Goal: Task Accomplishment & Management: Complete application form

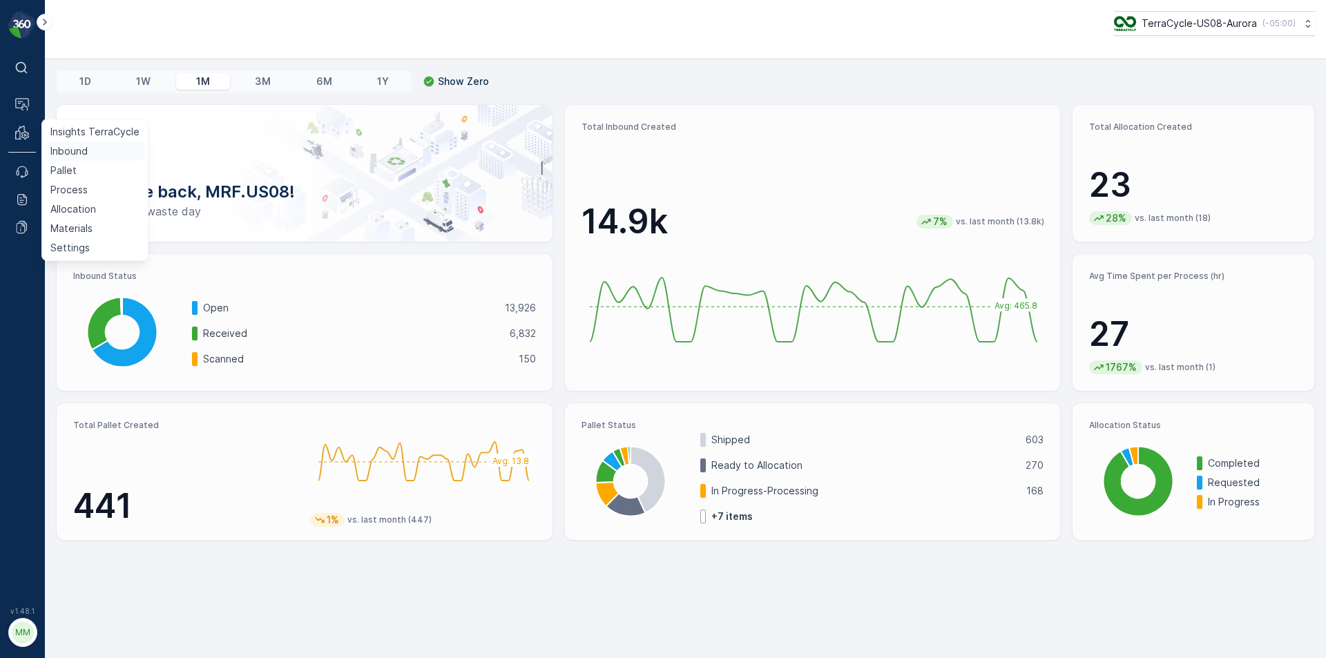
click at [59, 151] on p "Inbound" at bounding box center [68, 151] width 37 height 14
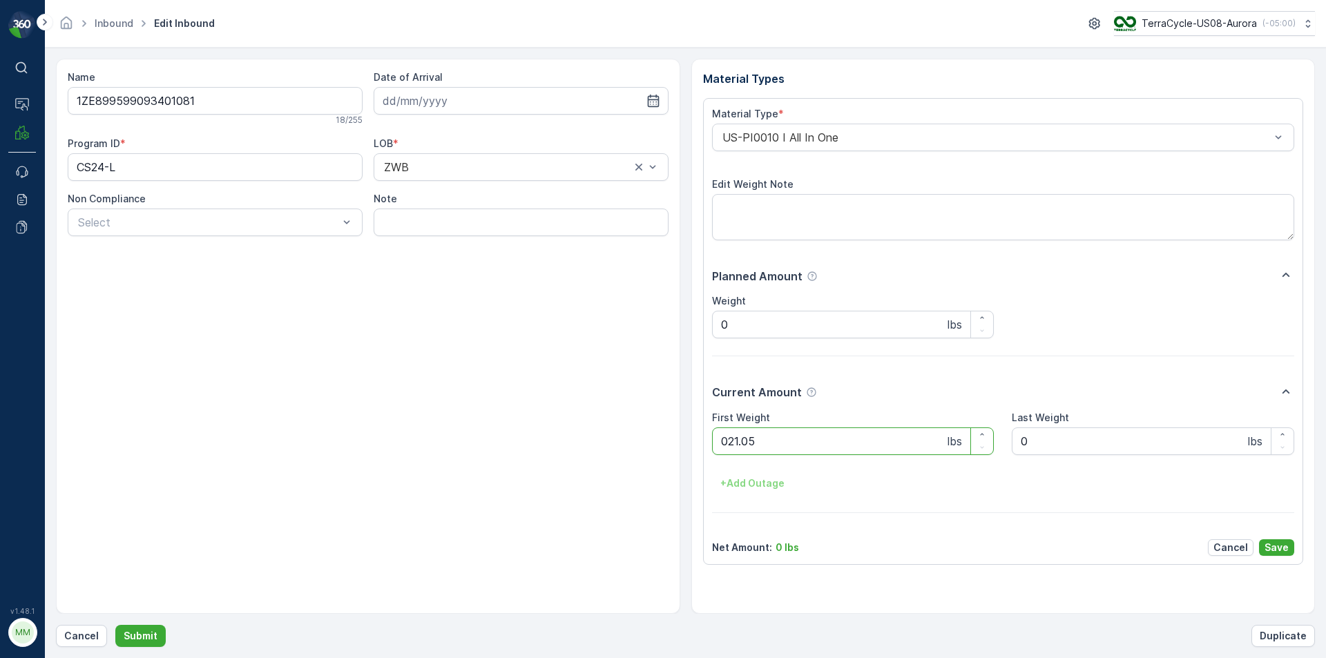
click at [115, 625] on button "Submit" at bounding box center [140, 636] width 50 height 22
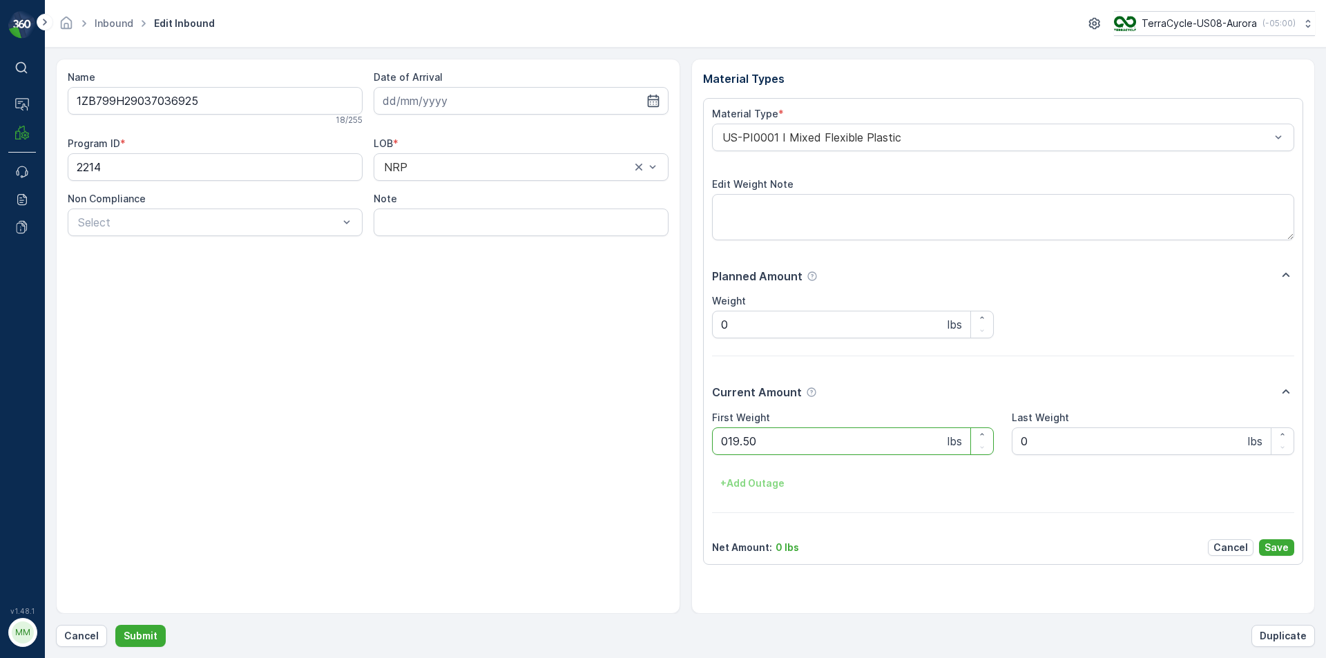
click at [115, 625] on button "Submit" at bounding box center [140, 636] width 50 height 22
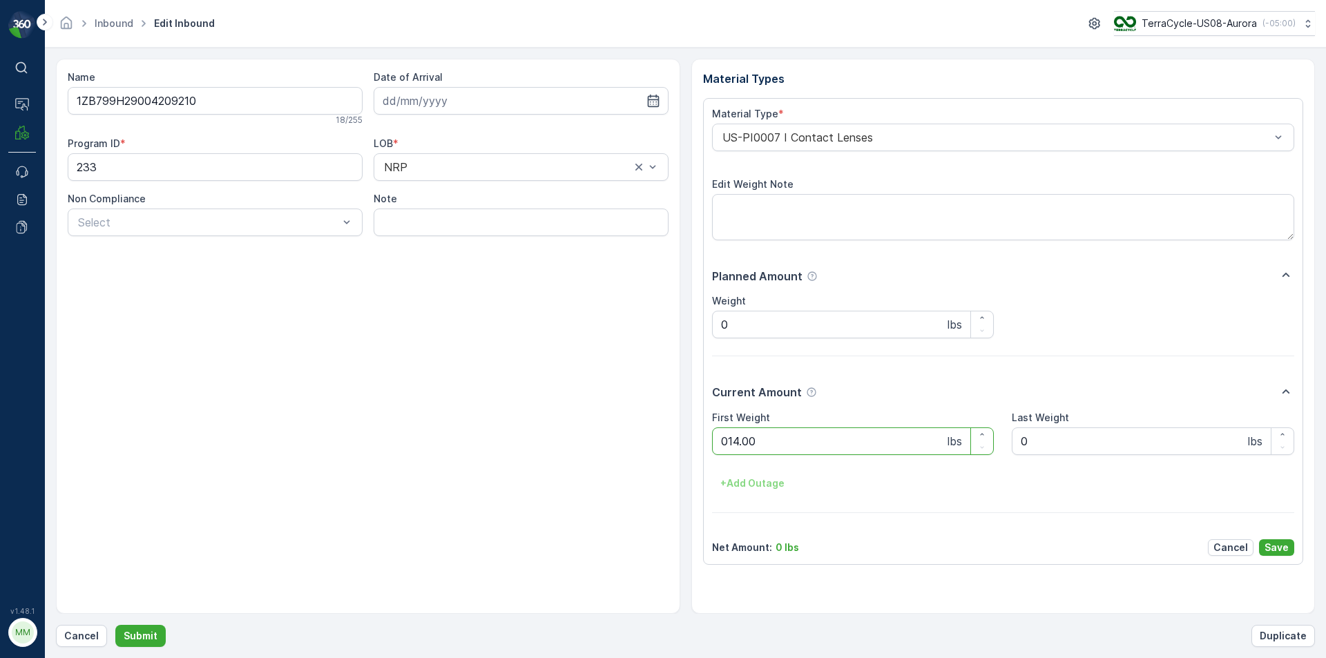
click at [115, 625] on button "Submit" at bounding box center [140, 636] width 50 height 22
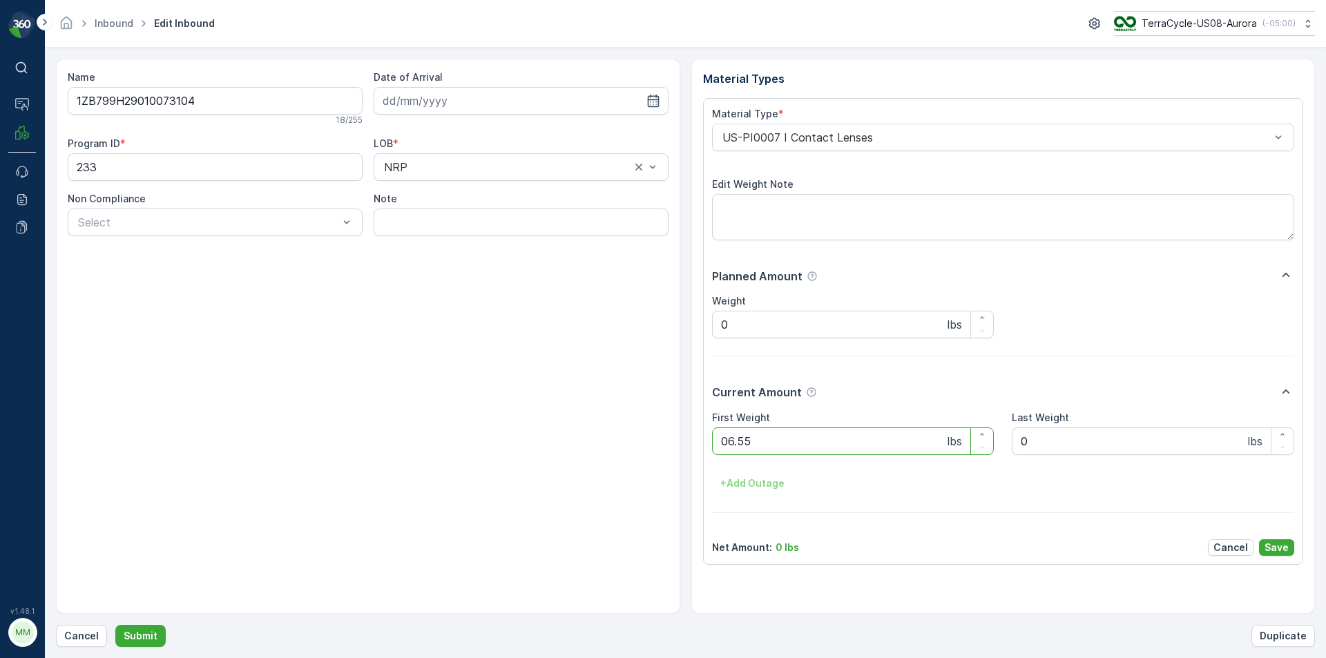
click at [115, 625] on button "Submit" at bounding box center [140, 636] width 50 height 22
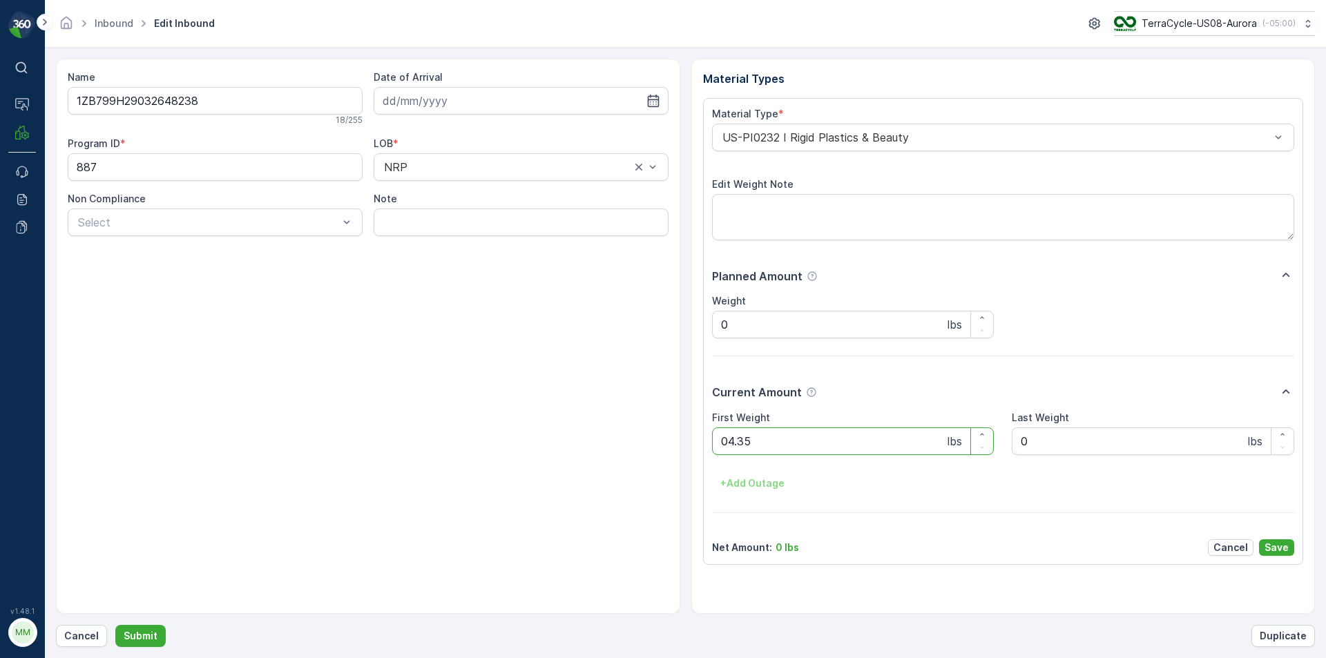
click at [115, 625] on button "Submit" at bounding box center [140, 636] width 50 height 22
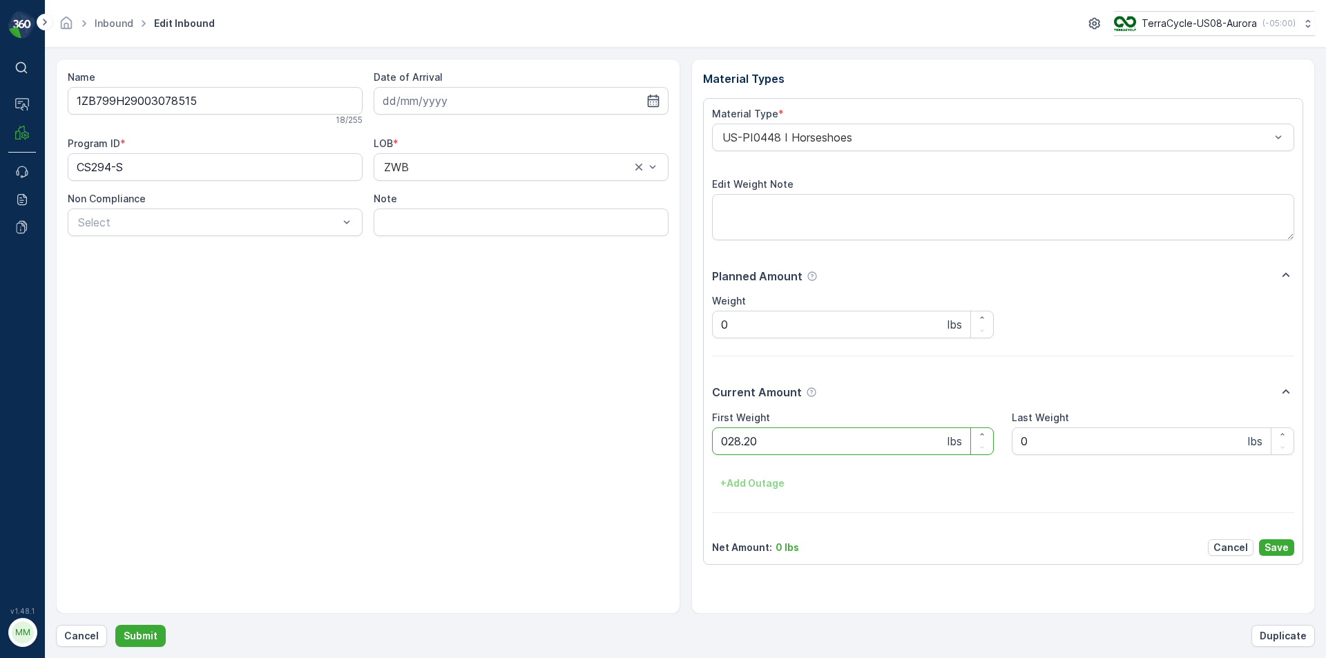
click at [115, 625] on button "Submit" at bounding box center [140, 636] width 50 height 22
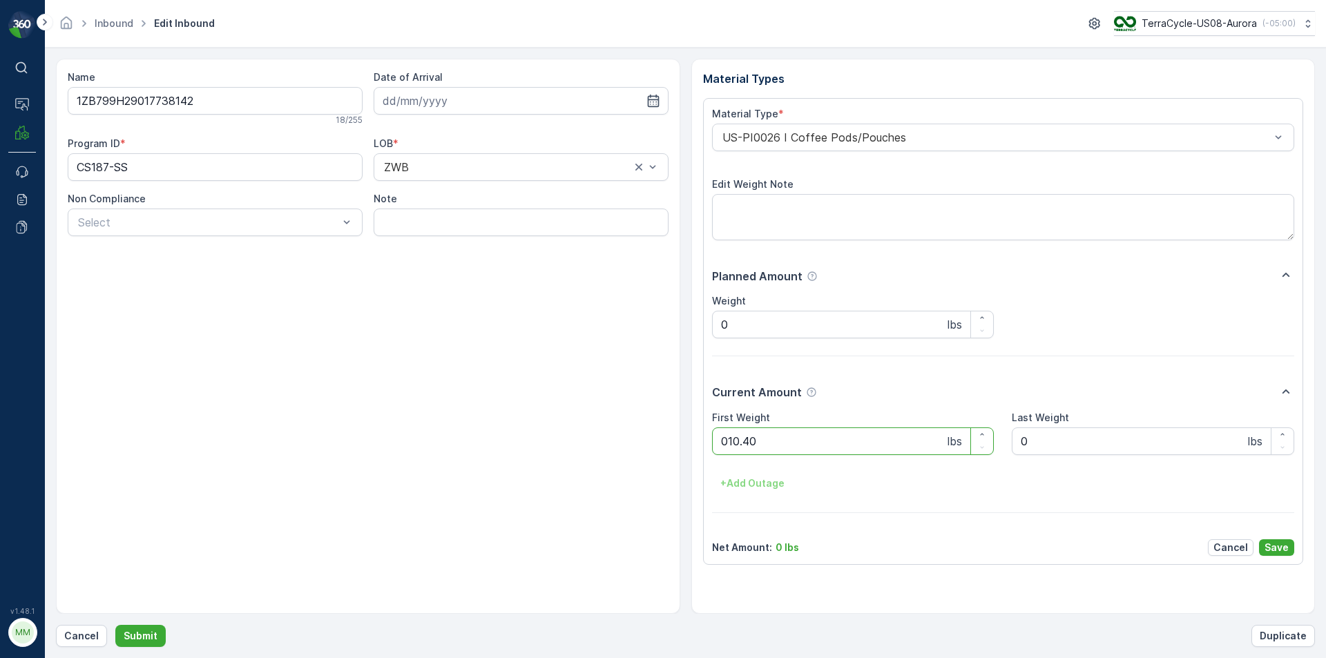
click at [115, 625] on button "Submit" at bounding box center [140, 636] width 50 height 22
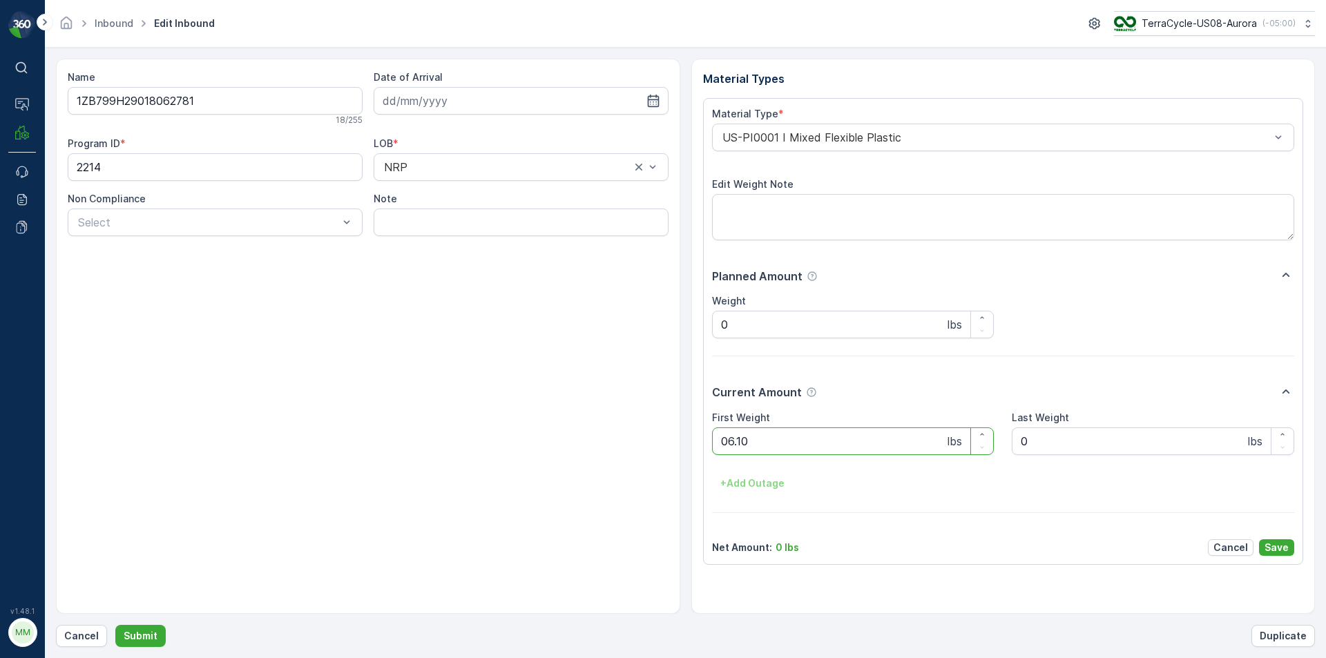
click at [115, 625] on button "Submit" at bounding box center [140, 636] width 50 height 22
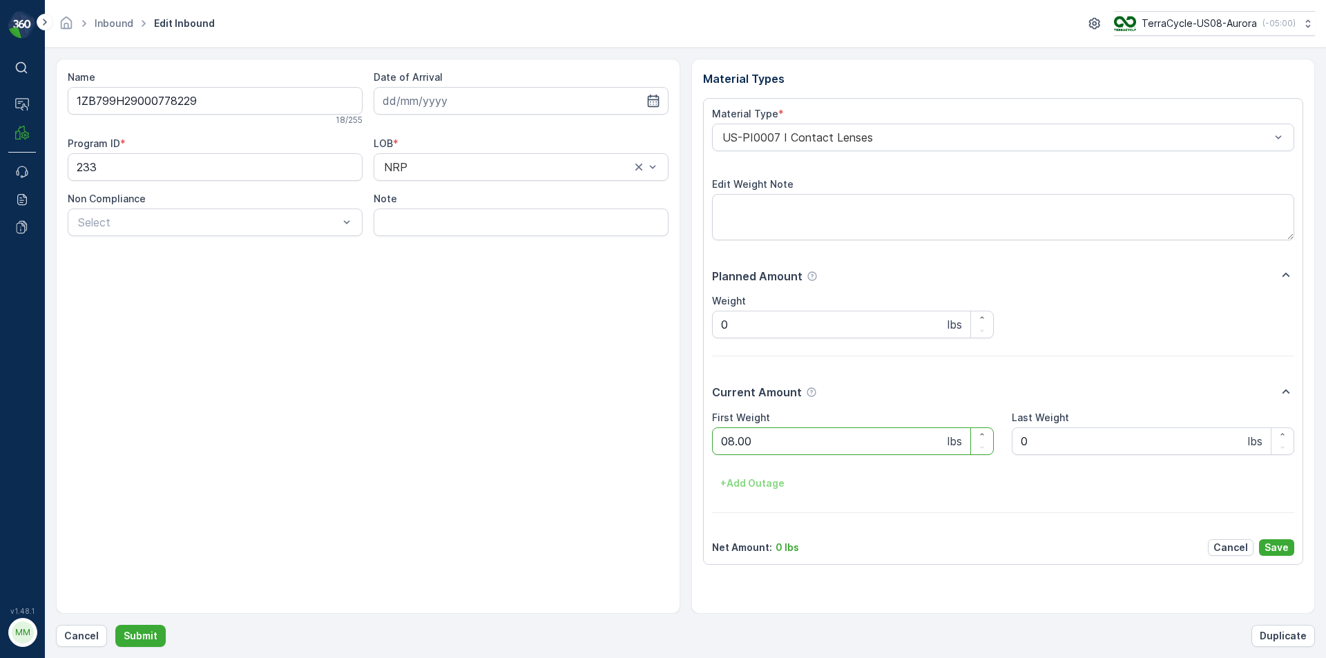
click at [115, 625] on button "Submit" at bounding box center [140, 636] width 50 height 22
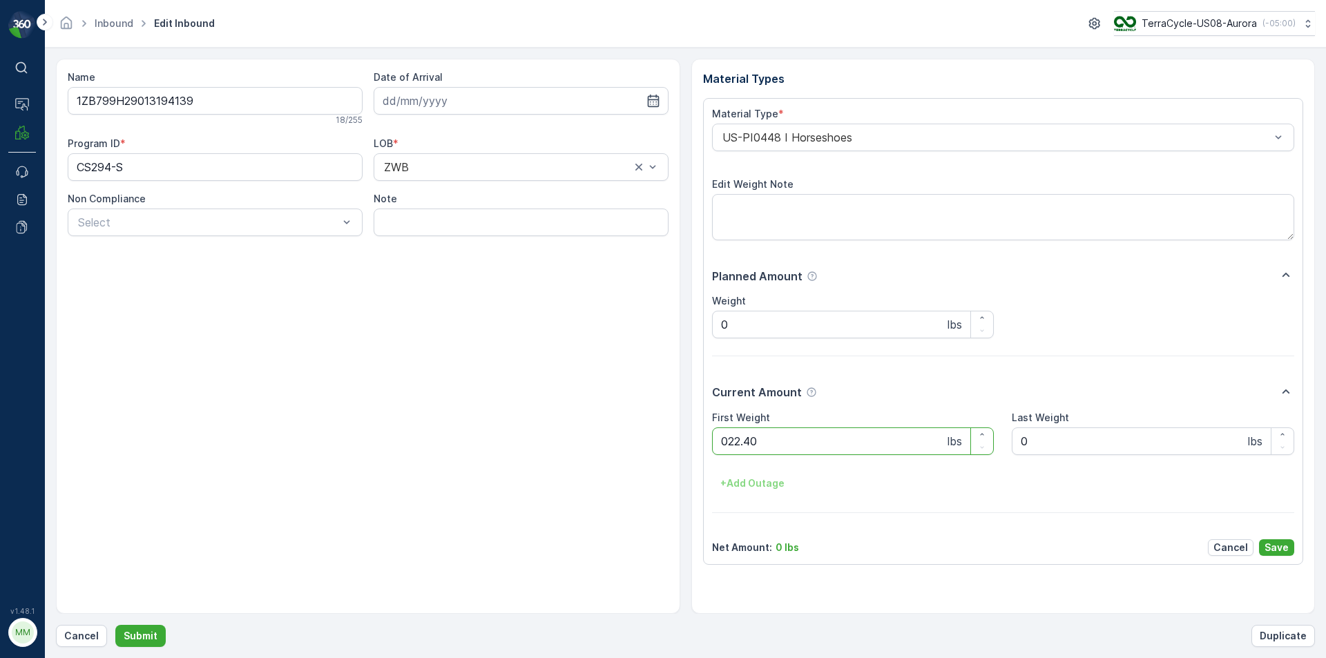
click at [115, 625] on button "Submit" at bounding box center [140, 636] width 50 height 22
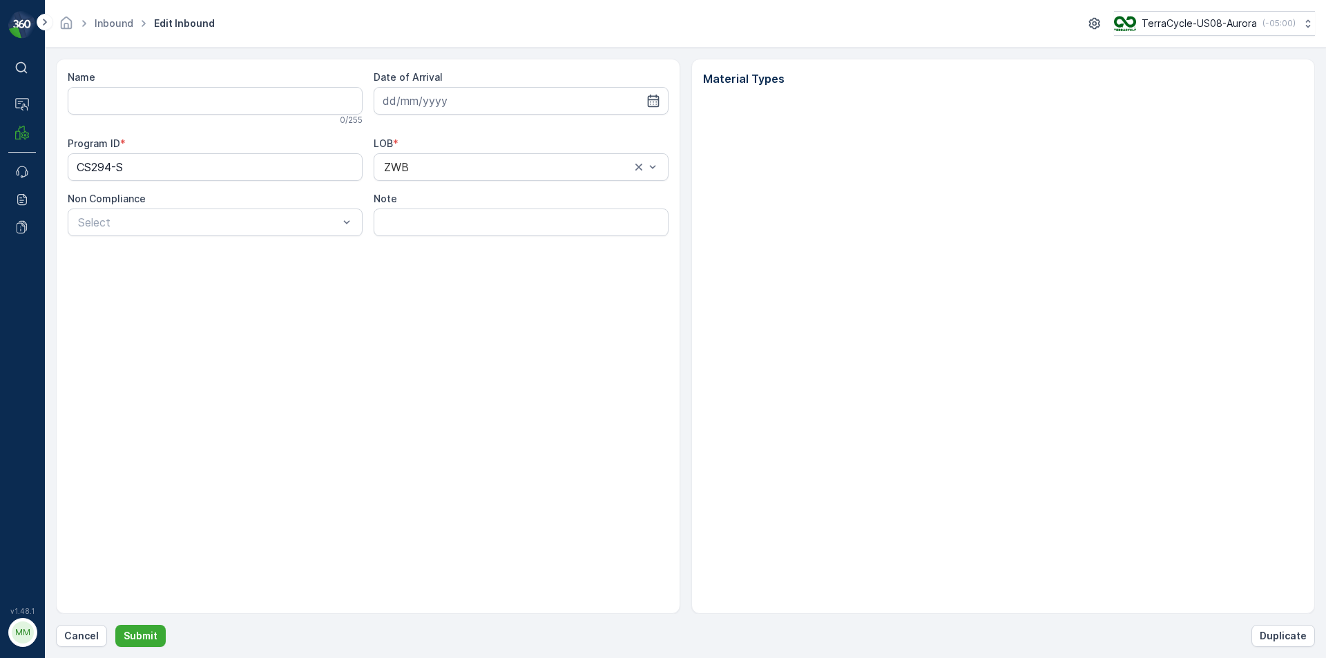
type input "1ZB799H29013194139"
type input "[DATE]"
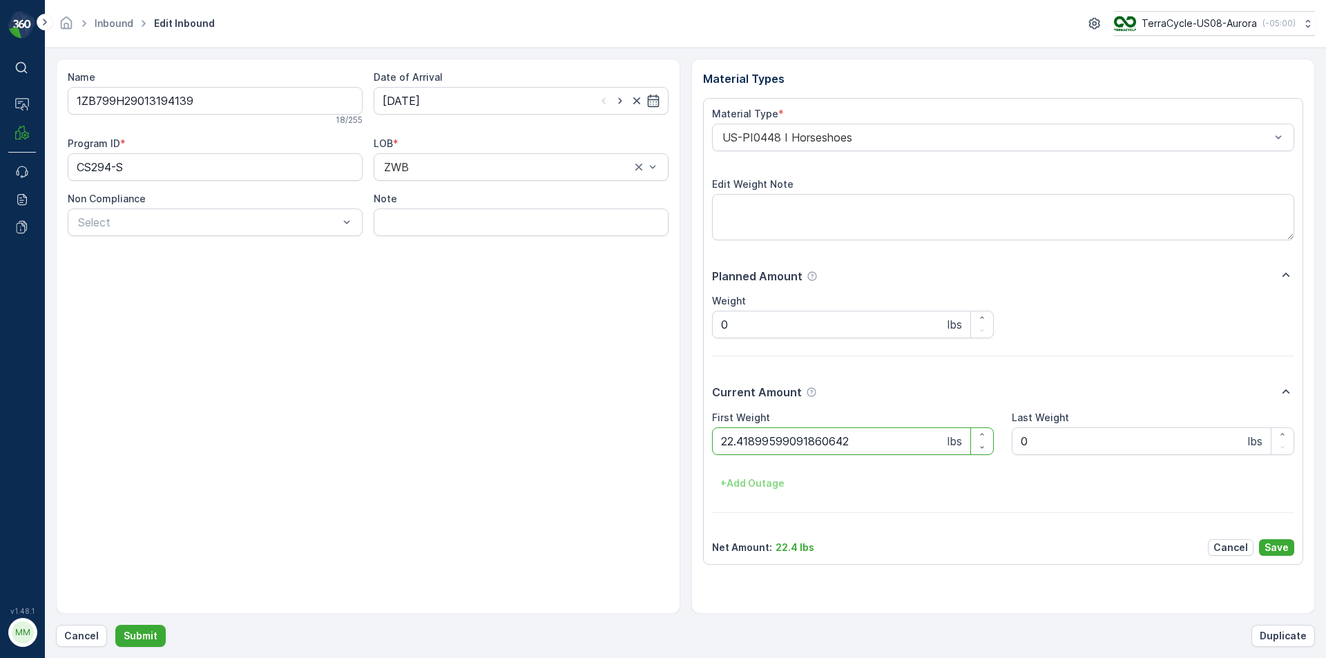
click at [115, 625] on button "Submit" at bounding box center [140, 636] width 50 height 22
drag, startPoint x: 747, startPoint y: 444, endPoint x: 896, endPoint y: 446, distance: 149.2
click at [896, 446] on Weight "22.418995990918607" at bounding box center [853, 442] width 283 height 28
type Weight "22.4"
click at [115, 625] on button "Submit" at bounding box center [140, 636] width 50 height 22
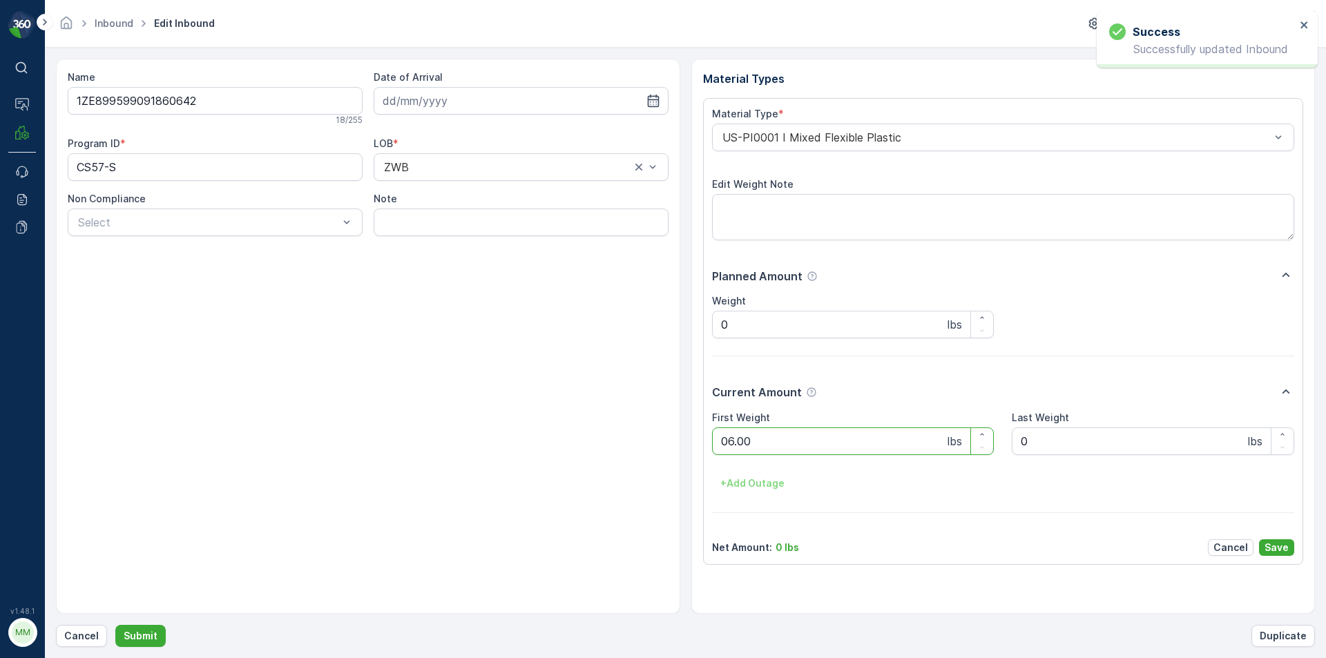
click at [115, 625] on button "Submit" at bounding box center [140, 636] width 50 height 22
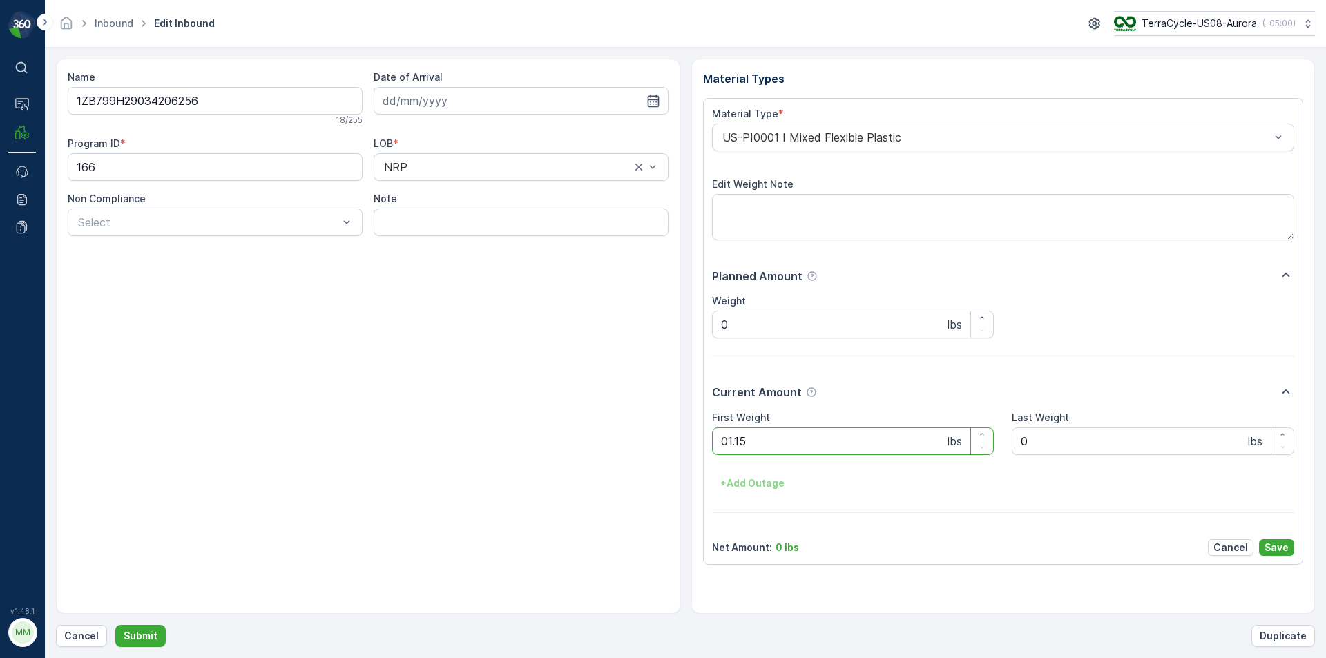
click at [115, 625] on button "Submit" at bounding box center [140, 636] width 50 height 22
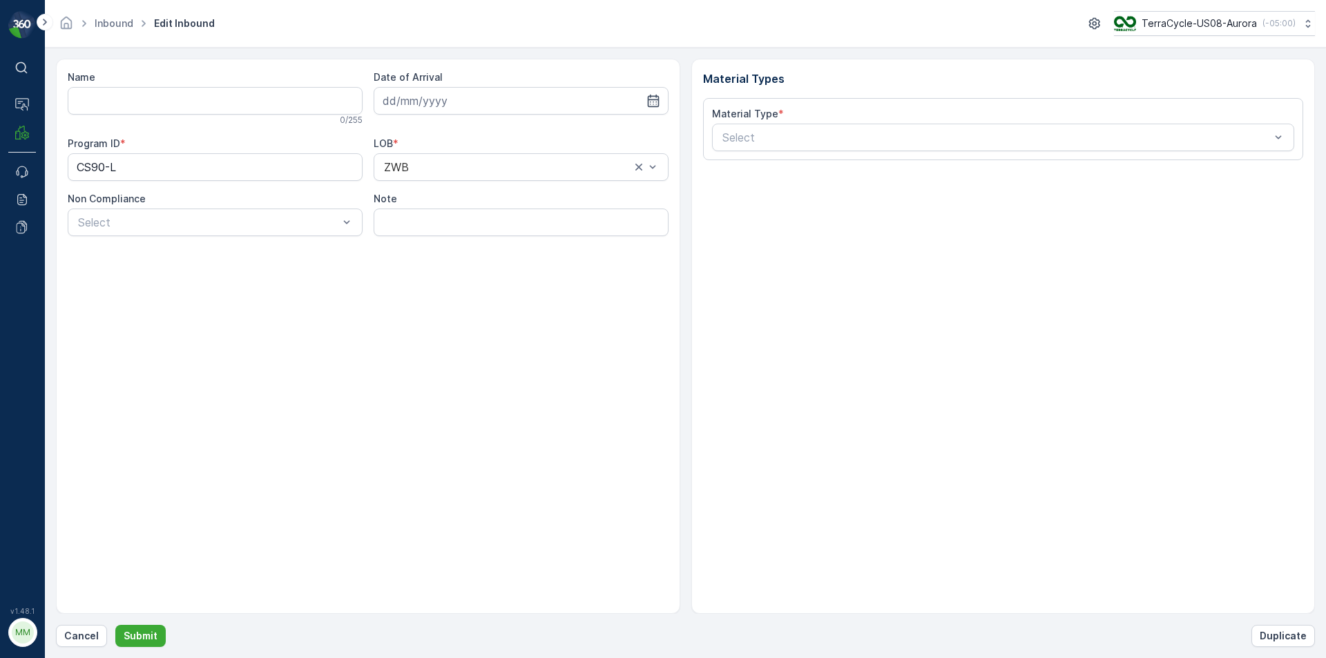
type input "1ZB799H29012744546"
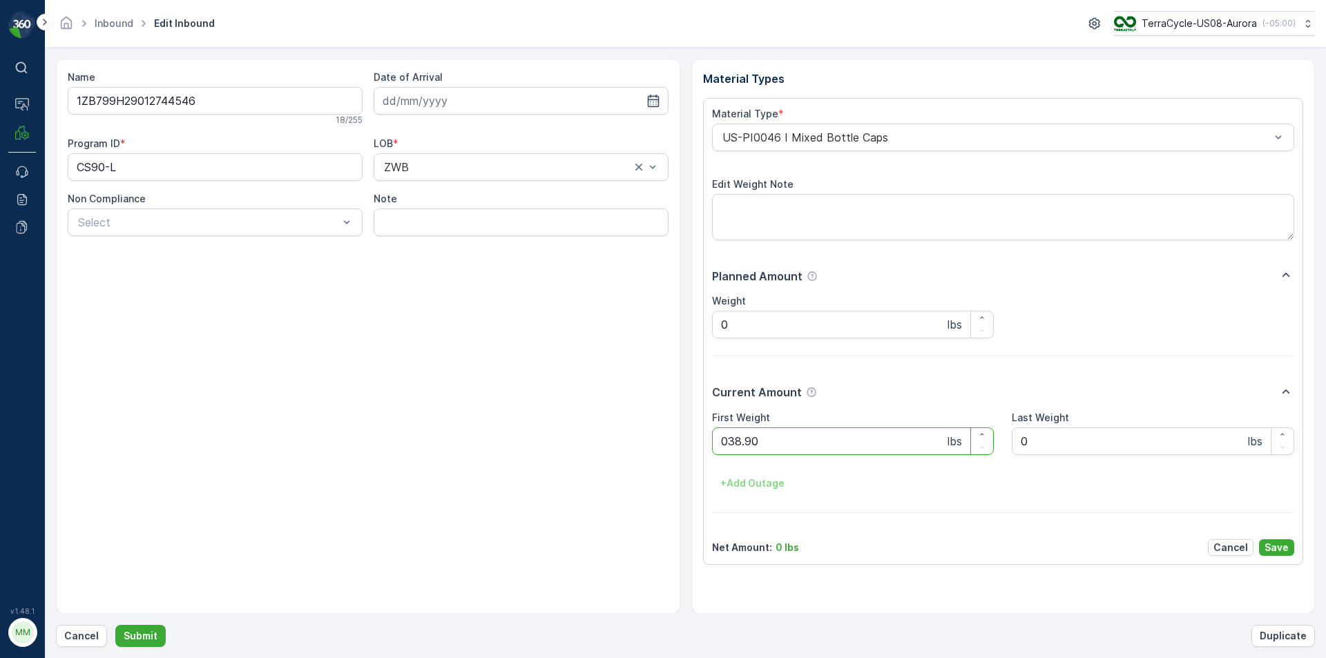
click at [115, 625] on button "Submit" at bounding box center [140, 636] width 50 height 22
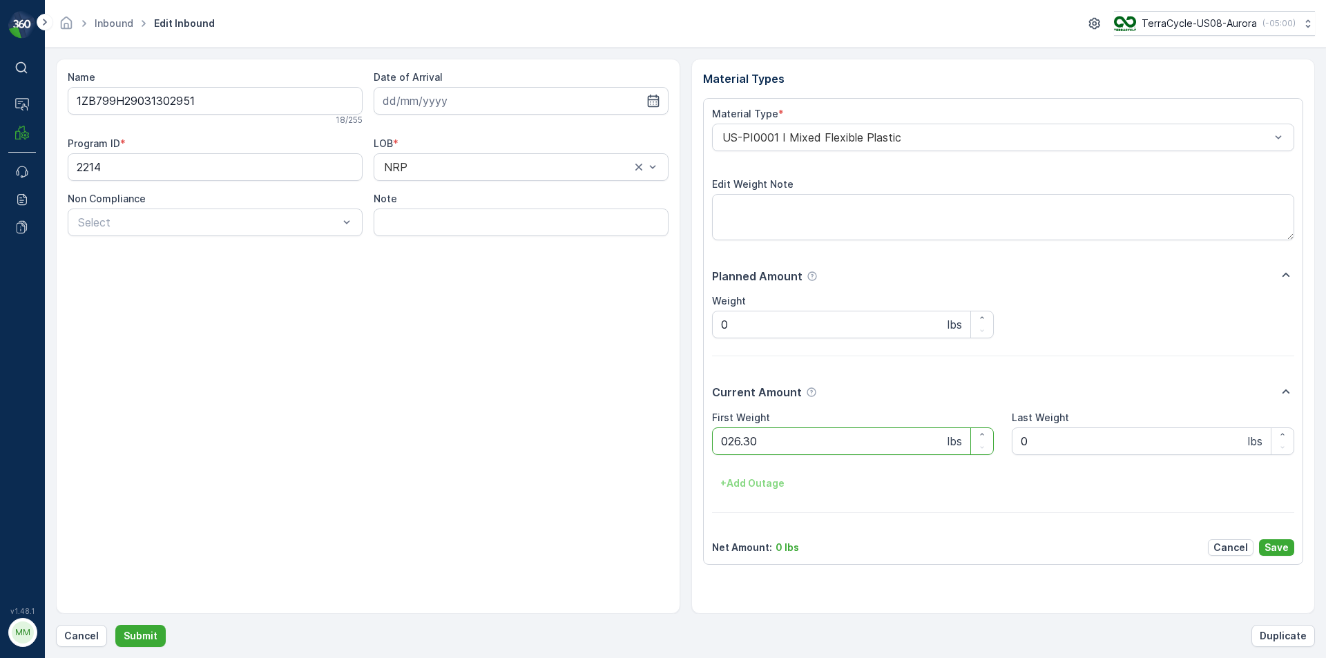
click at [115, 625] on button "Submit" at bounding box center [140, 636] width 50 height 22
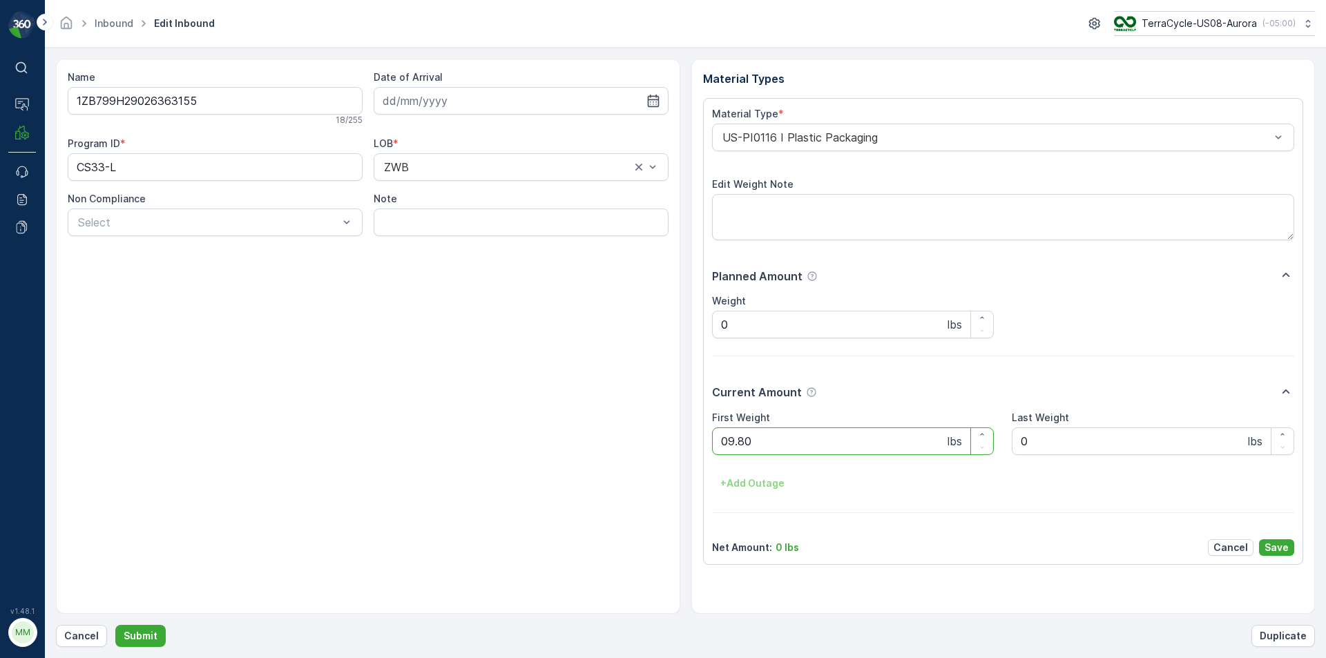
click at [115, 625] on button "Submit" at bounding box center [140, 636] width 50 height 22
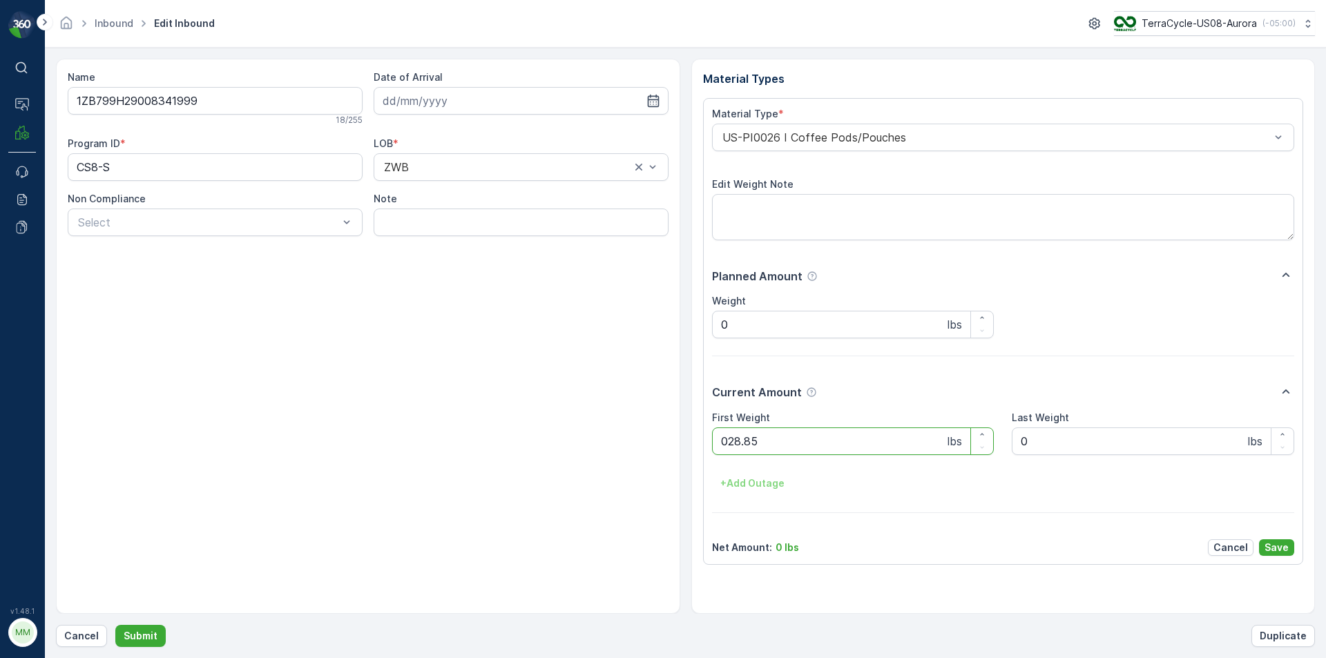
click at [115, 625] on button "Submit" at bounding box center [140, 636] width 50 height 22
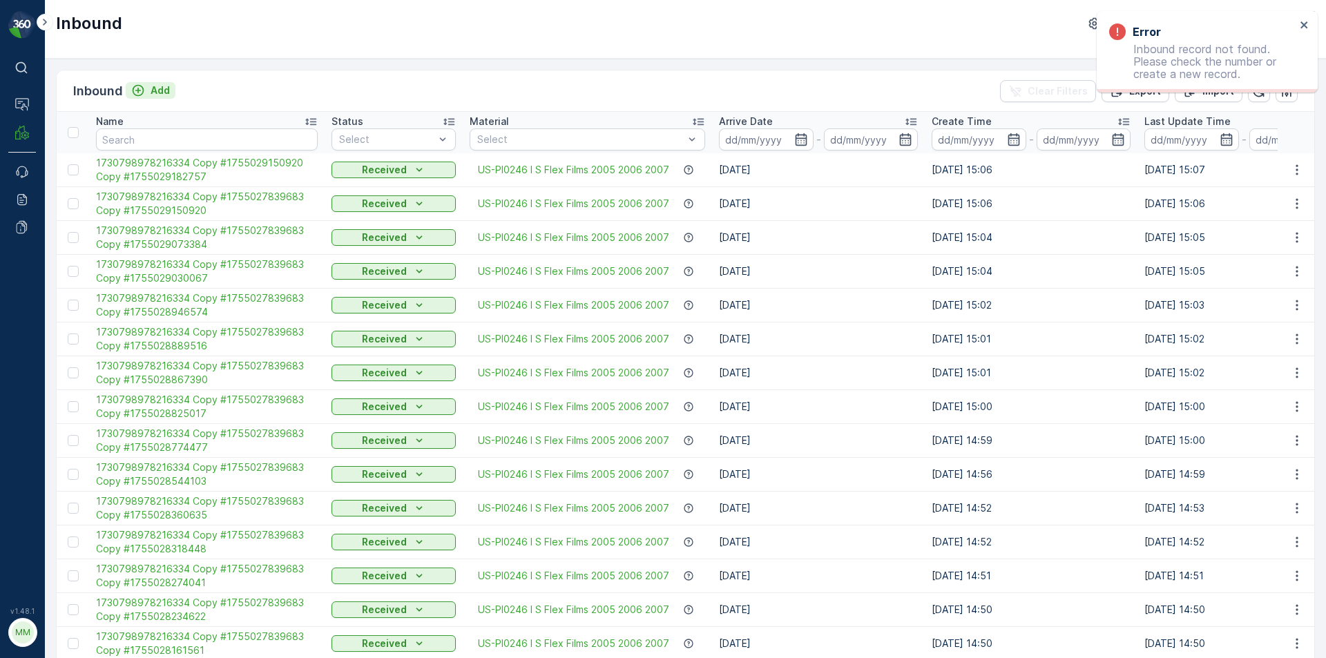
click at [153, 86] on p "Add" at bounding box center [160, 91] width 19 height 14
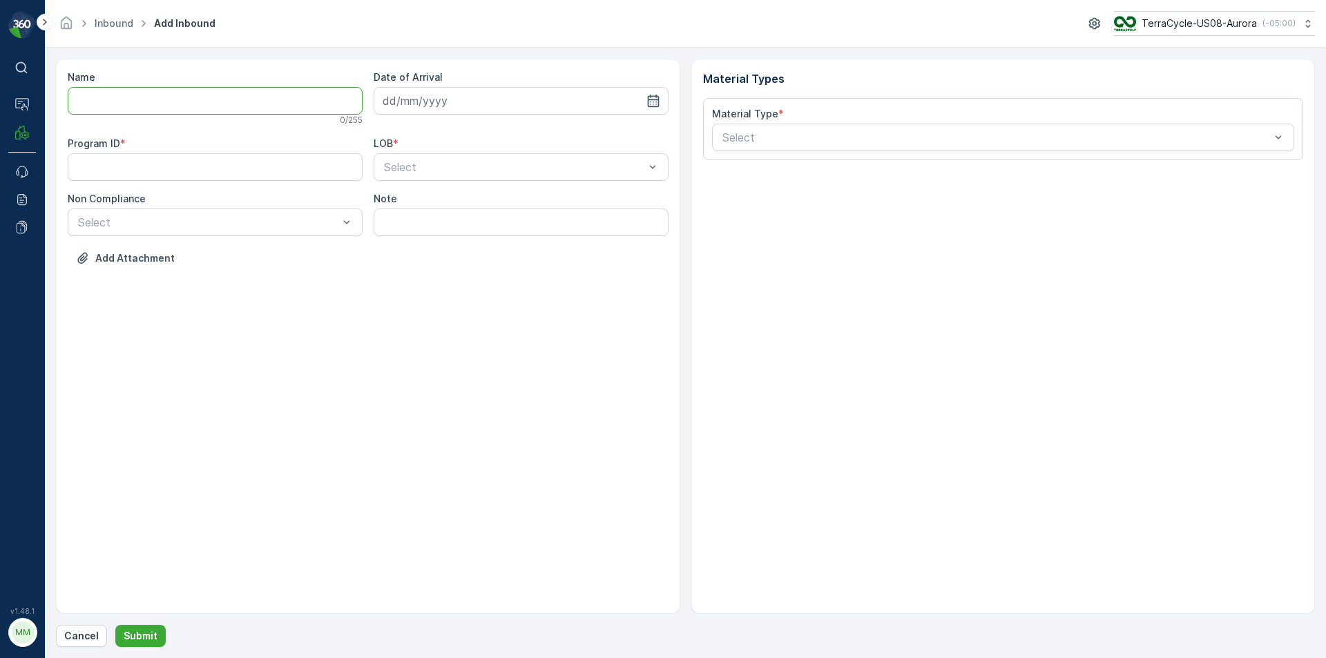
click at [211, 104] on input "Name" at bounding box center [215, 101] width 295 height 28
type input "1ZA2084V0398566040"
click at [115, 625] on button "Submit" at bounding box center [140, 636] width 50 height 22
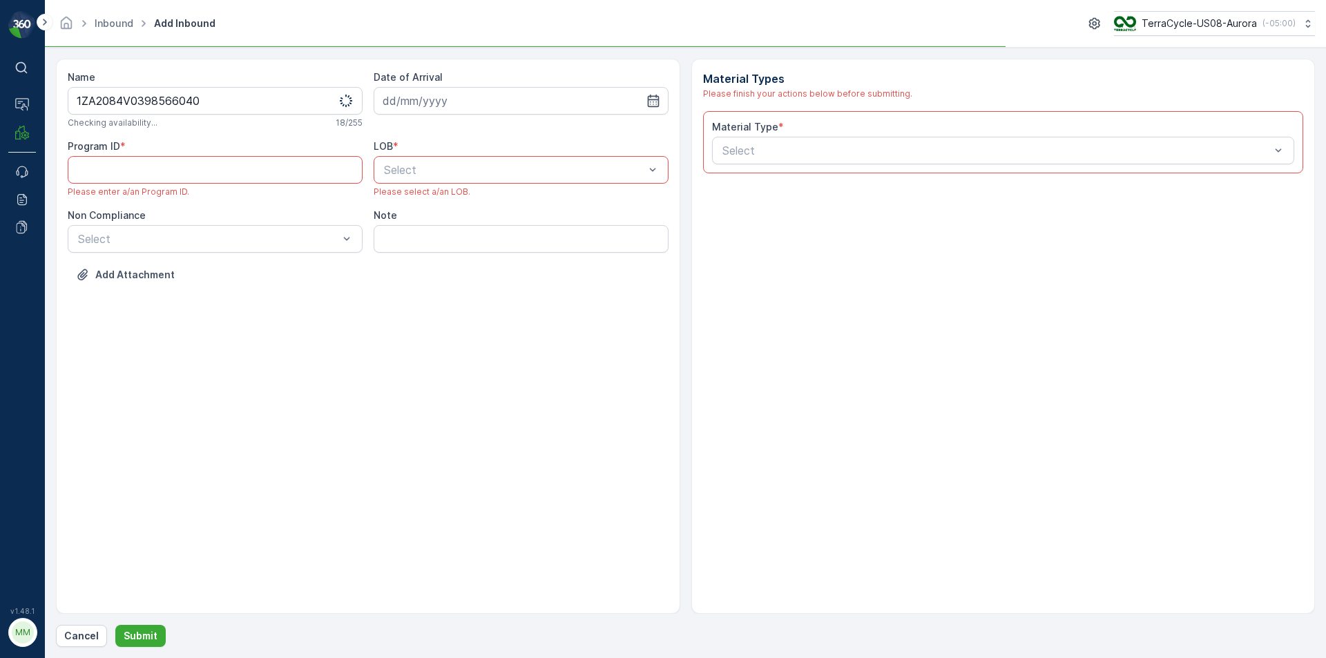
drag, startPoint x: 417, startPoint y: 77, endPoint x: 417, endPoint y: 86, distance: 9.7
click at [417, 84] on div "Date of Arrival" at bounding box center [521, 92] width 295 height 44
click at [441, 115] on div "Date of Arrival" at bounding box center [521, 99] width 295 height 58
click at [443, 107] on input at bounding box center [521, 101] width 295 height 28
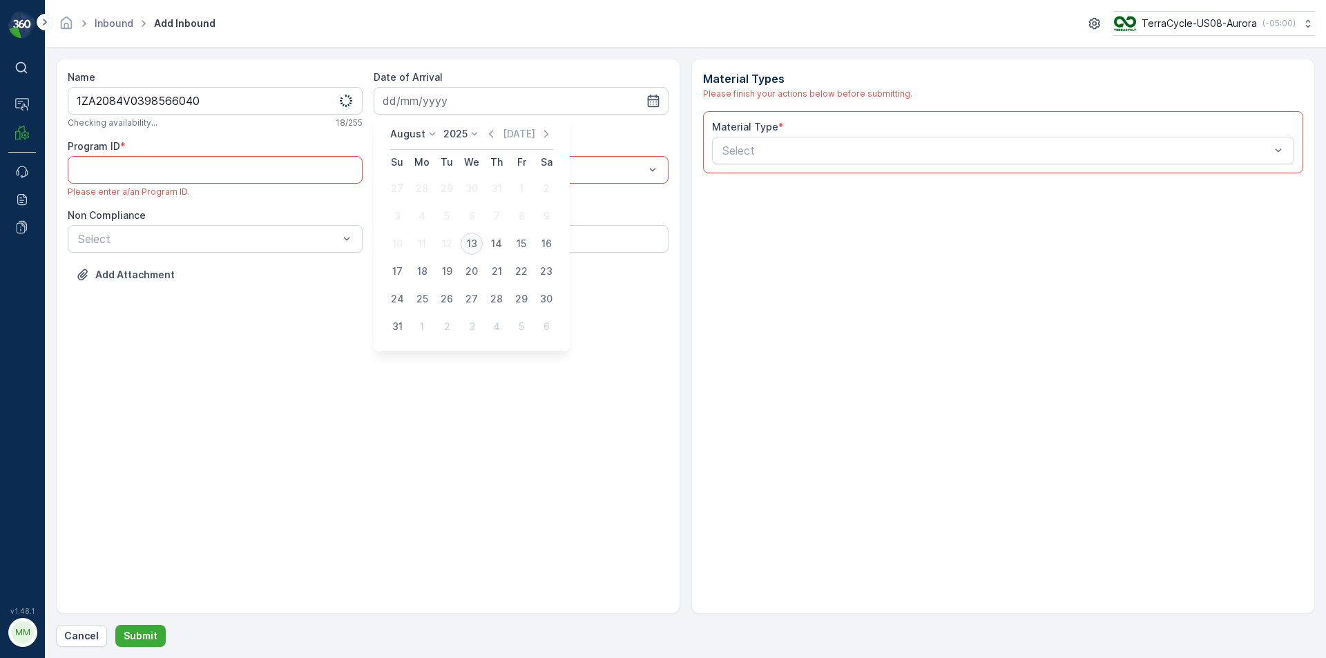
click at [475, 244] on div "13" at bounding box center [472, 244] width 22 height 22
type input "[DATE]"
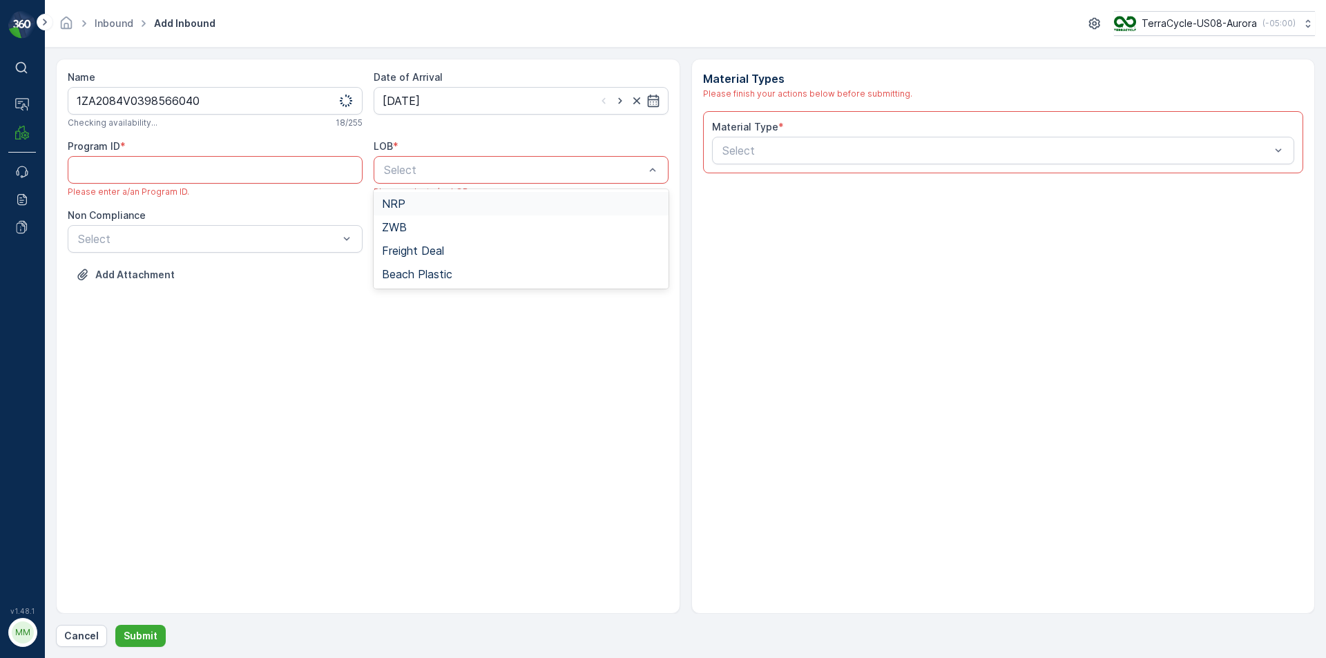
click at [485, 169] on div at bounding box center [514, 170] width 263 height 12
click at [434, 200] on div "NRP" at bounding box center [521, 204] width 278 height 12
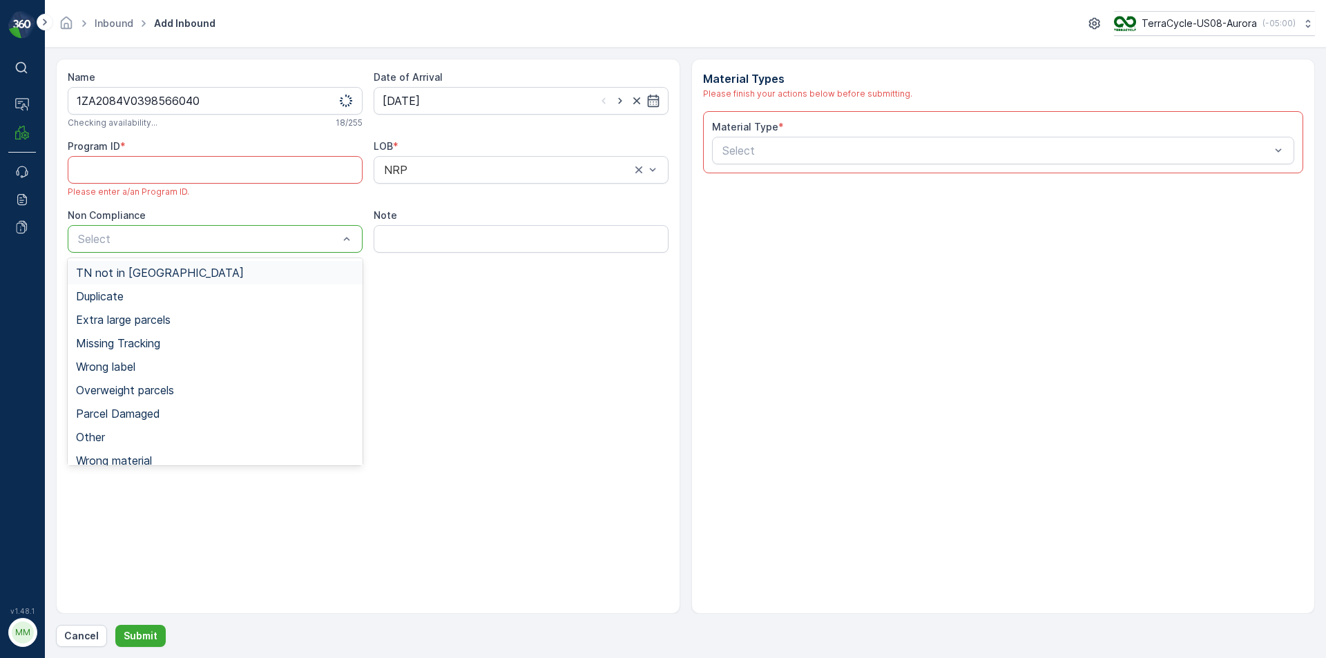
click at [286, 236] on div at bounding box center [208, 239] width 263 height 12
click at [253, 271] on div "TN not in [GEOGRAPHIC_DATA]" at bounding box center [215, 273] width 278 height 12
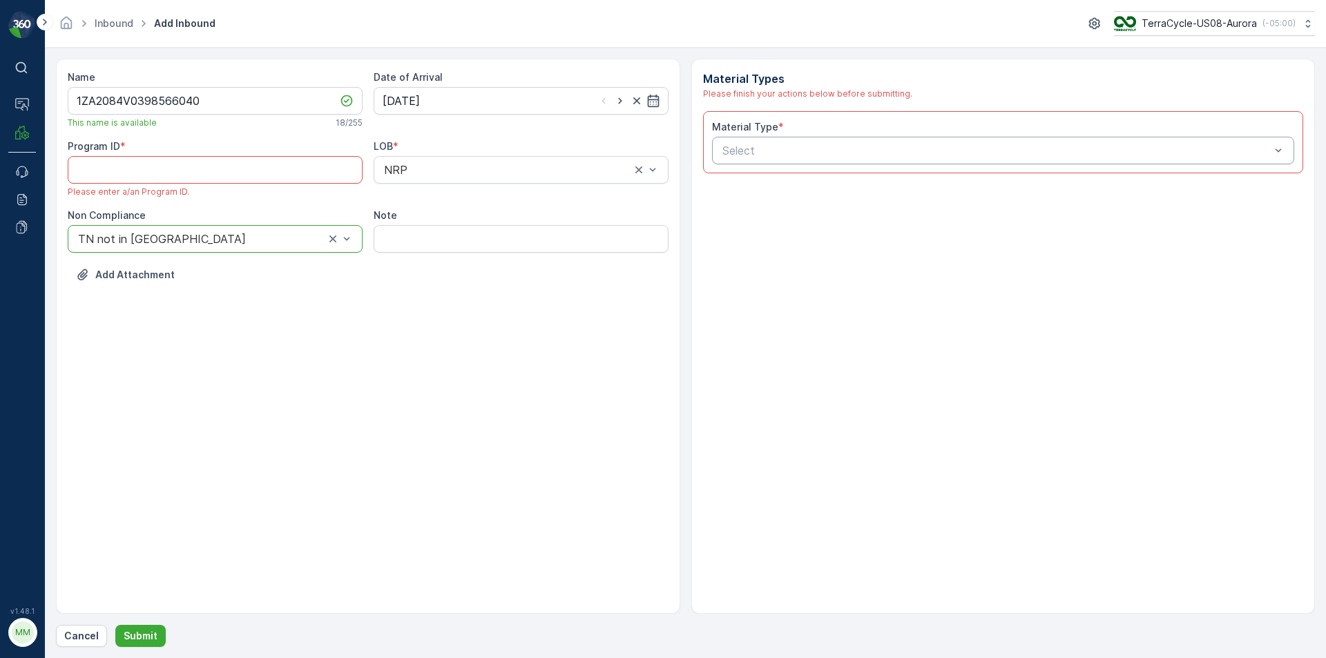
click at [781, 147] on div at bounding box center [996, 150] width 551 height 12
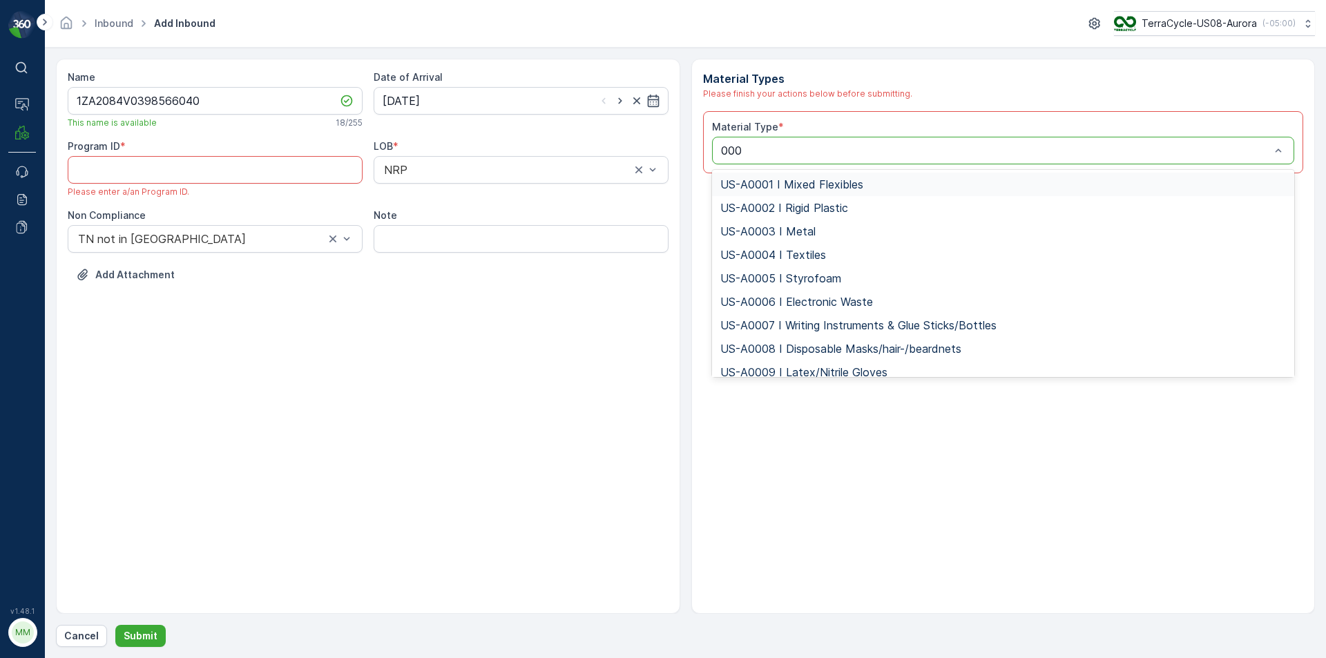
type input "0001"
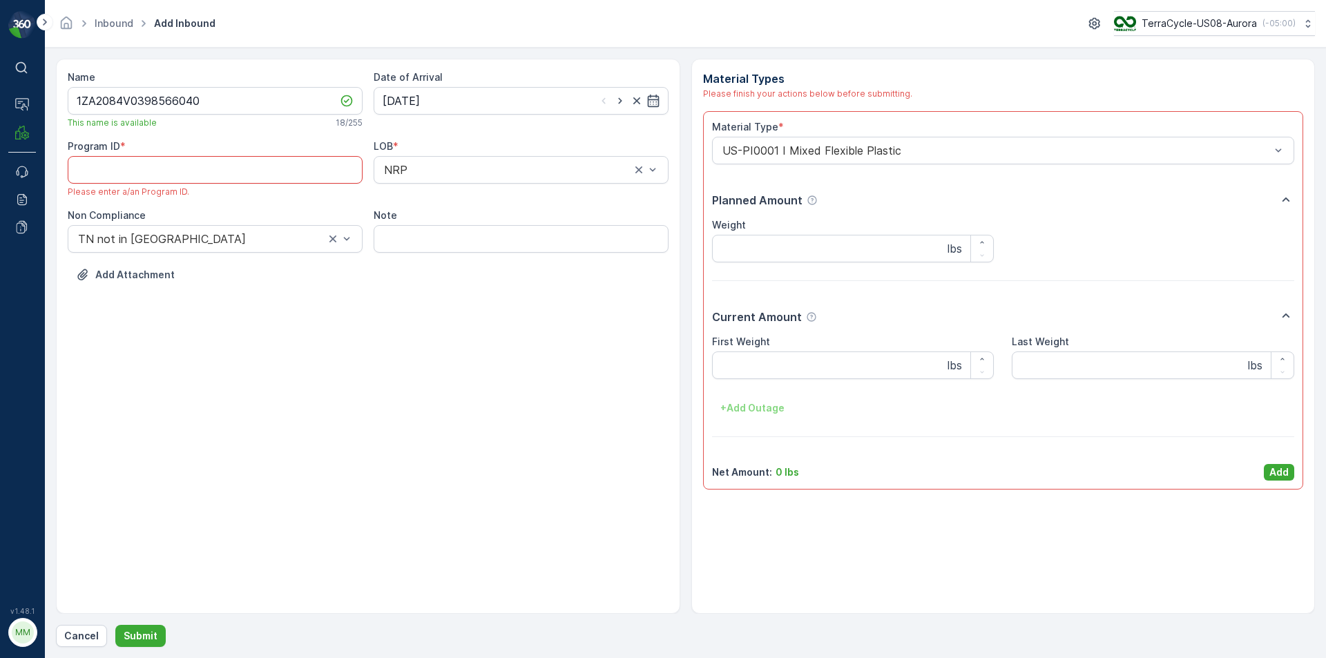
paste ID "177"
type ID "177"
click at [1279, 467] on p "Add" at bounding box center [1279, 473] width 19 height 14
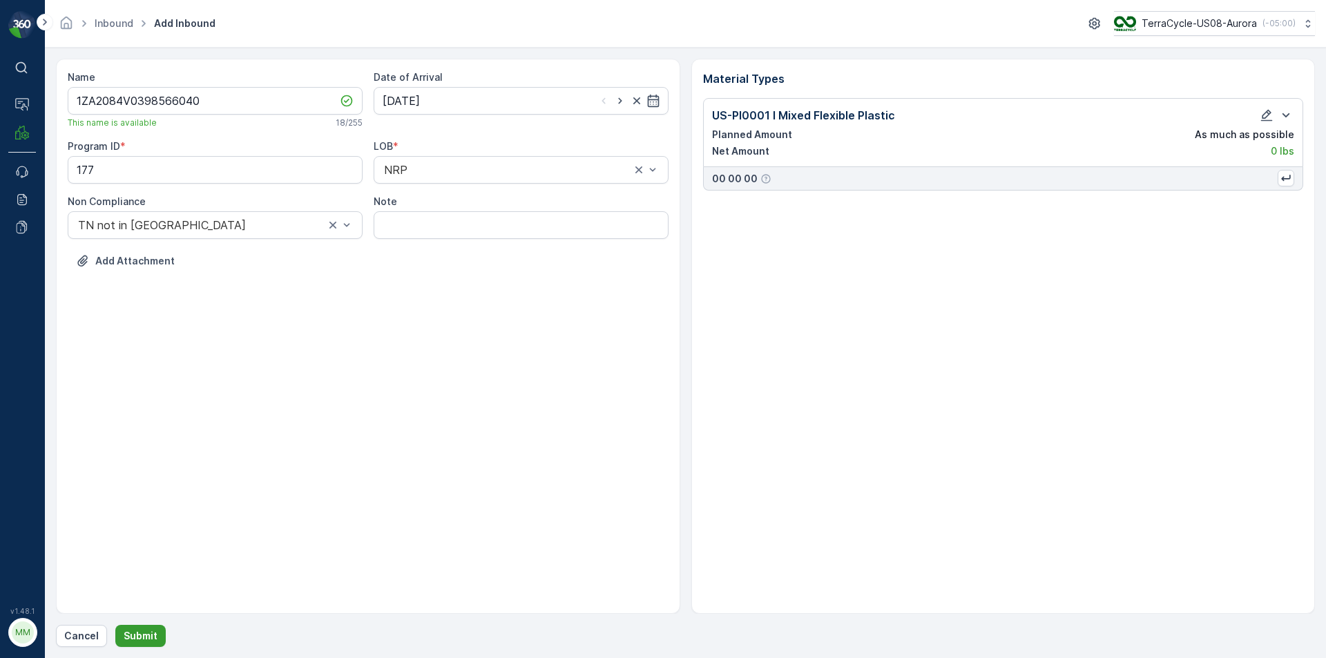
click at [124, 635] on p "Submit" at bounding box center [141, 636] width 34 height 14
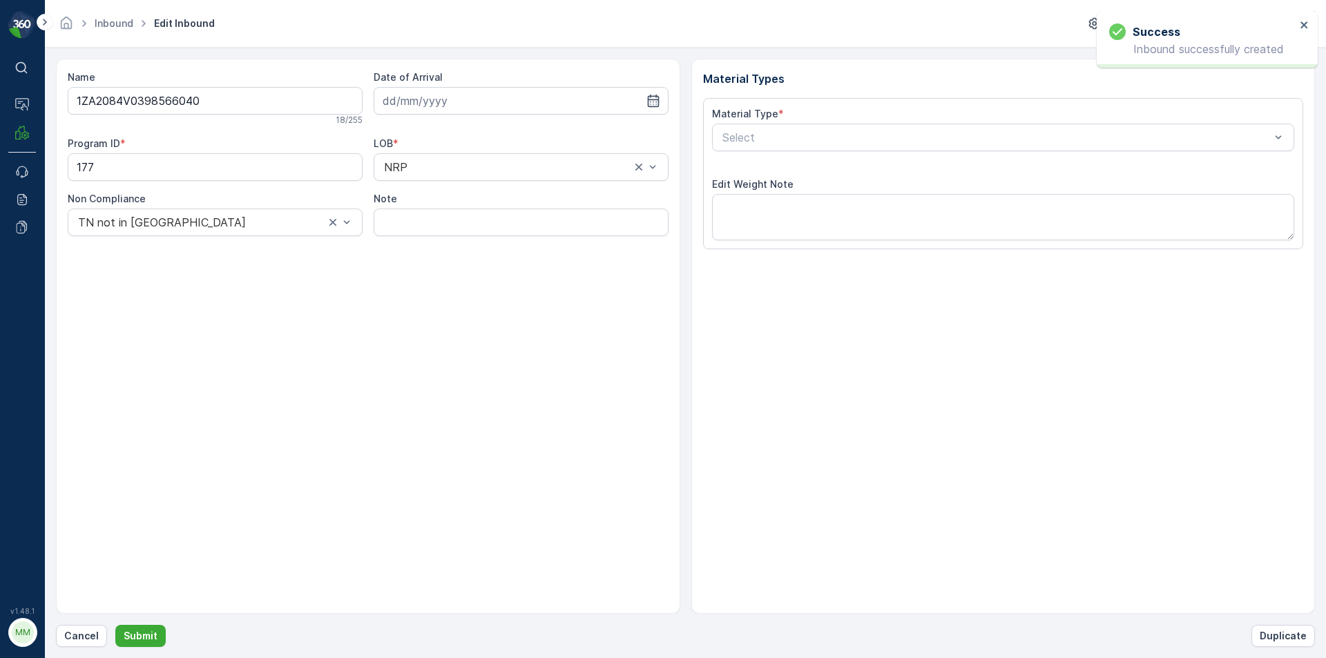
type input "[DATE]"
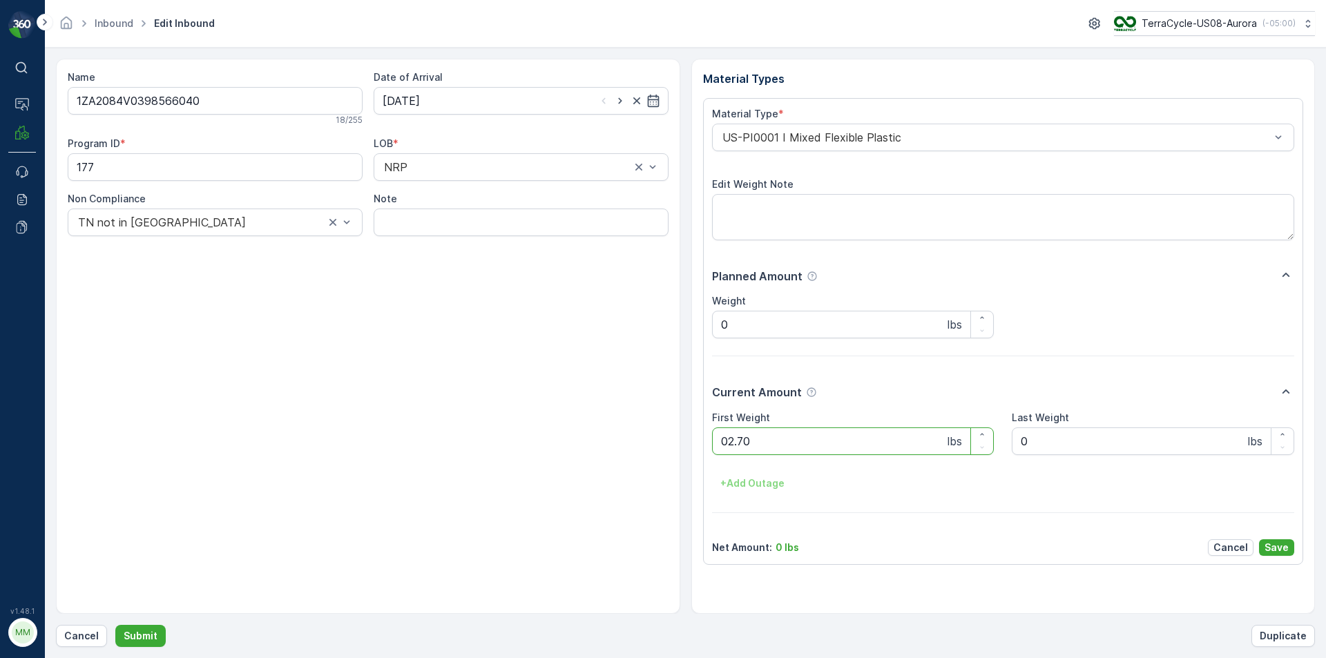
click at [115, 625] on button "Submit" at bounding box center [140, 636] width 50 height 22
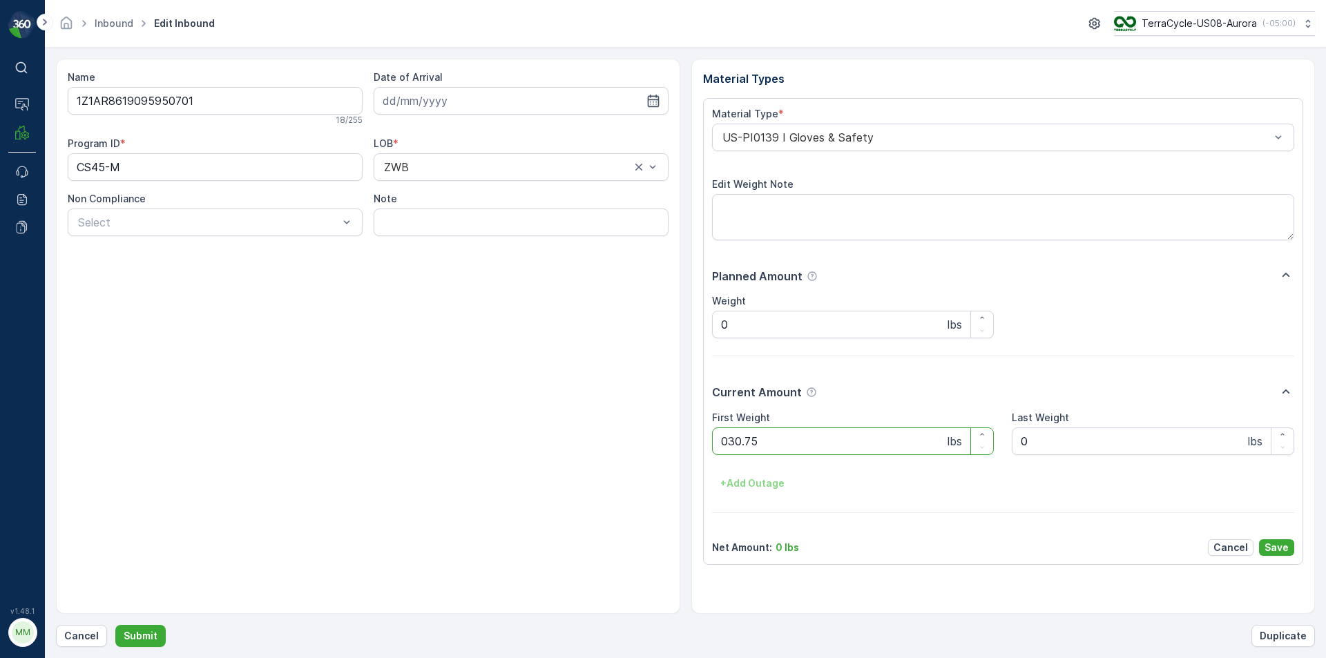
click at [115, 625] on button "Submit" at bounding box center [140, 636] width 50 height 22
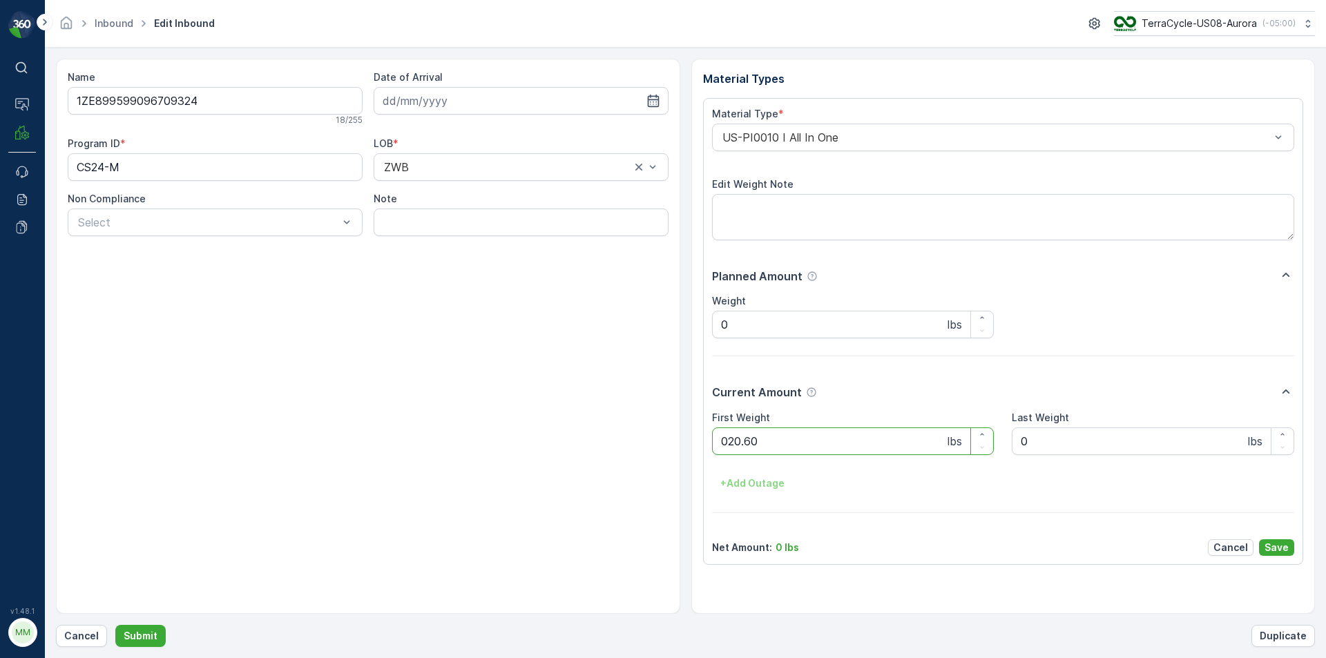
click at [115, 625] on button "Submit" at bounding box center [140, 636] width 50 height 22
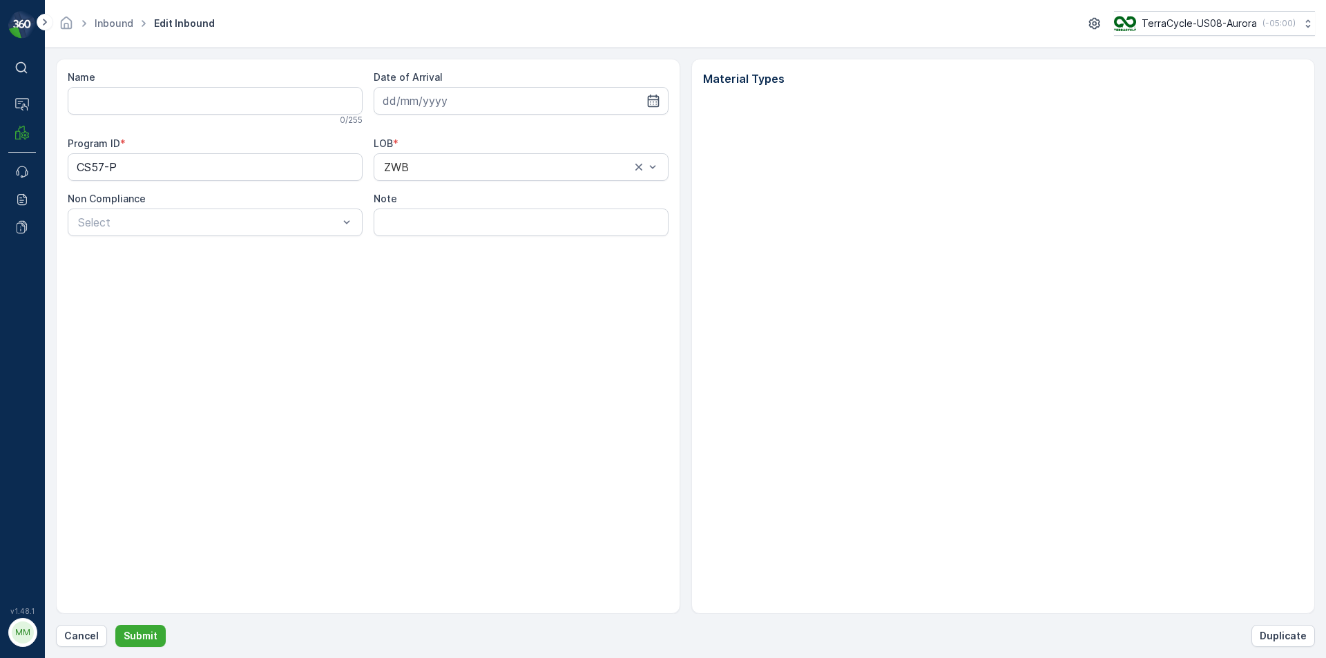
type input "4206050655809201990371818100100075"
type input "[DATE]"
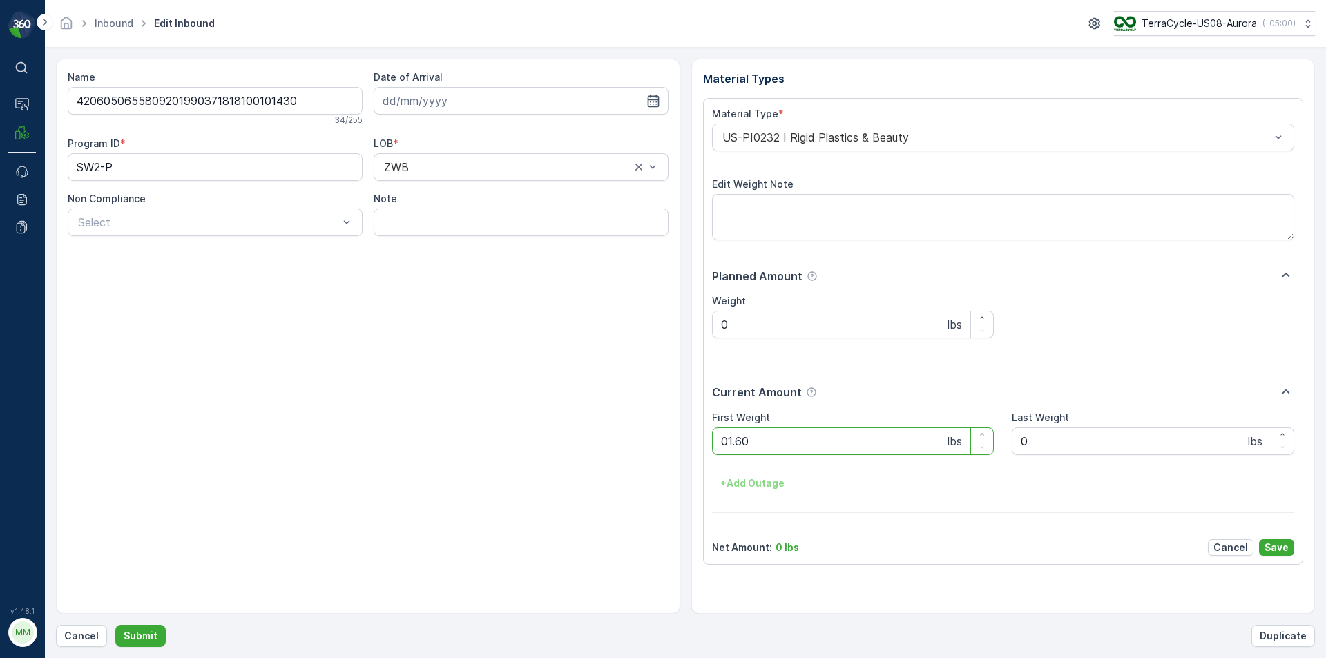
click at [115, 625] on button "Submit" at bounding box center [140, 636] width 50 height 22
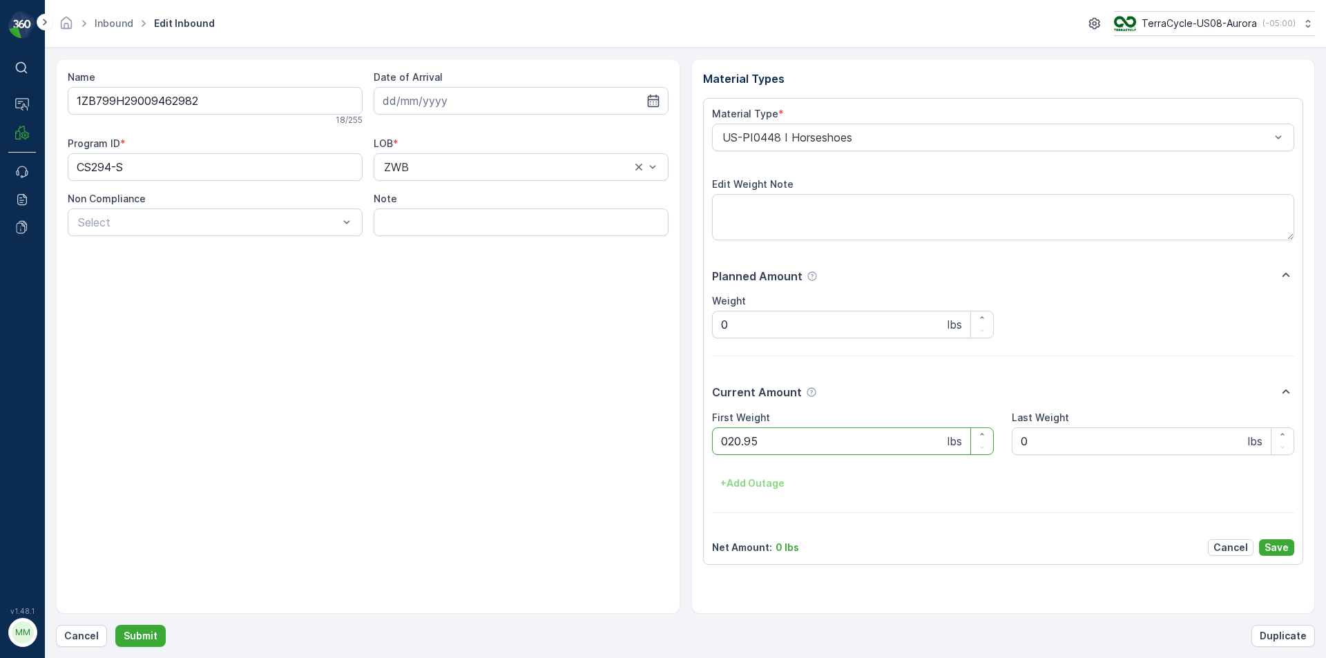
click at [115, 625] on button "Submit" at bounding box center [140, 636] width 50 height 22
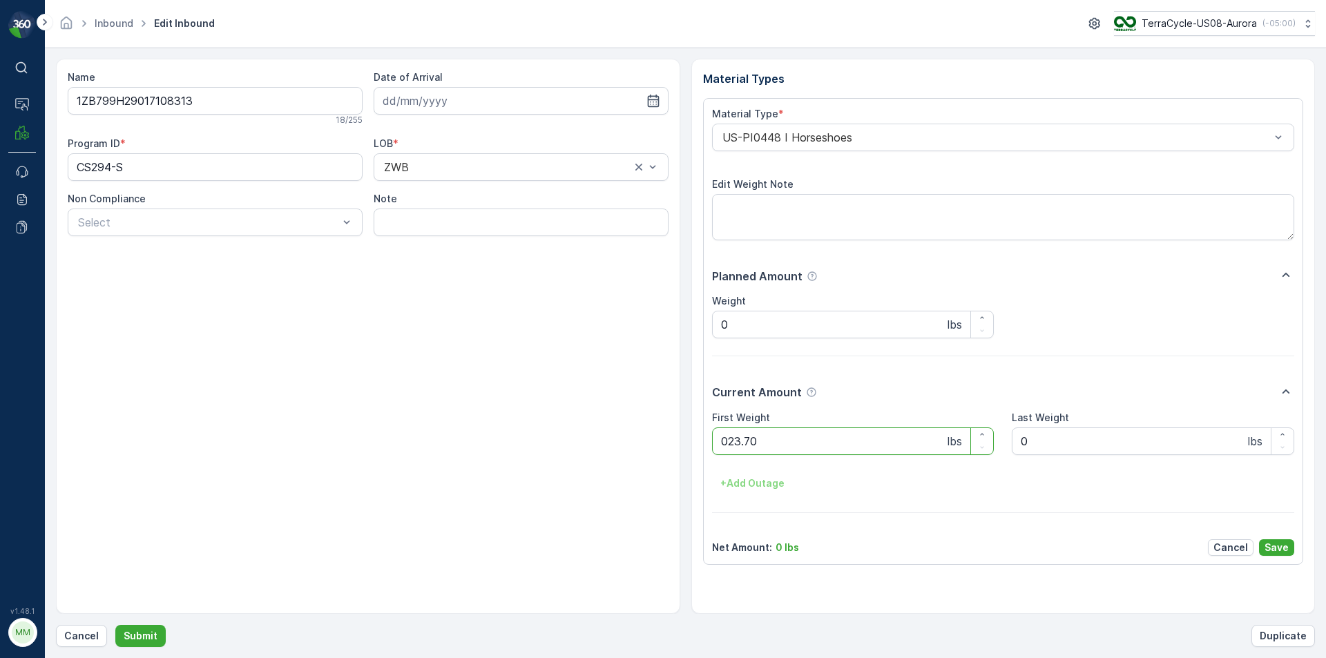
click at [115, 625] on button "Submit" at bounding box center [140, 636] width 50 height 22
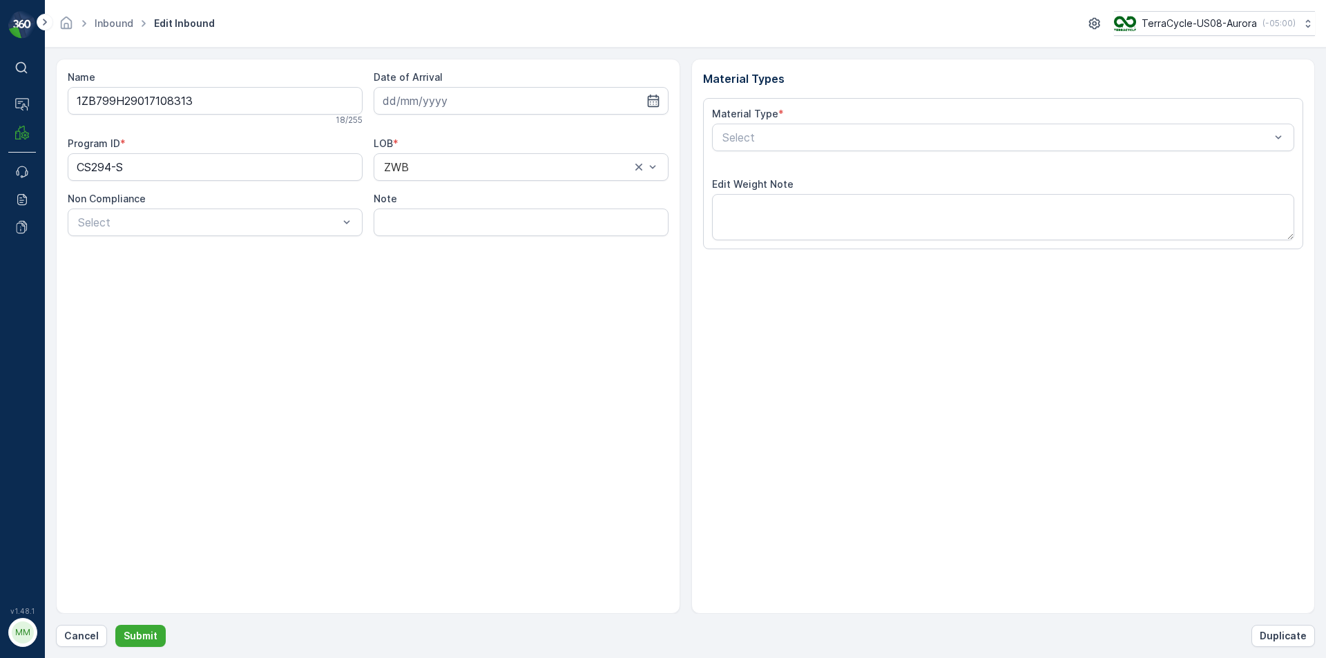
type input "[DATE]"
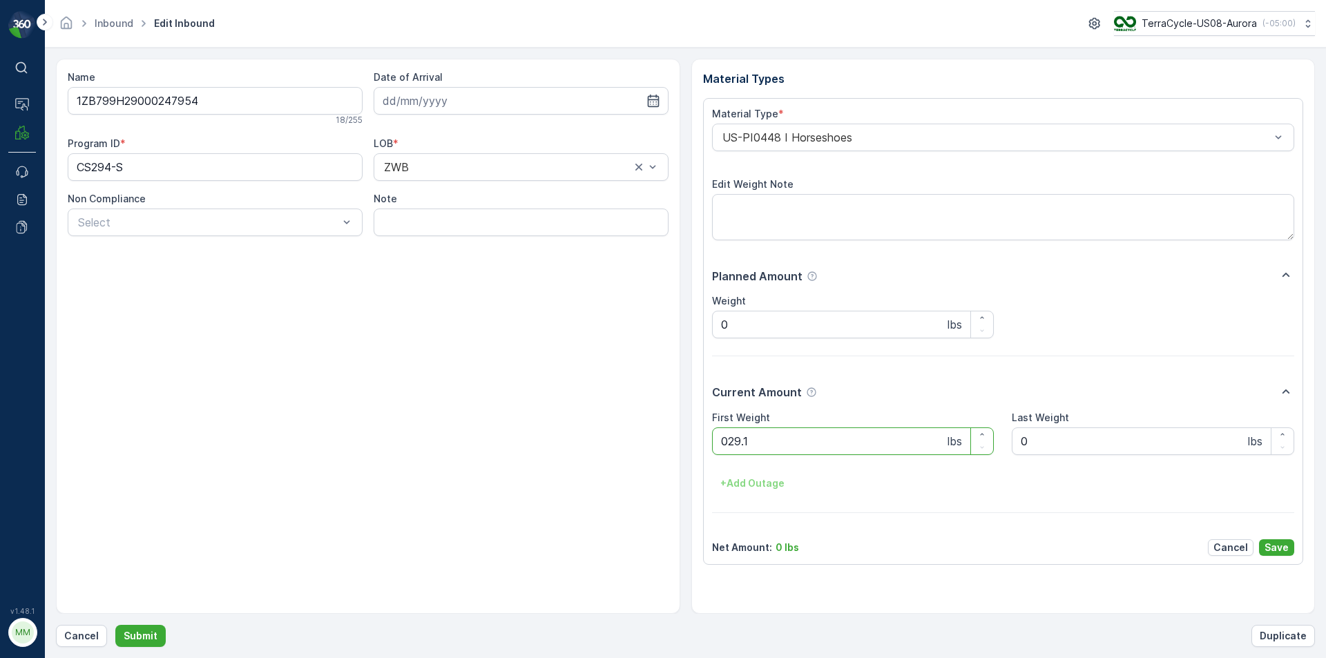
click at [115, 625] on button "Submit" at bounding box center [140, 636] width 50 height 22
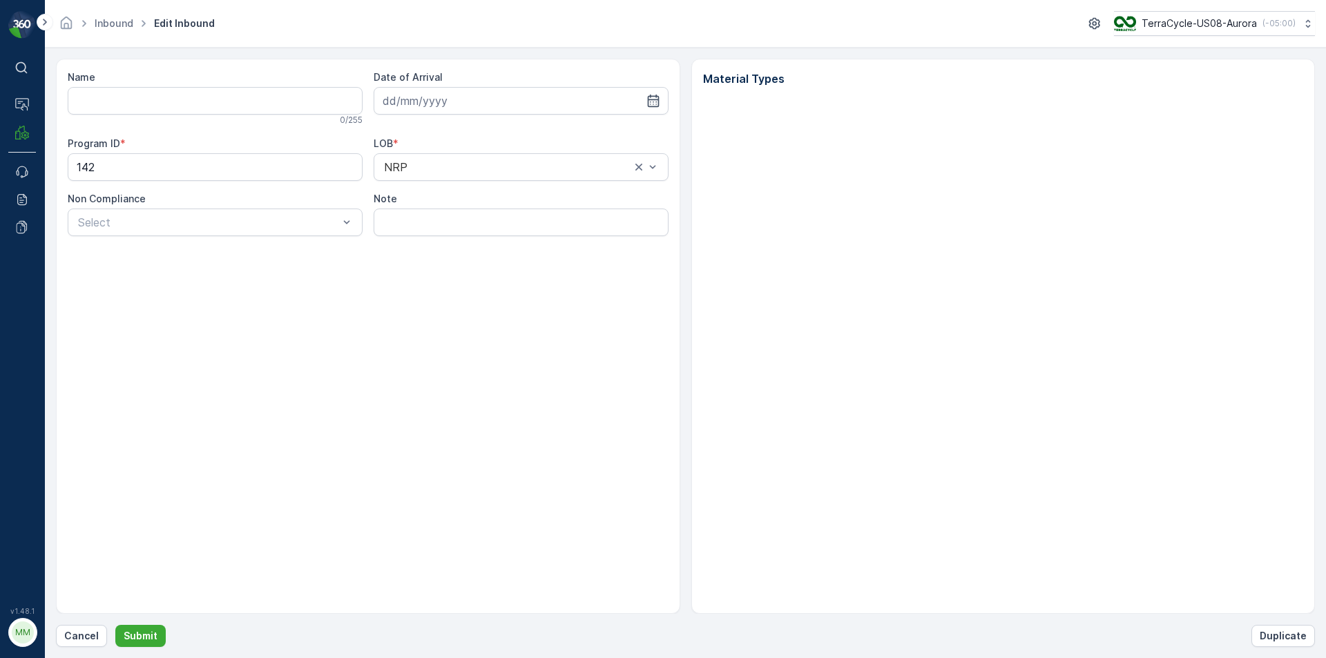
type input "1ZB799H29007274902"
type input "[DATE]"
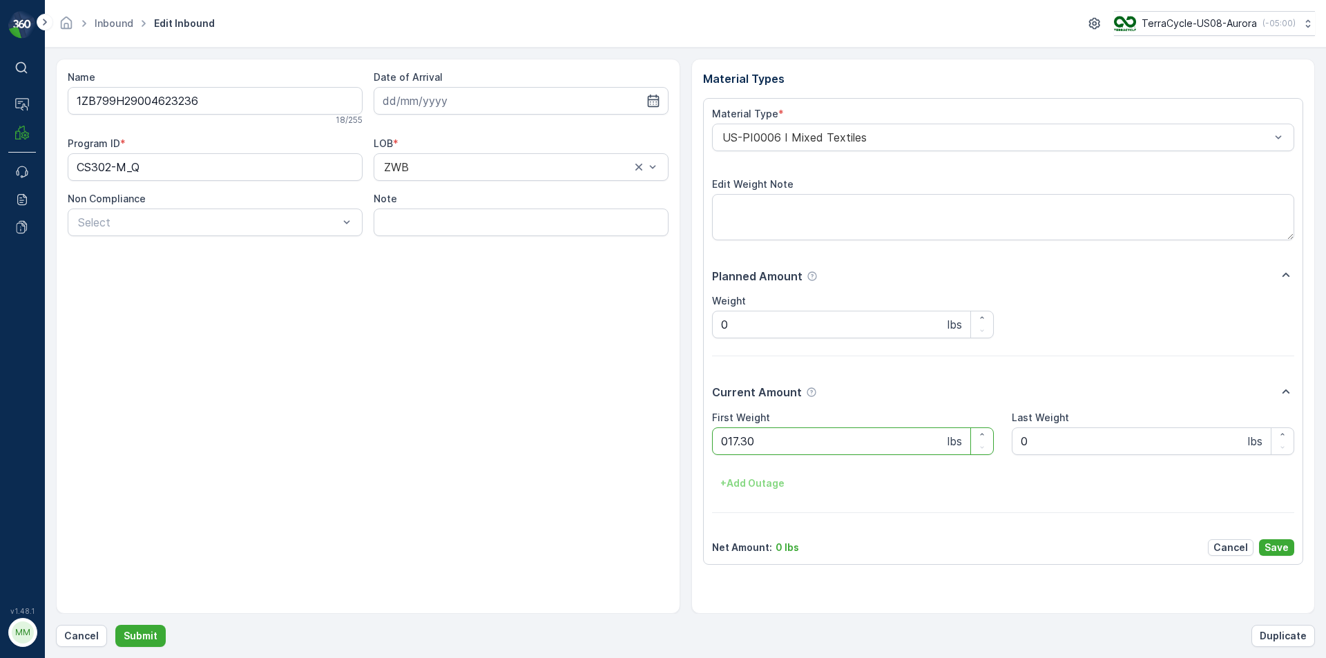
click at [115, 625] on button "Submit" at bounding box center [140, 636] width 50 height 22
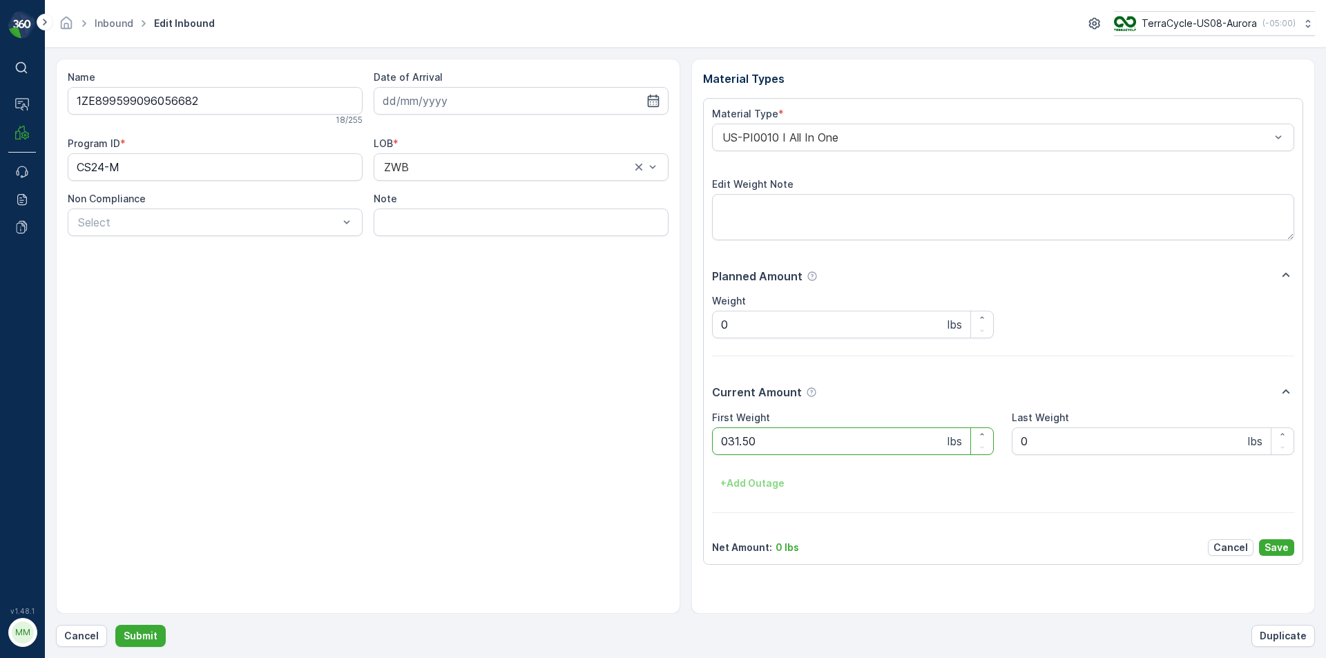
click at [115, 625] on button "Submit" at bounding box center [140, 636] width 50 height 22
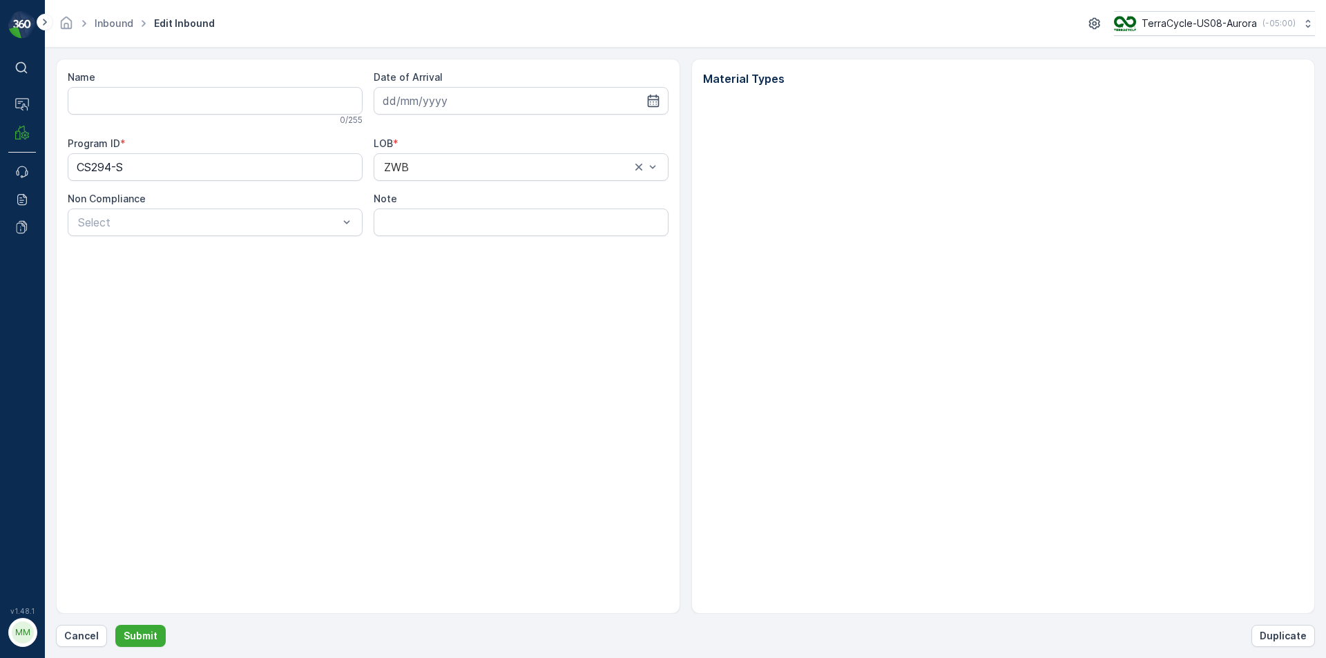
type input "1ZB799H29005522021"
type input "[DATE]"
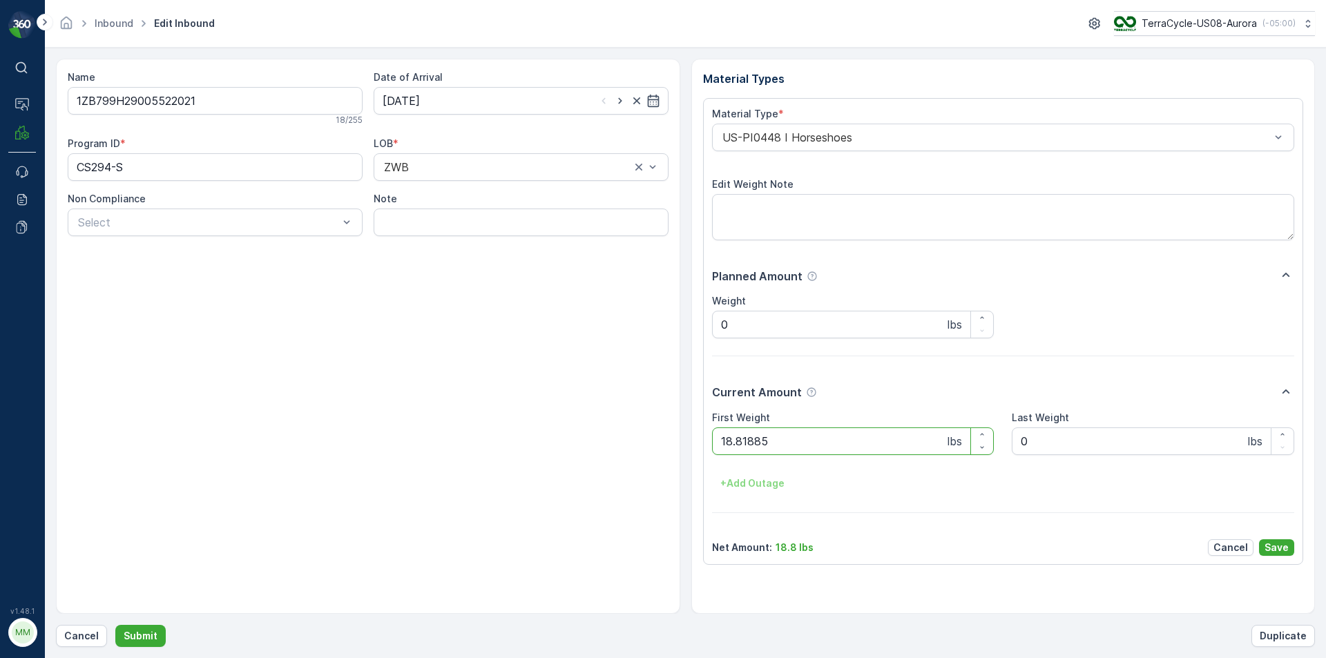
click at [115, 625] on button "Submit" at bounding box center [140, 636] width 50 height 22
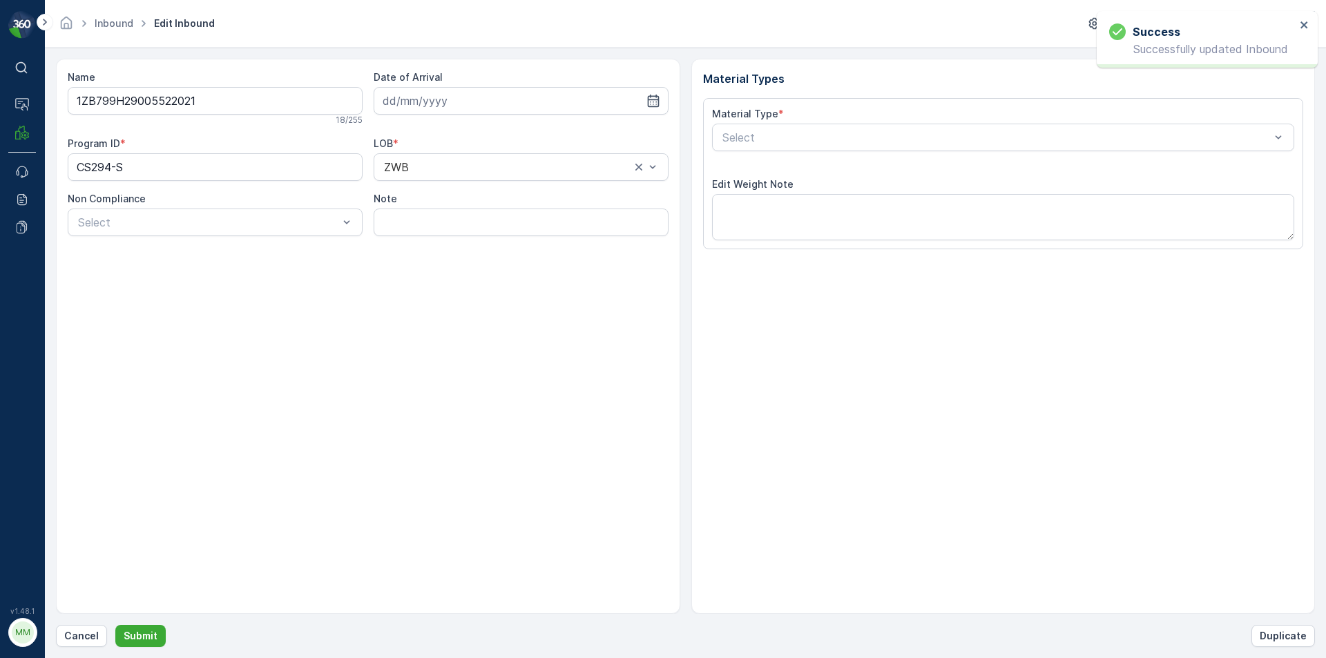
type input "1ZB799H29005522021"
type input "[DATE]"
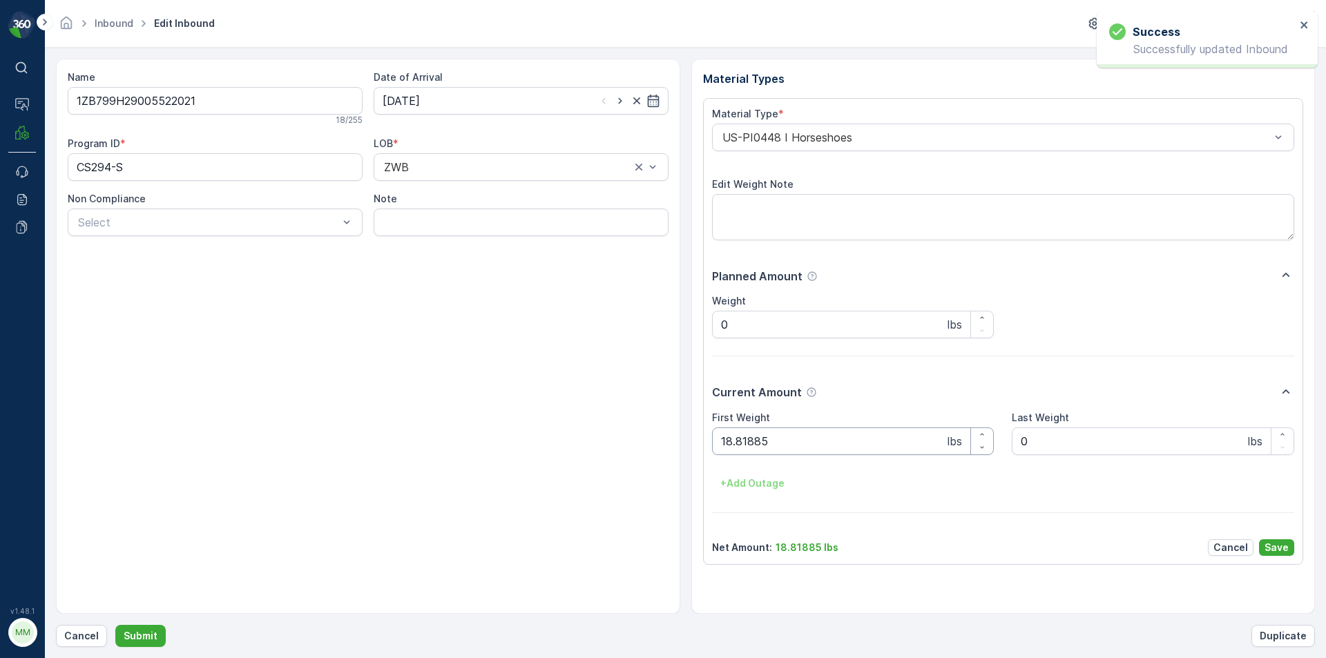
click at [792, 433] on Weight "18.81885" at bounding box center [853, 442] width 283 height 28
type Weight "18.8"
click at [115, 625] on button "Submit" at bounding box center [140, 636] width 50 height 22
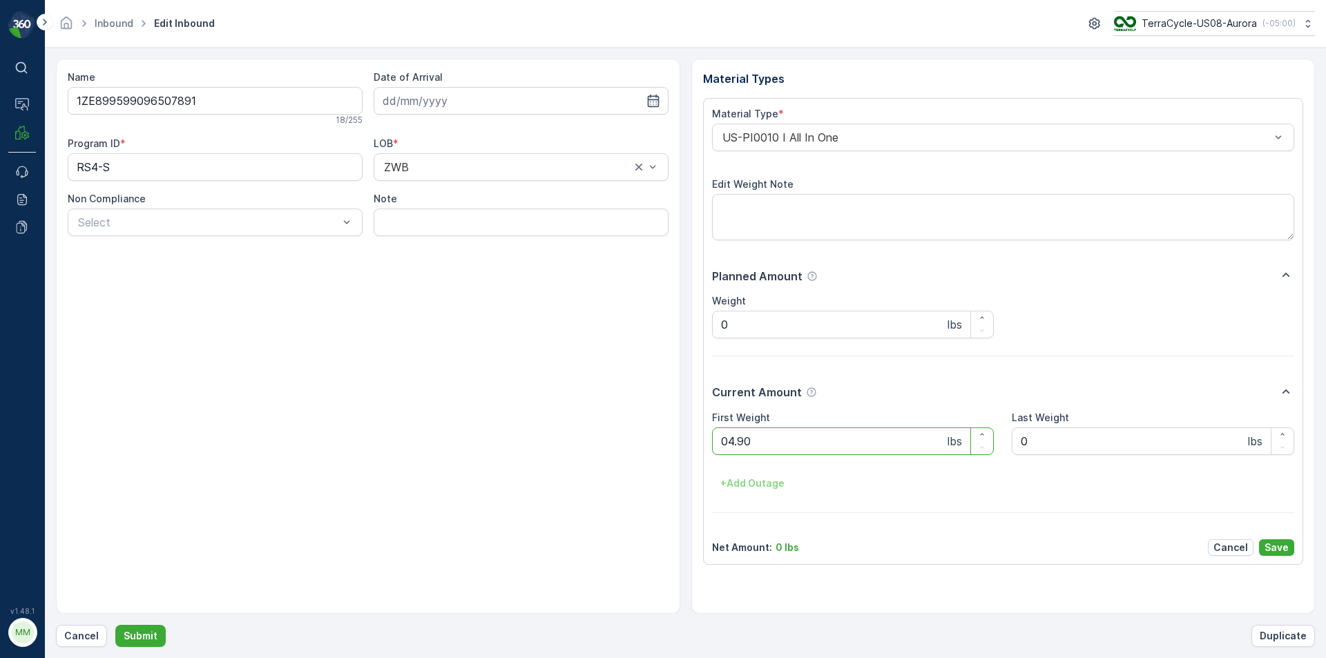
click at [115, 625] on button "Submit" at bounding box center [140, 636] width 50 height 22
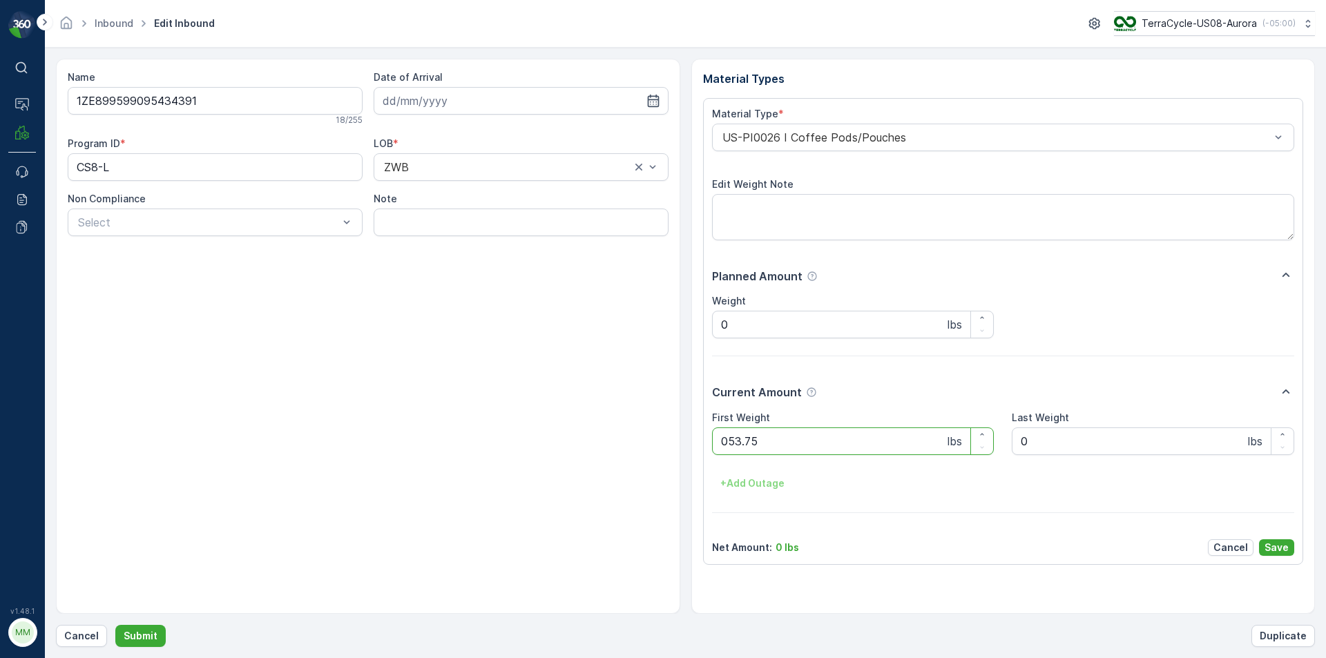
click at [115, 625] on button "Submit" at bounding box center [140, 636] width 50 height 22
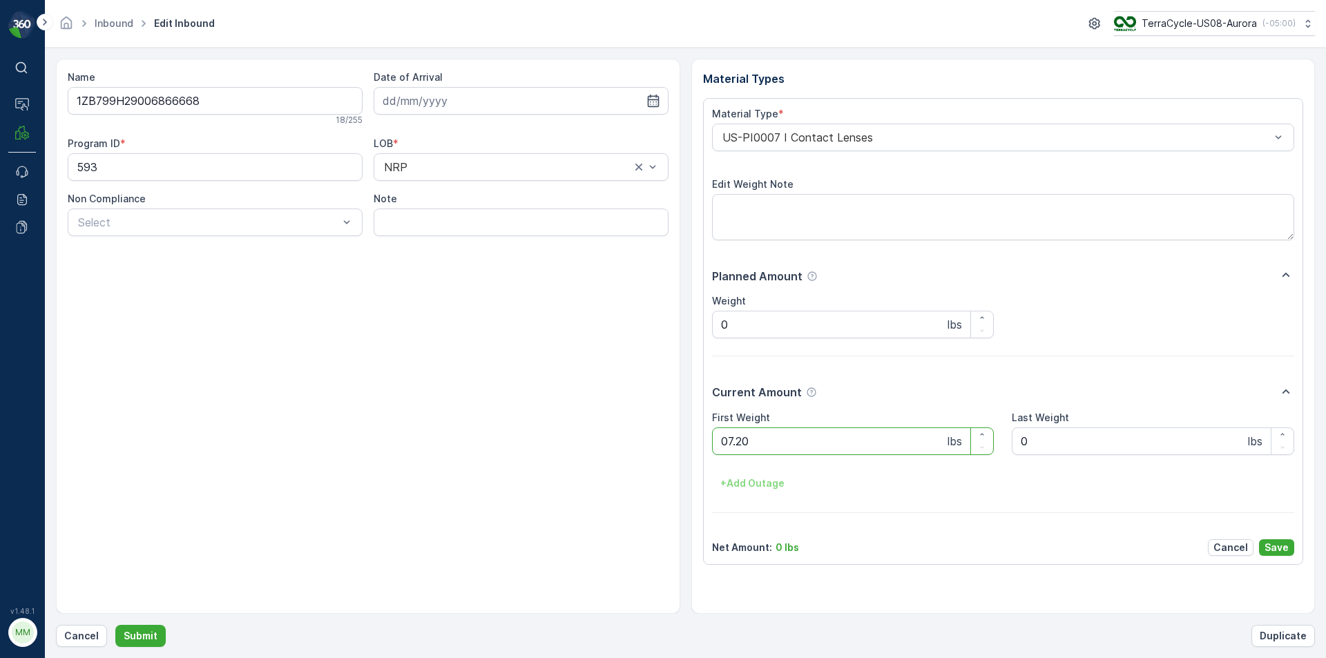
click at [115, 625] on button "Submit" at bounding box center [140, 636] width 50 height 22
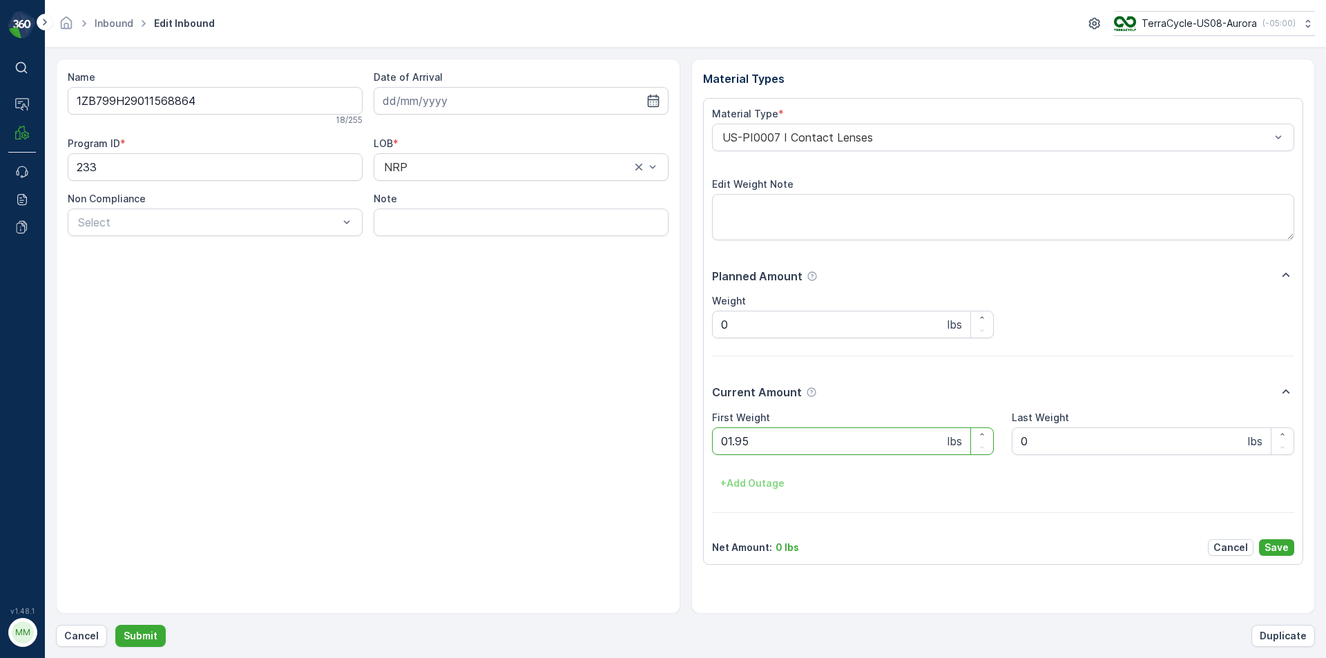
click at [115, 625] on button "Submit" at bounding box center [140, 636] width 50 height 22
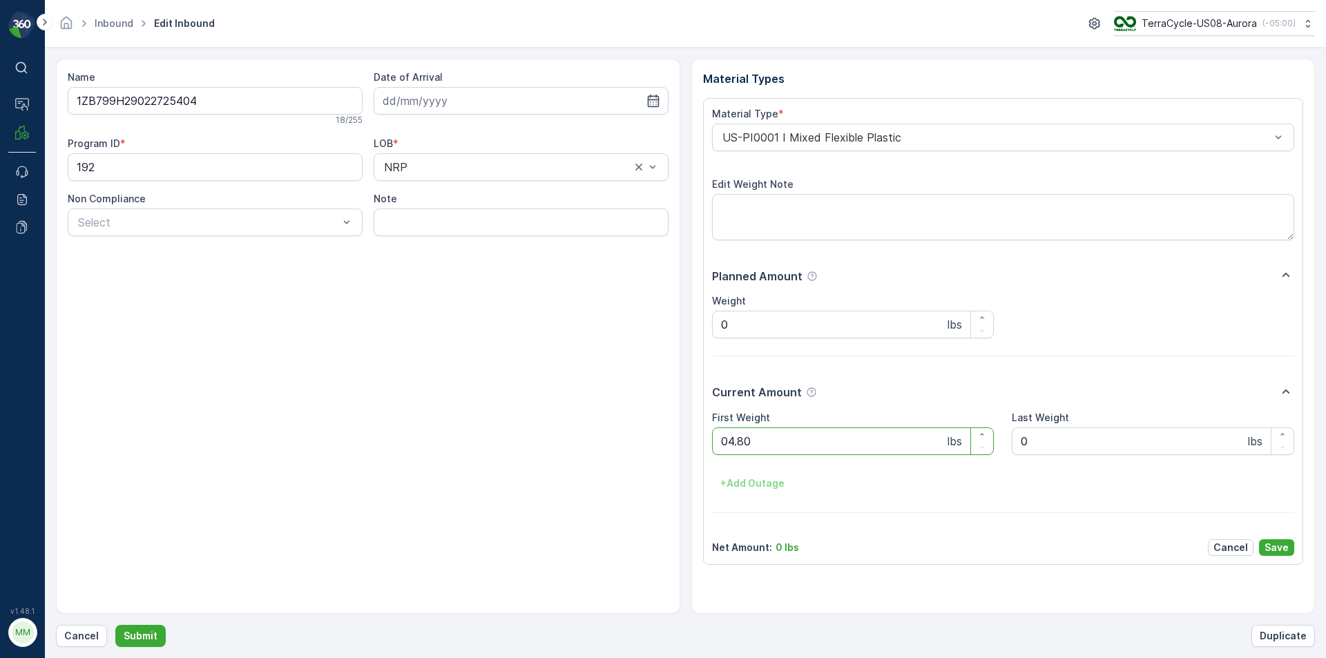
click at [115, 625] on button "Submit" at bounding box center [140, 636] width 50 height 22
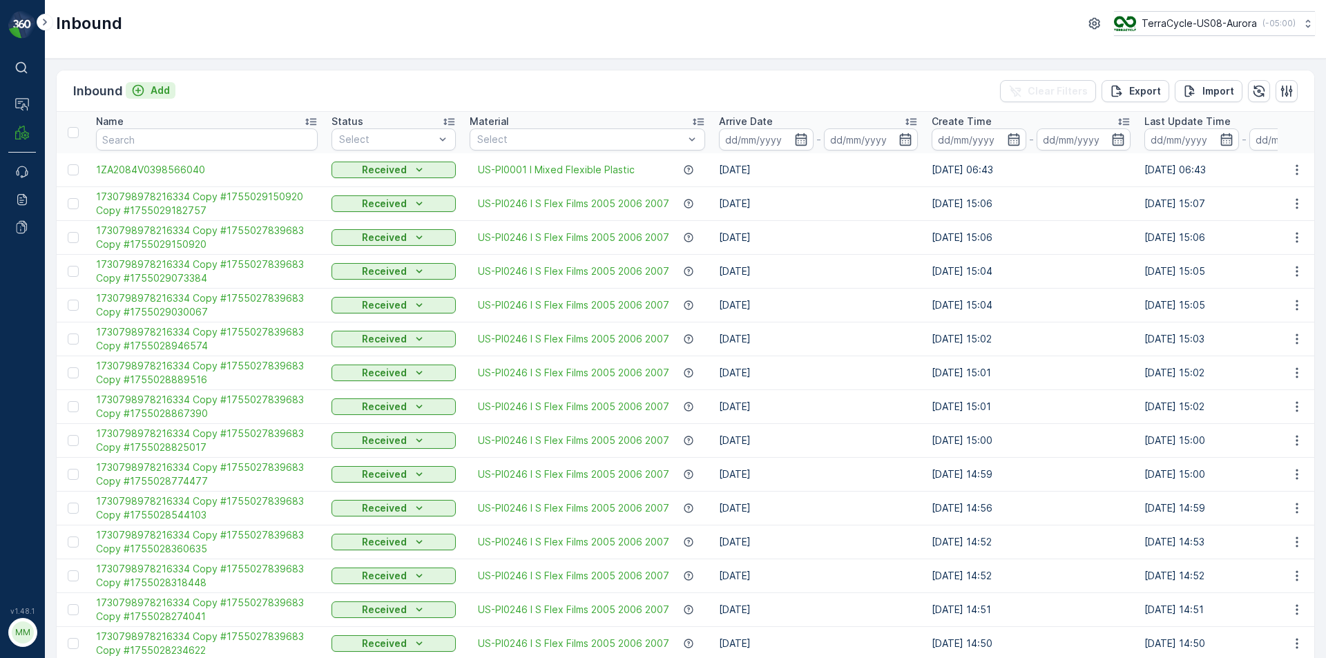
click at [158, 94] on p "Add" at bounding box center [160, 91] width 19 height 14
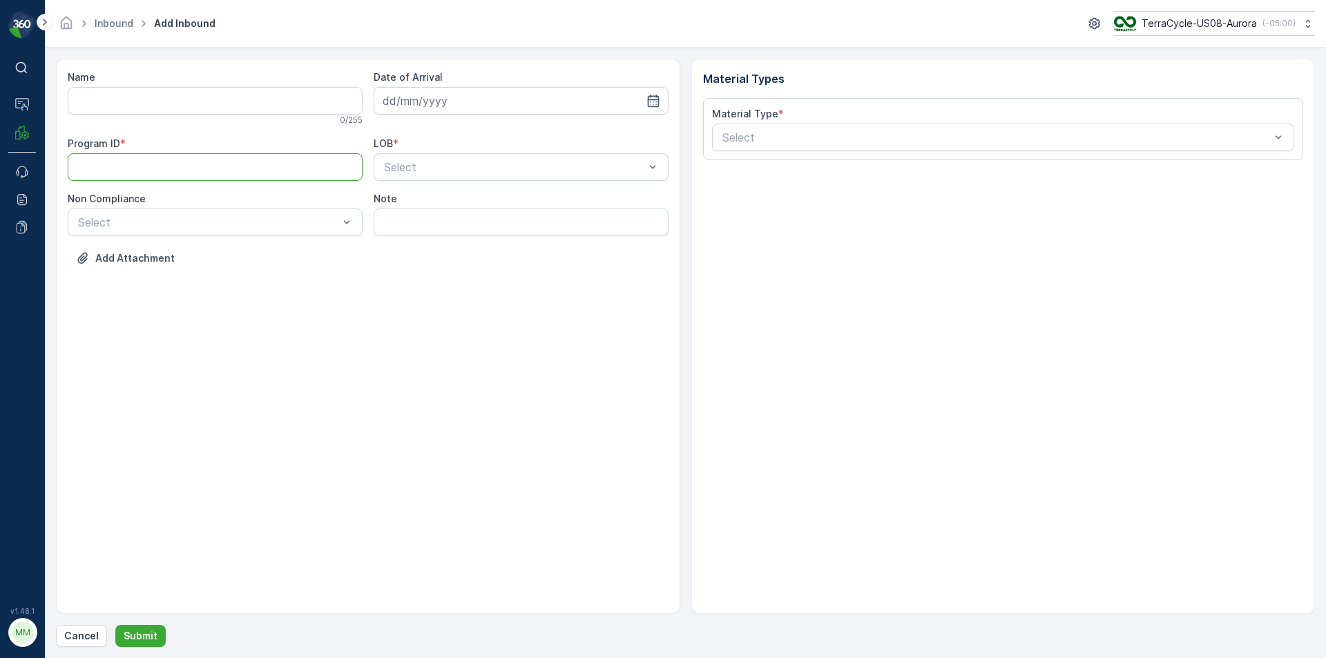
paste ID "CS67"
type ID "CS67"
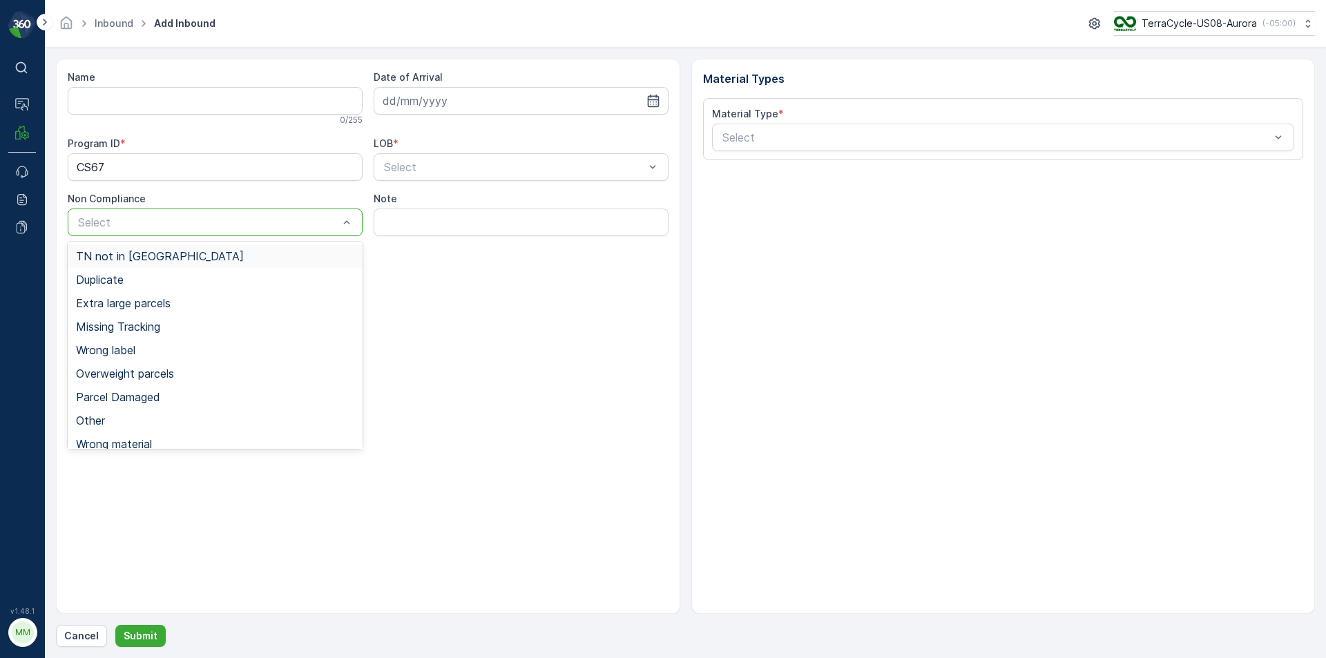
click at [283, 225] on div at bounding box center [208, 222] width 263 height 12
click at [230, 261] on div "TN not in [GEOGRAPHIC_DATA]" at bounding box center [215, 256] width 278 height 12
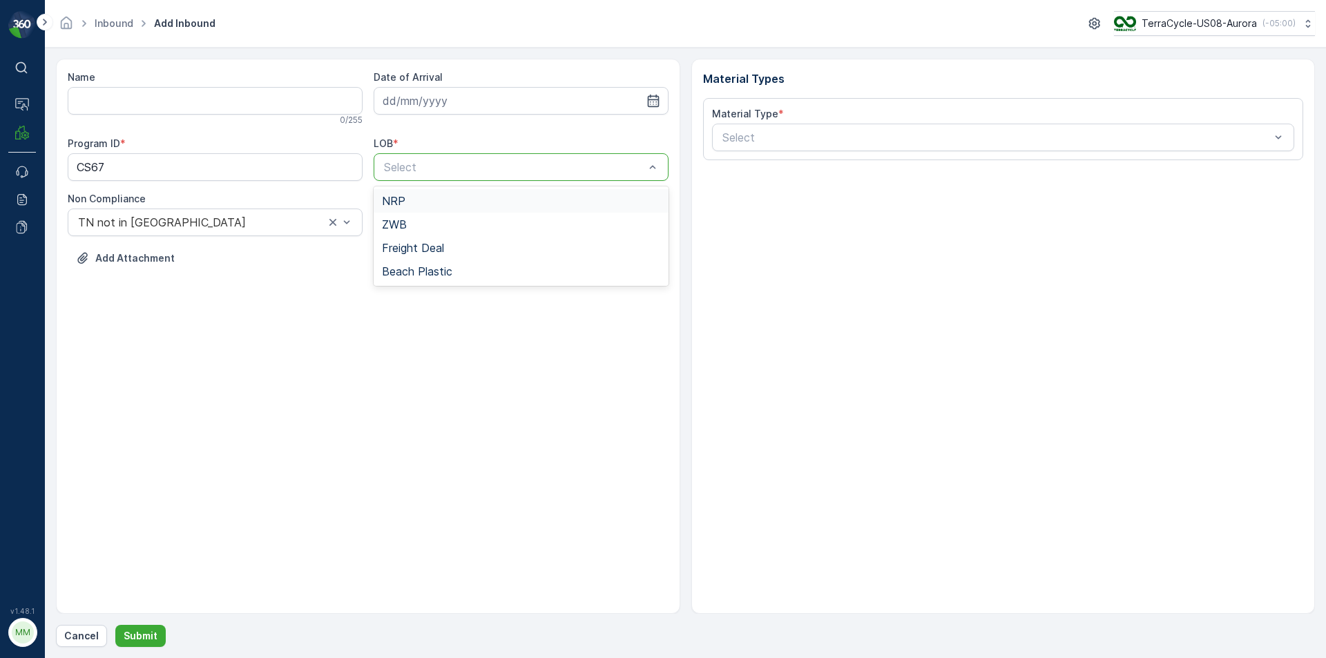
click at [430, 169] on div at bounding box center [514, 167] width 263 height 12
click at [425, 227] on div "ZWB" at bounding box center [521, 224] width 278 height 12
click at [437, 97] on input at bounding box center [521, 101] width 295 height 28
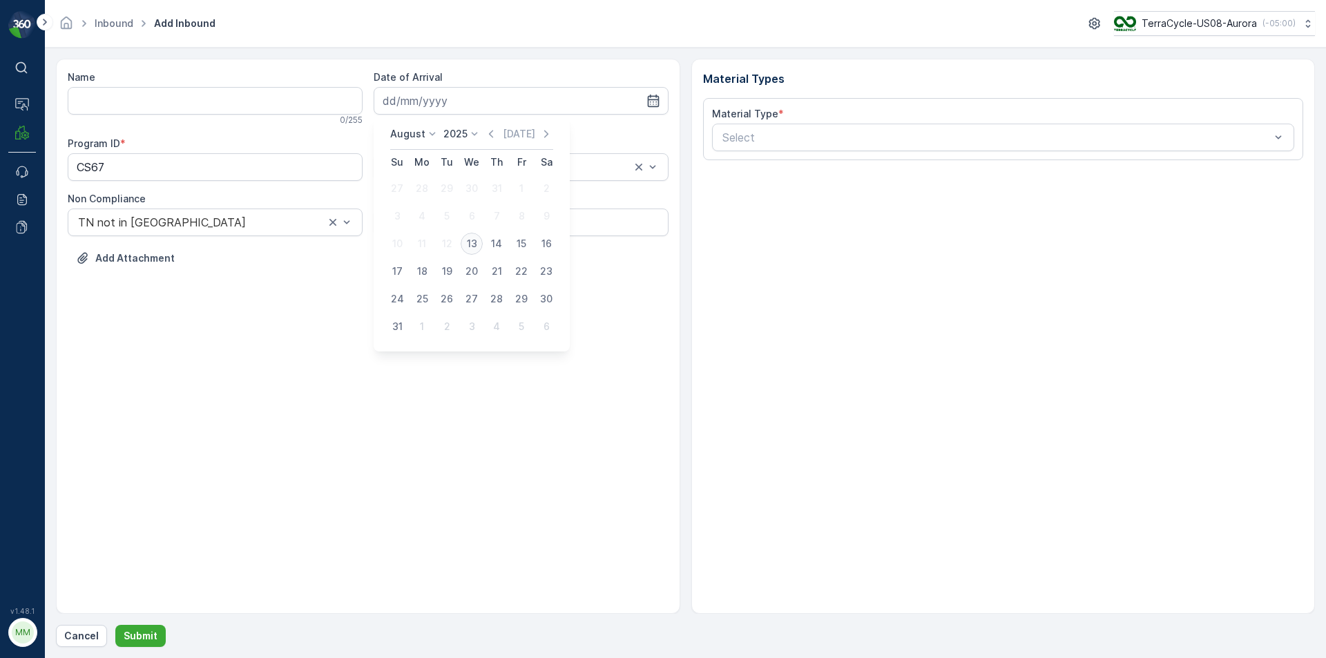
click at [472, 242] on div "13" at bounding box center [472, 244] width 22 height 22
type input "[DATE]"
click at [806, 138] on div at bounding box center [996, 137] width 551 height 12
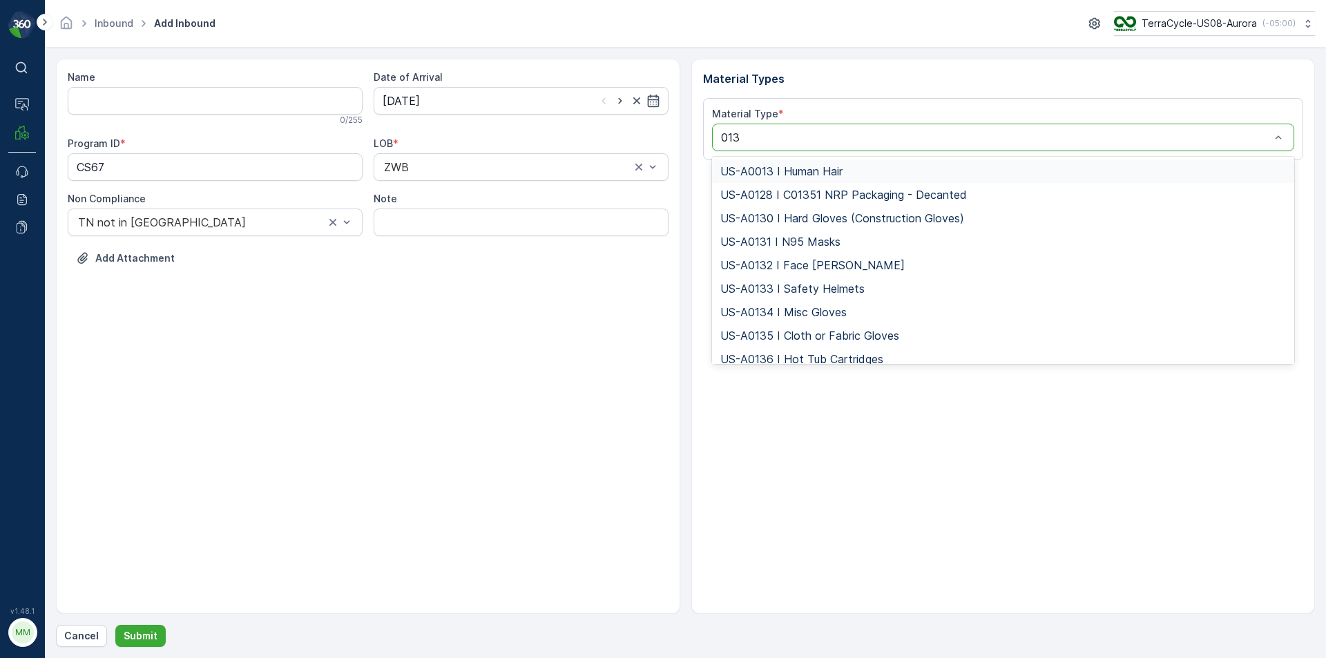
type input "0139"
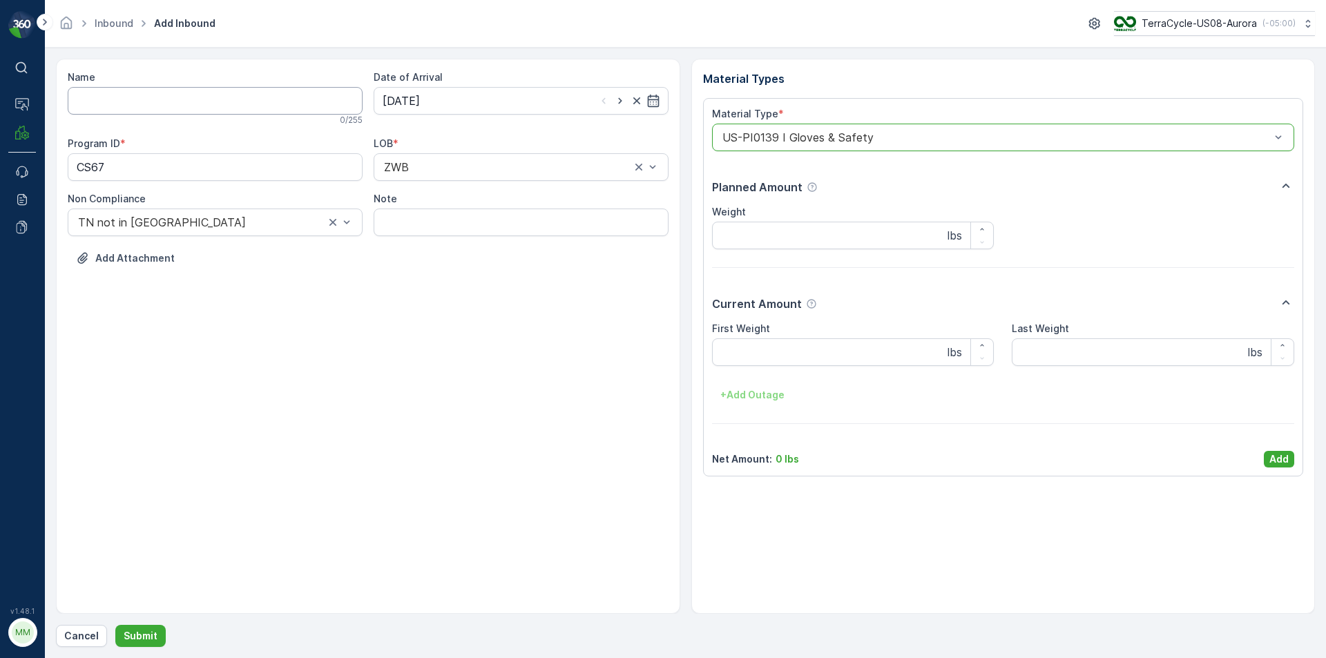
click at [236, 98] on input "Name" at bounding box center [215, 101] width 295 height 28
type input "1ZE899599090649436"
click at [115, 625] on button "Submit" at bounding box center [140, 636] width 50 height 22
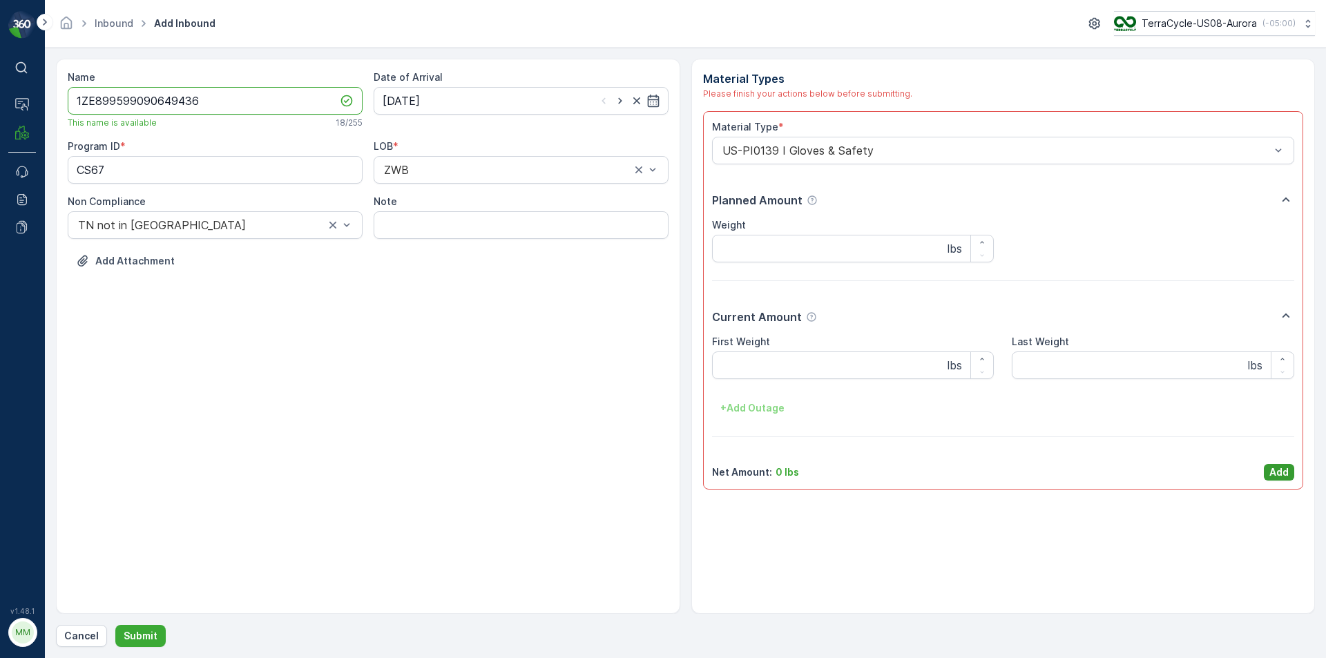
click at [1280, 475] on p "Add" at bounding box center [1279, 473] width 19 height 14
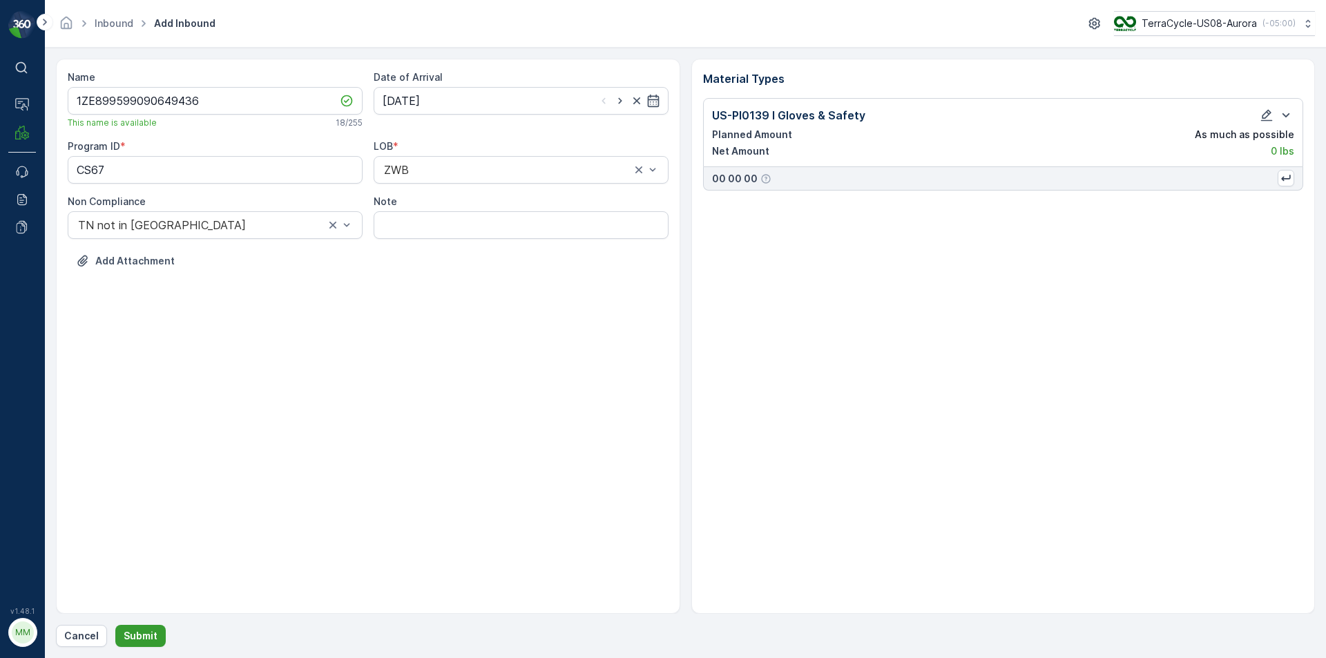
click at [146, 631] on p "Submit" at bounding box center [141, 636] width 34 height 14
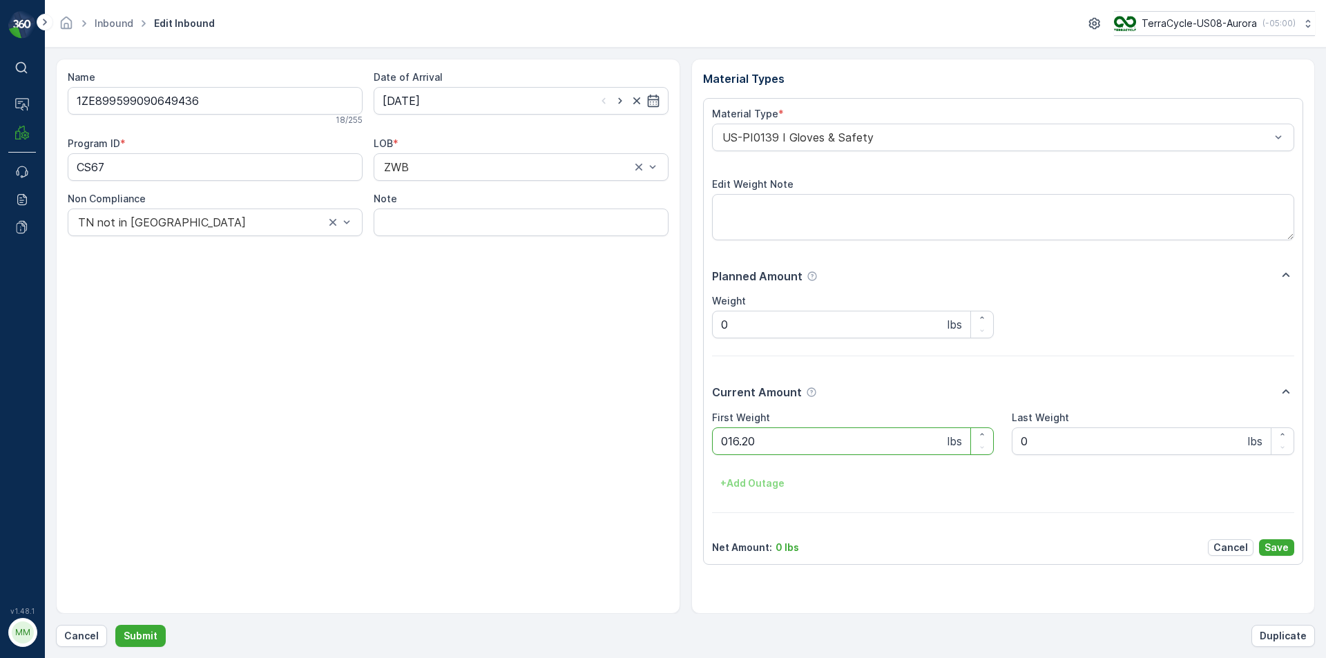
click at [115, 625] on button "Submit" at bounding box center [140, 636] width 50 height 22
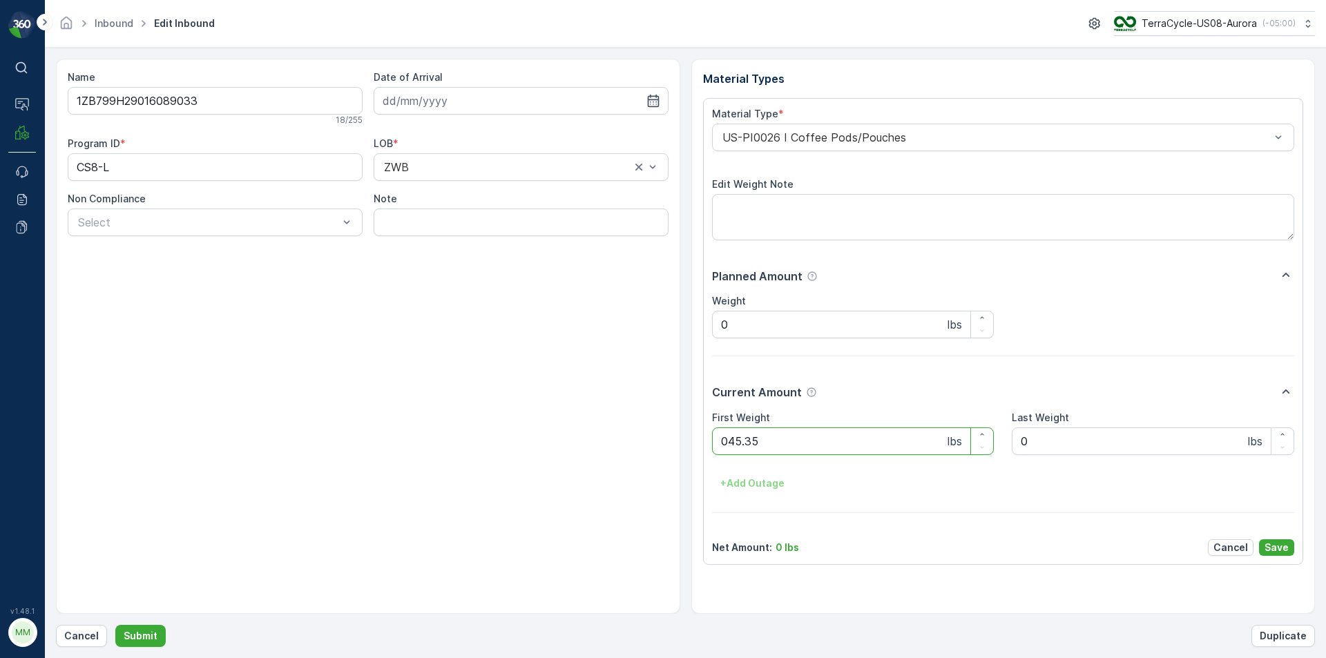
click at [115, 625] on button "Submit" at bounding box center [140, 636] width 50 height 22
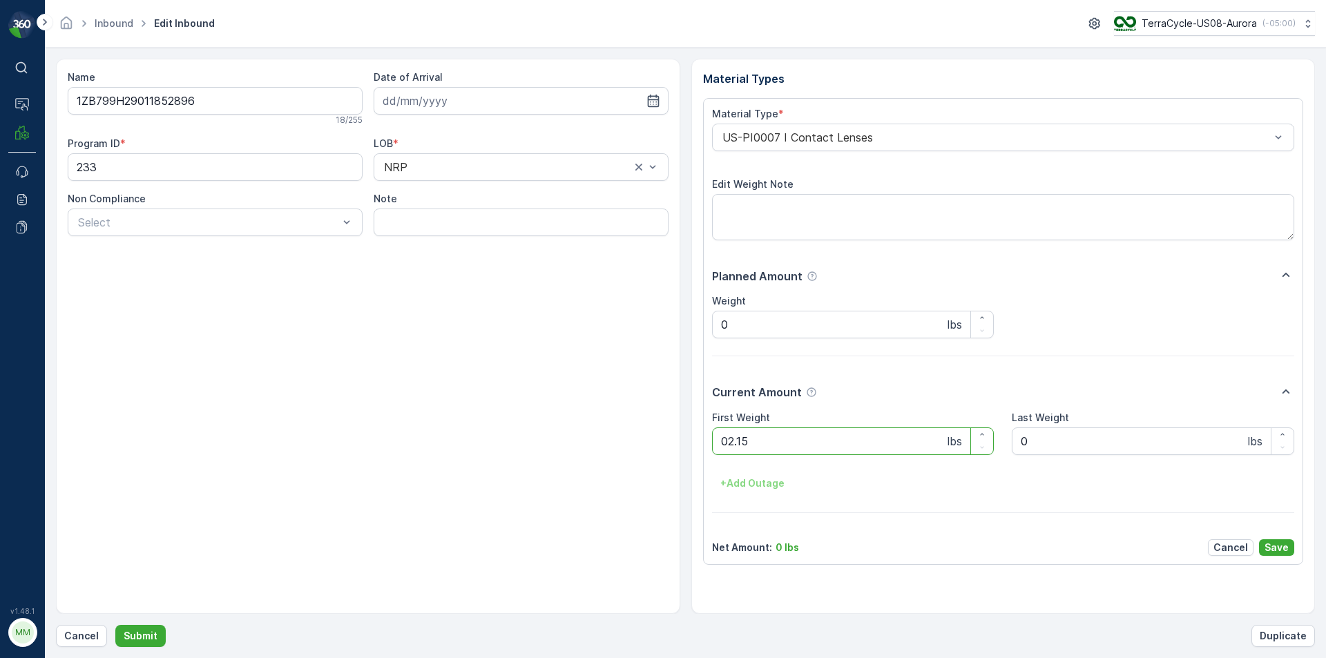
click at [115, 625] on button "Submit" at bounding box center [140, 636] width 50 height 22
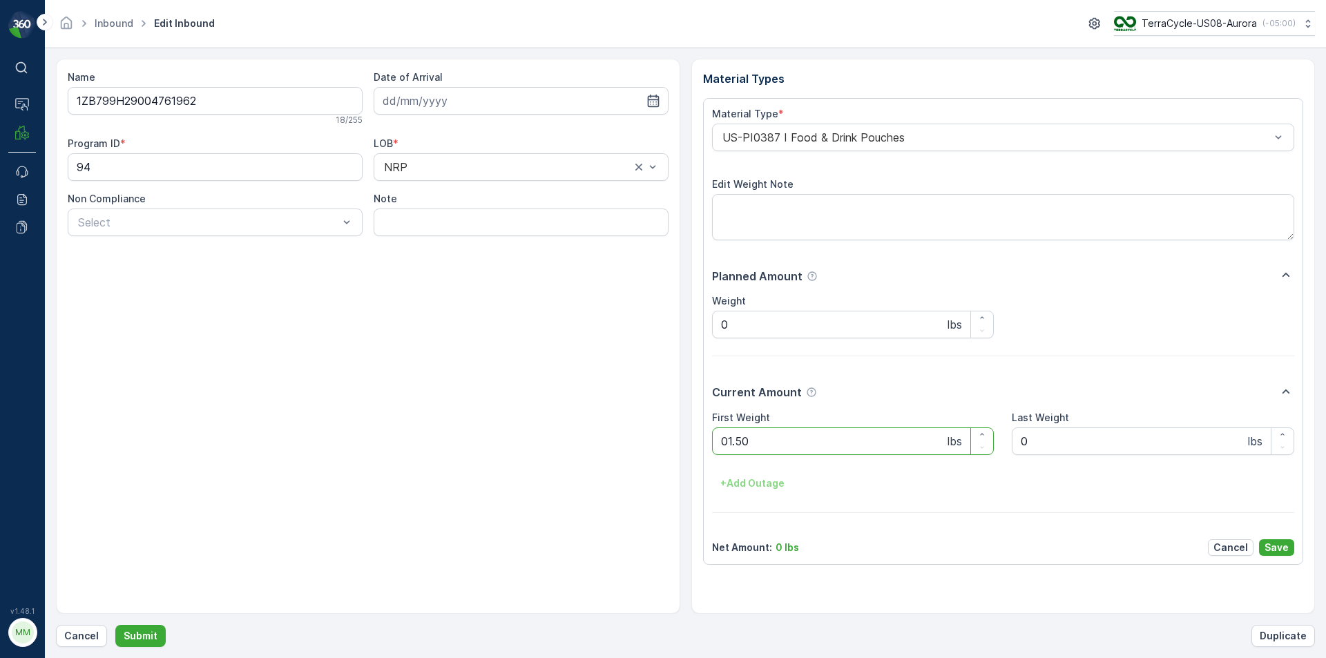
click at [115, 625] on button "Submit" at bounding box center [140, 636] width 50 height 22
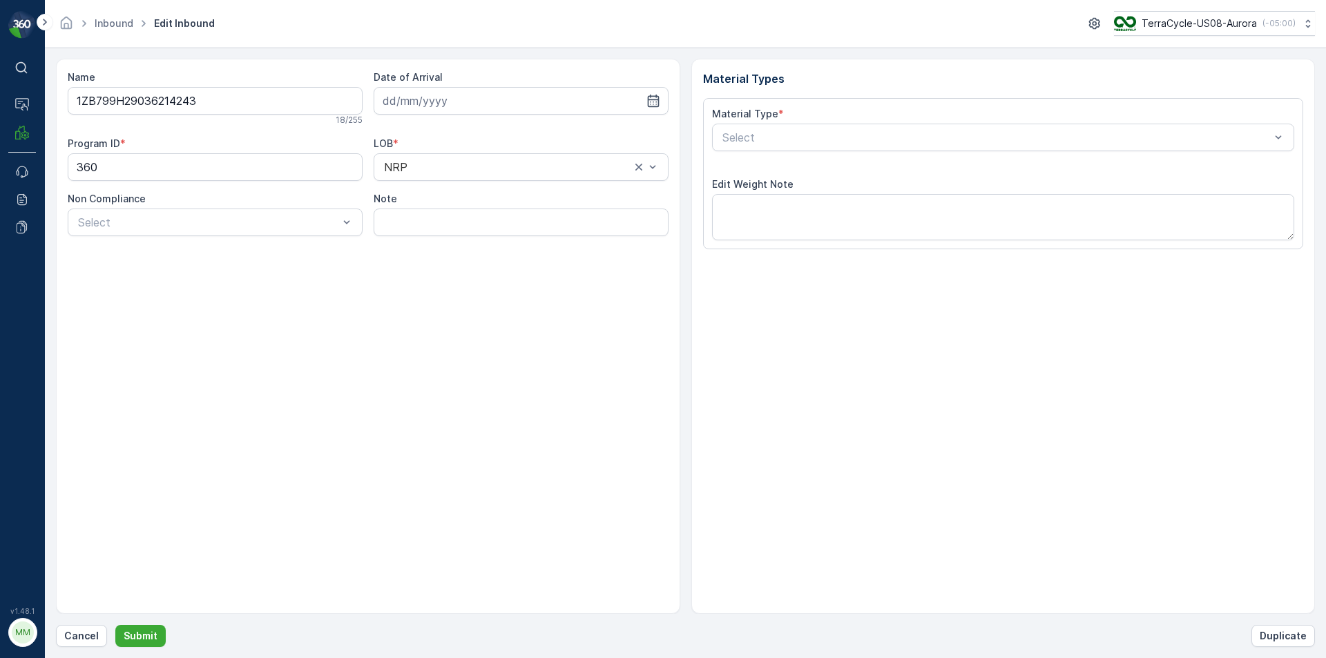
click at [115, 625] on button "Submit" at bounding box center [140, 636] width 50 height 22
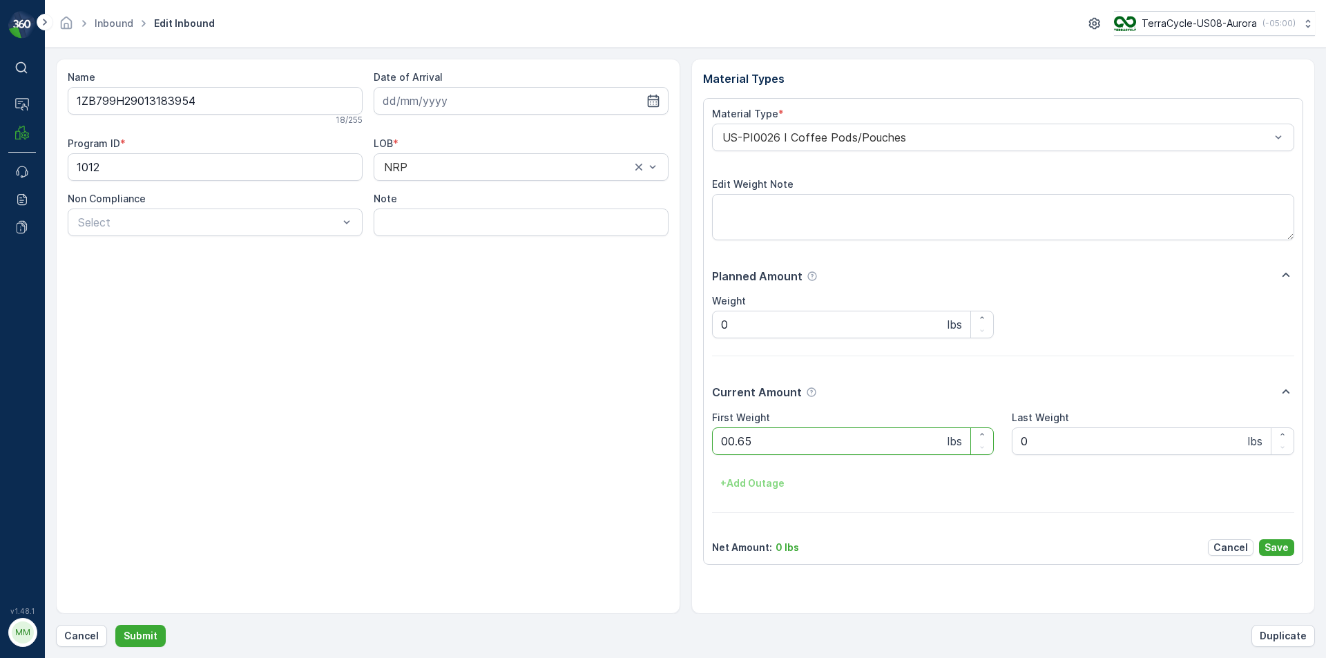
click at [115, 625] on button "Submit" at bounding box center [140, 636] width 50 height 22
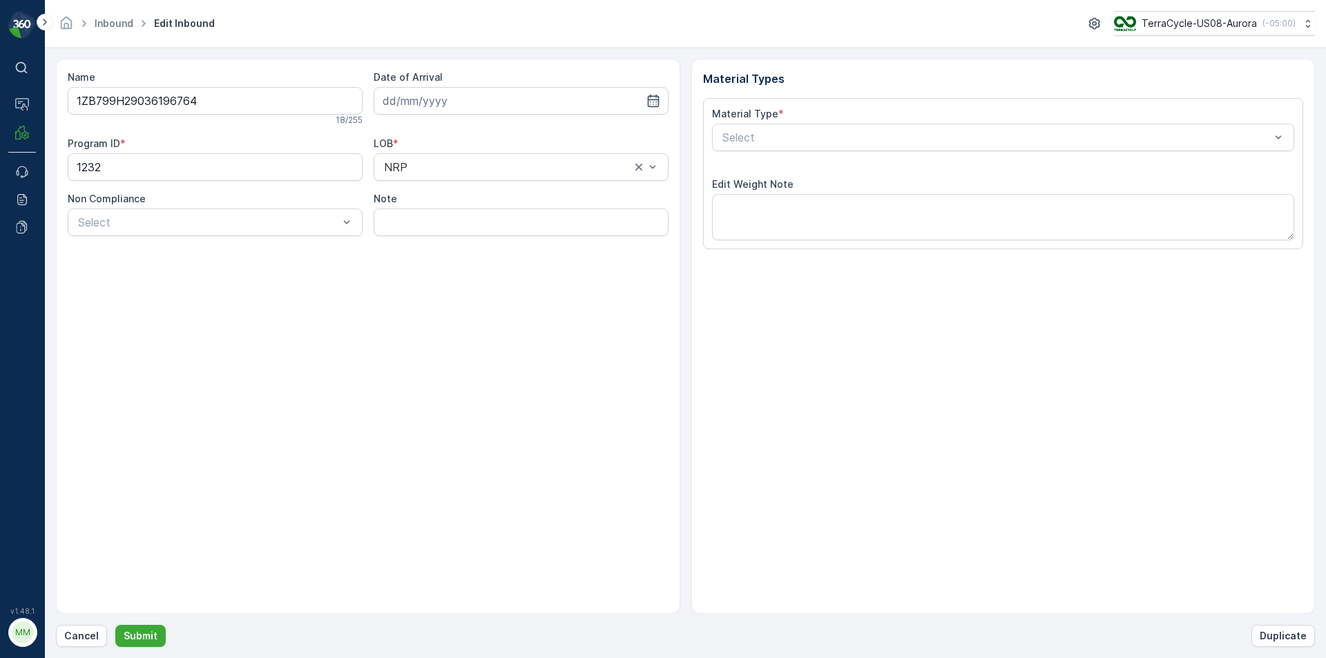
type input "1ZB799H29036196764"
type input "[DATE]"
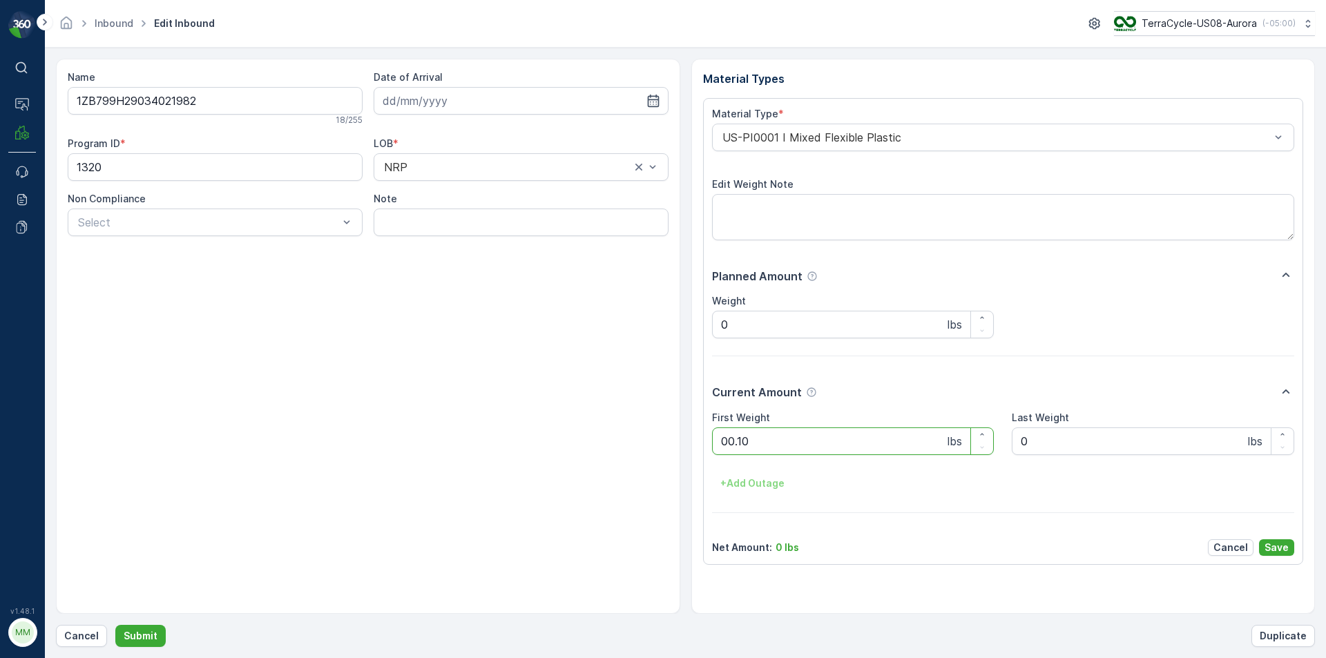
click at [115, 625] on button "Submit" at bounding box center [140, 636] width 50 height 22
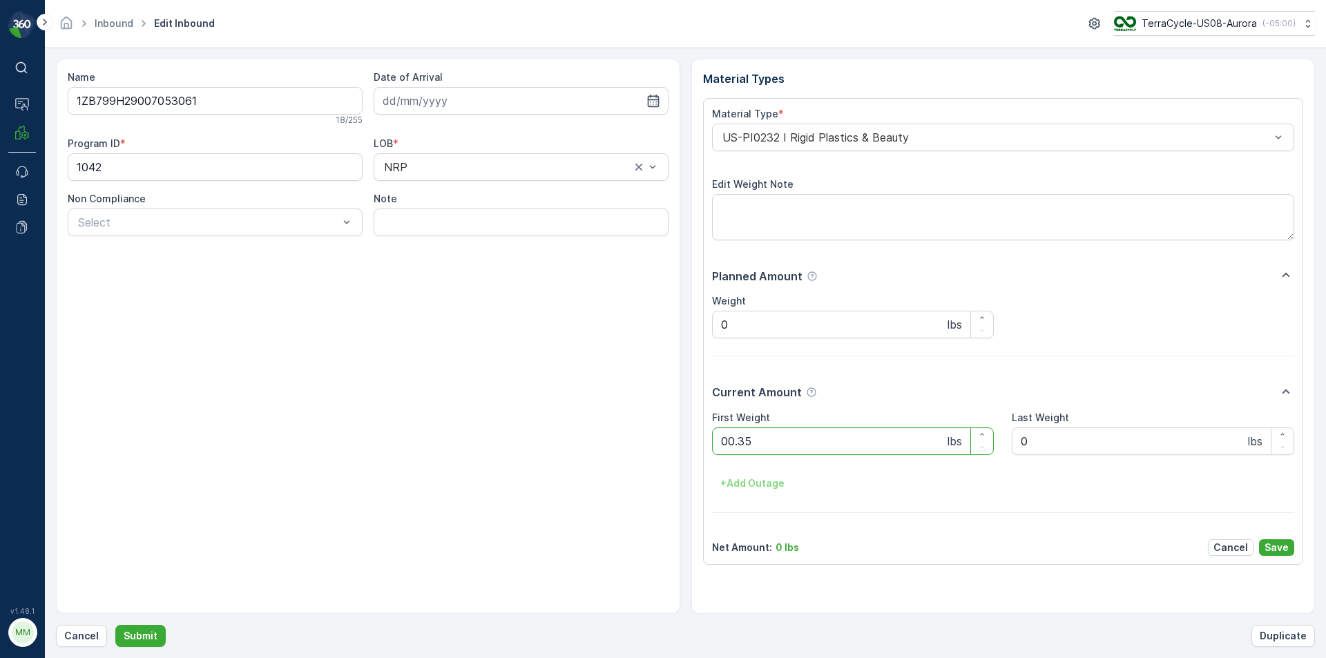
click at [115, 625] on button "Submit" at bounding box center [140, 636] width 50 height 22
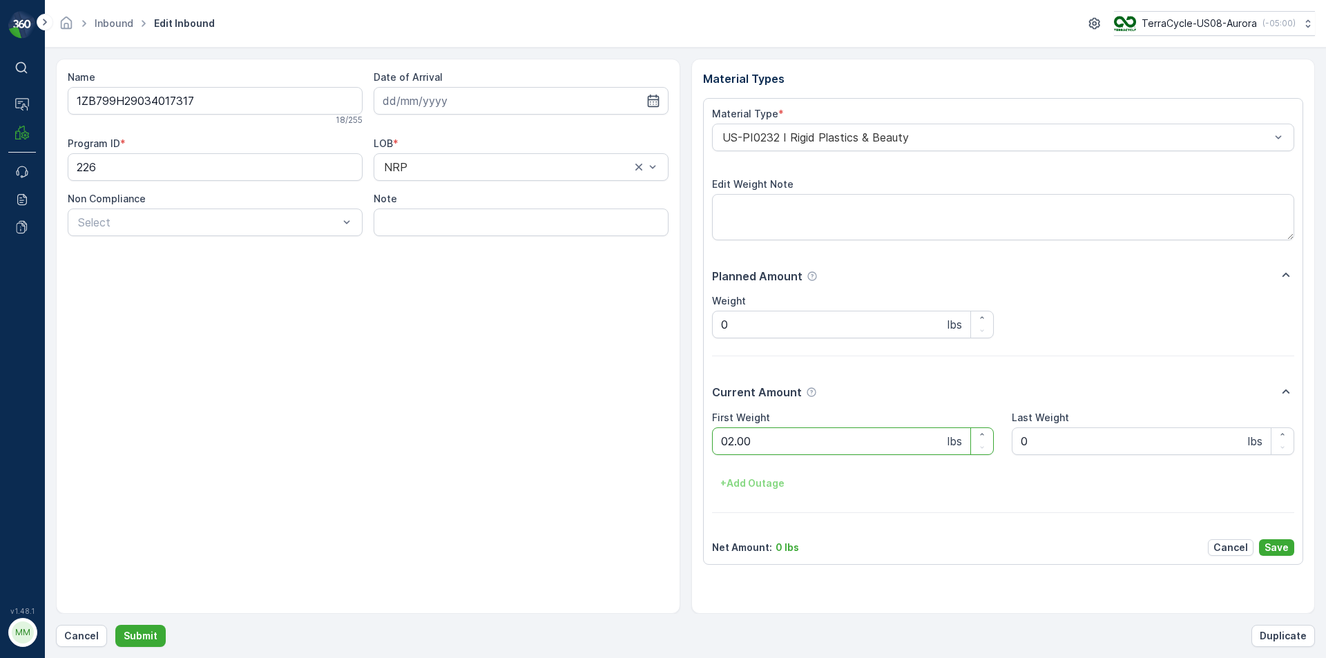
click at [115, 625] on button "Submit" at bounding box center [140, 636] width 50 height 22
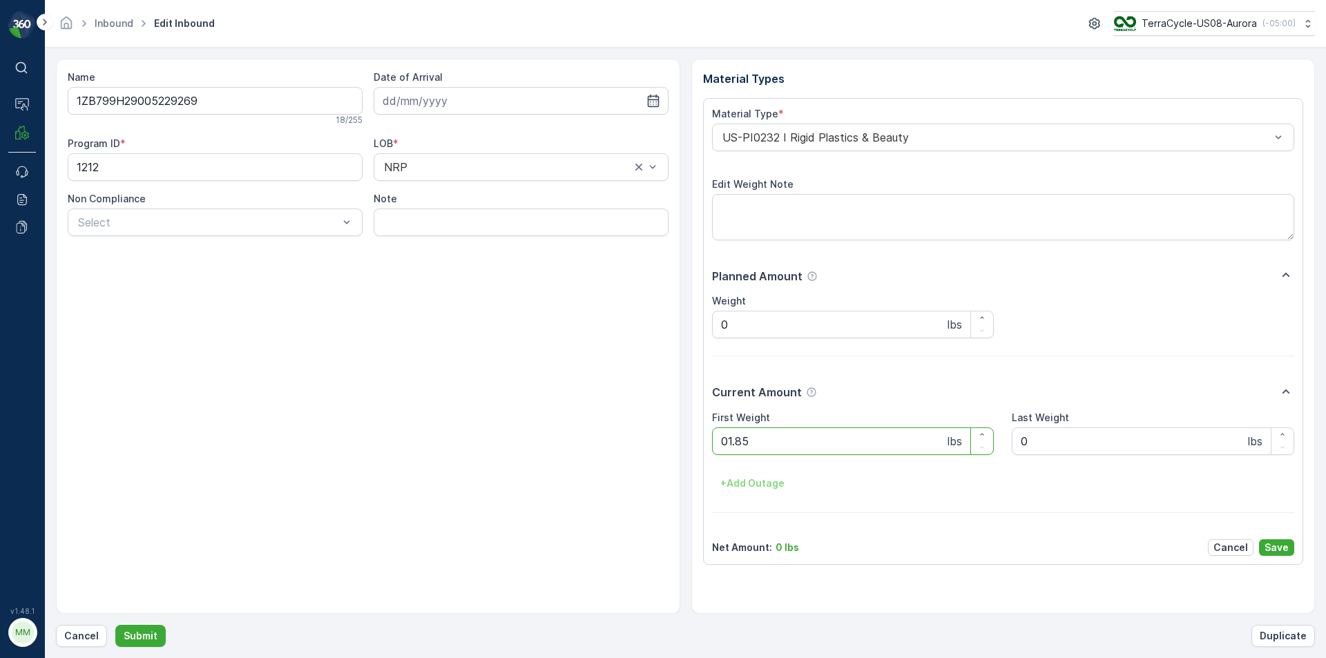
click at [115, 625] on button "Submit" at bounding box center [140, 636] width 50 height 22
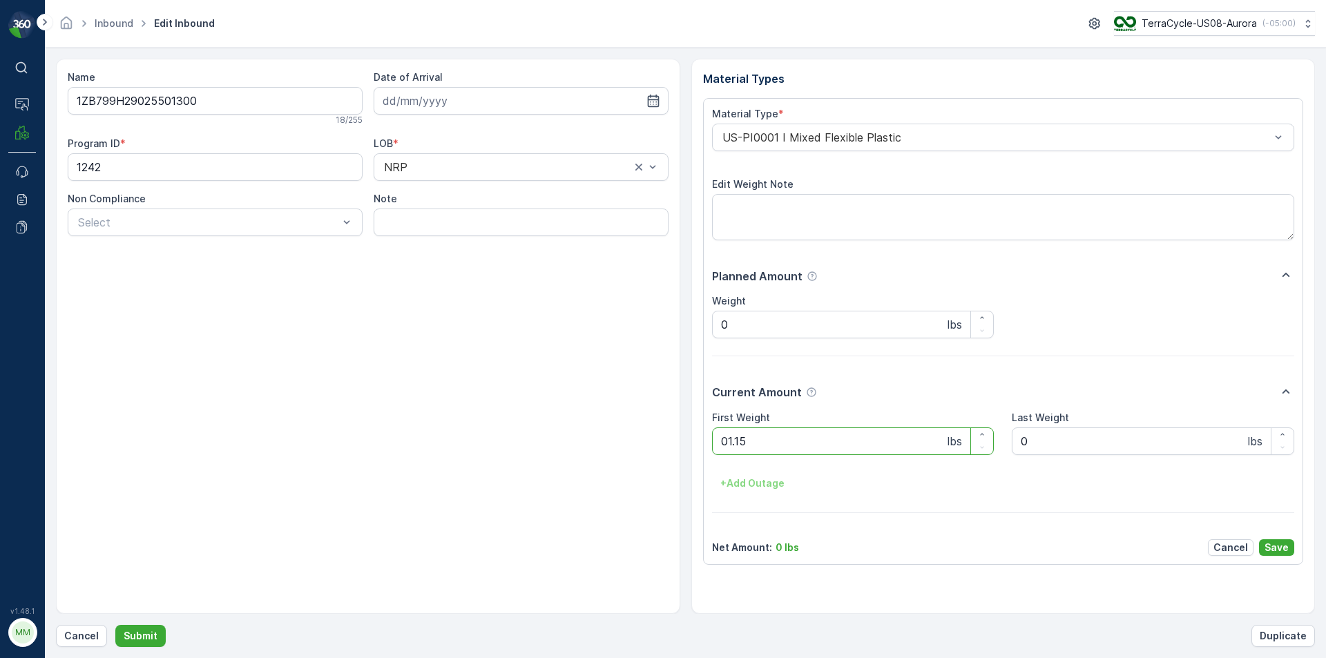
click at [115, 625] on button "Submit" at bounding box center [140, 636] width 50 height 22
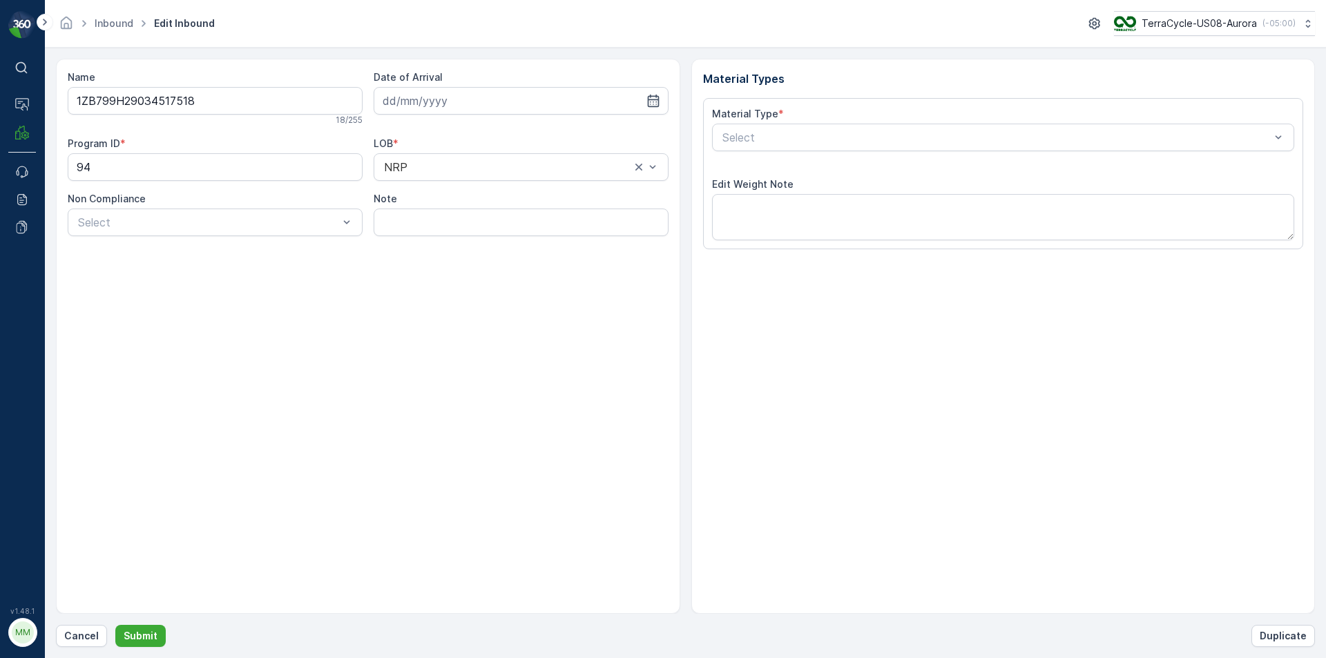
click at [115, 625] on button "Submit" at bounding box center [140, 636] width 50 height 22
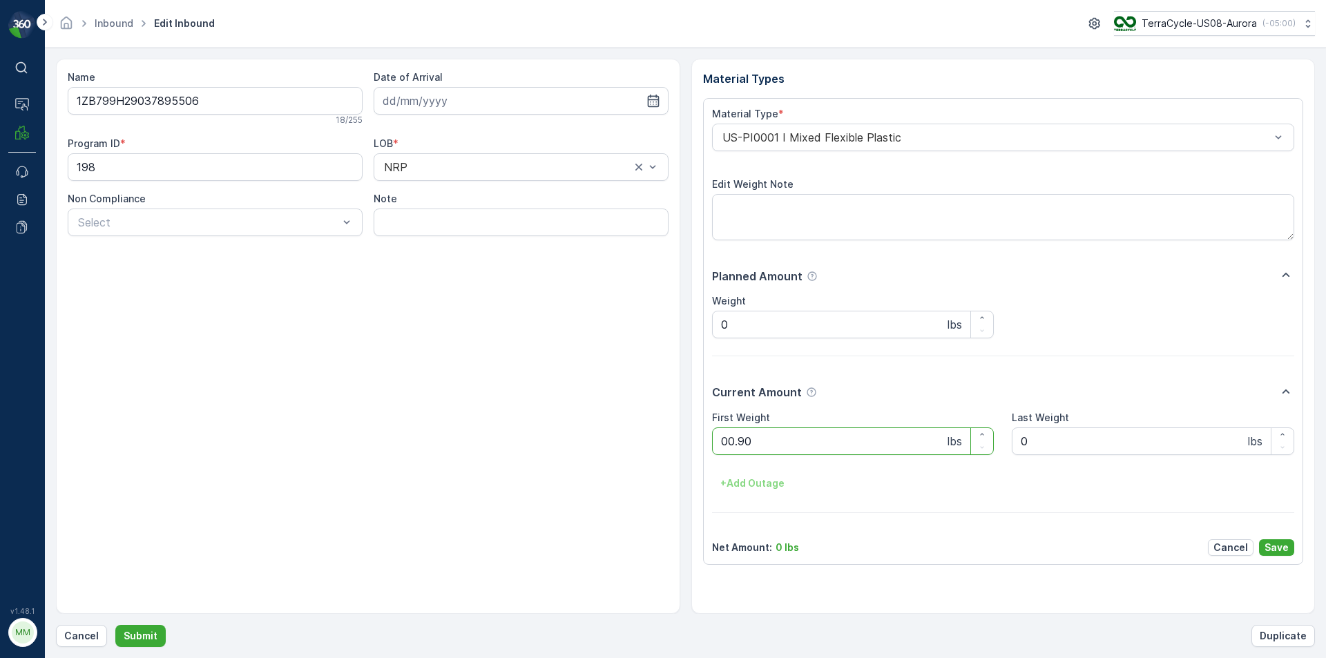
click at [115, 625] on button "Submit" at bounding box center [140, 636] width 50 height 22
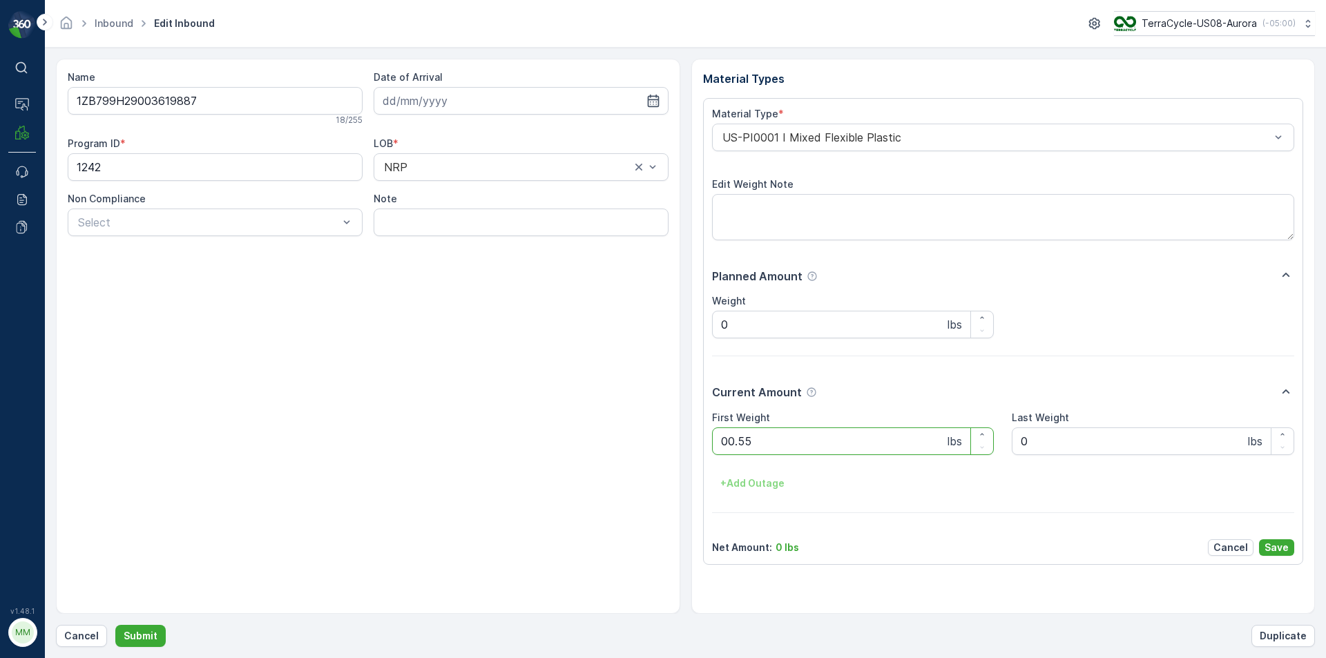
click at [115, 625] on button "Submit" at bounding box center [140, 636] width 50 height 22
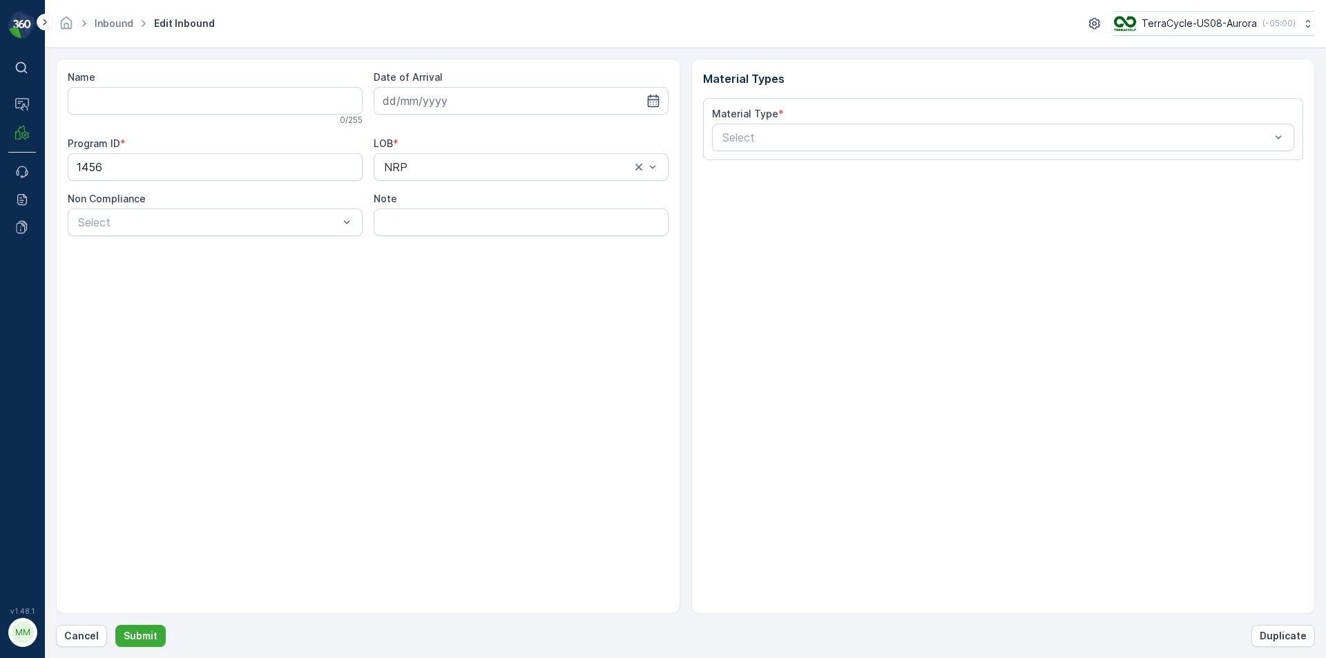
type input "1ZB799H29035170846"
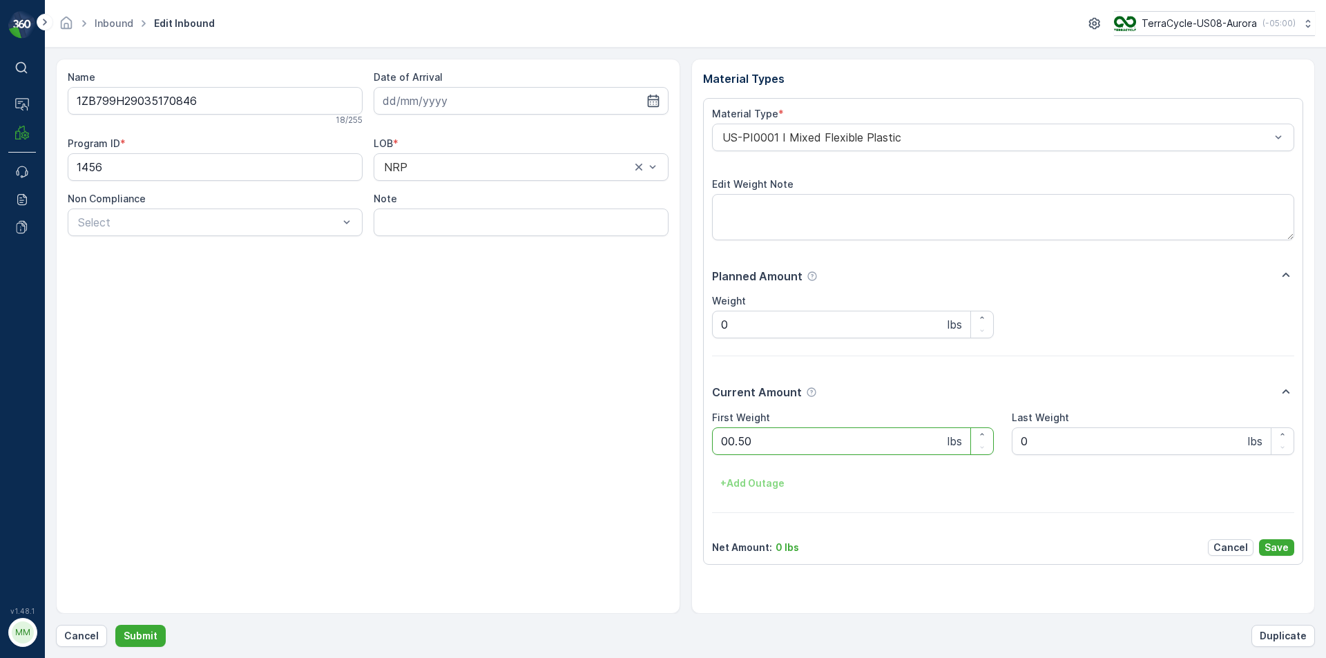
click at [115, 625] on button "Submit" at bounding box center [140, 636] width 50 height 22
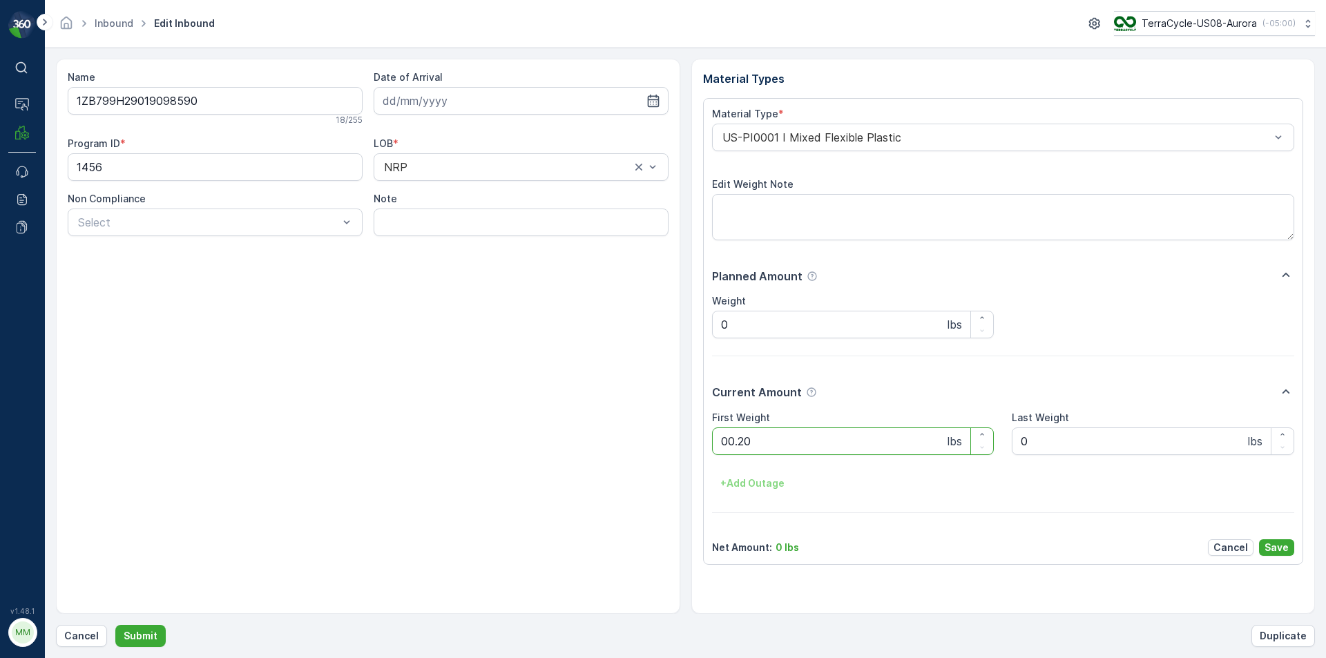
click at [115, 625] on button "Submit" at bounding box center [140, 636] width 50 height 22
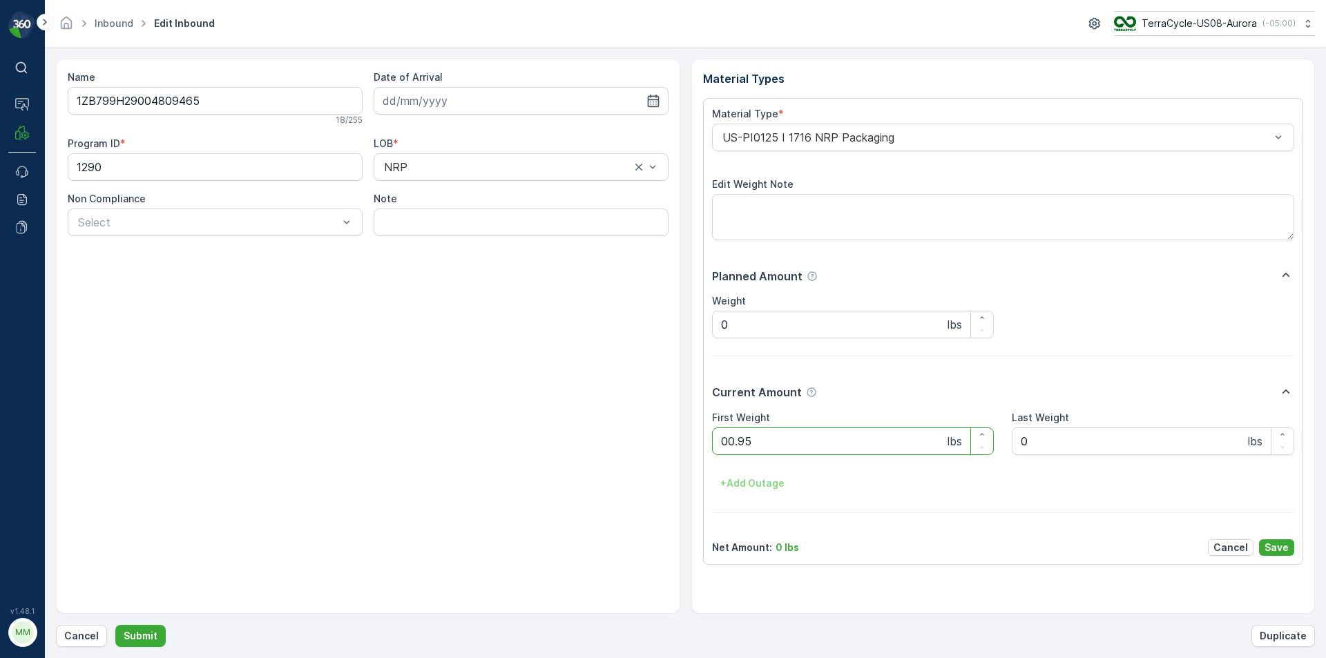
click at [115, 625] on button "Submit" at bounding box center [140, 636] width 50 height 22
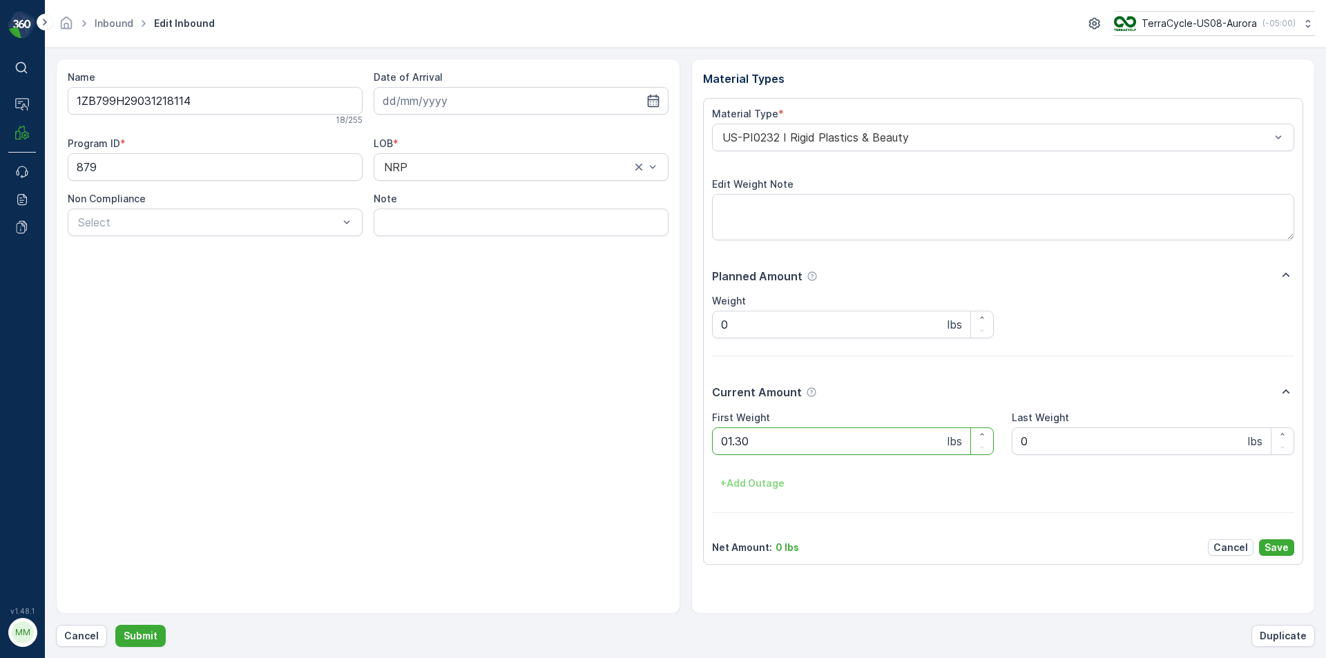
click at [115, 625] on button "Submit" at bounding box center [140, 636] width 50 height 22
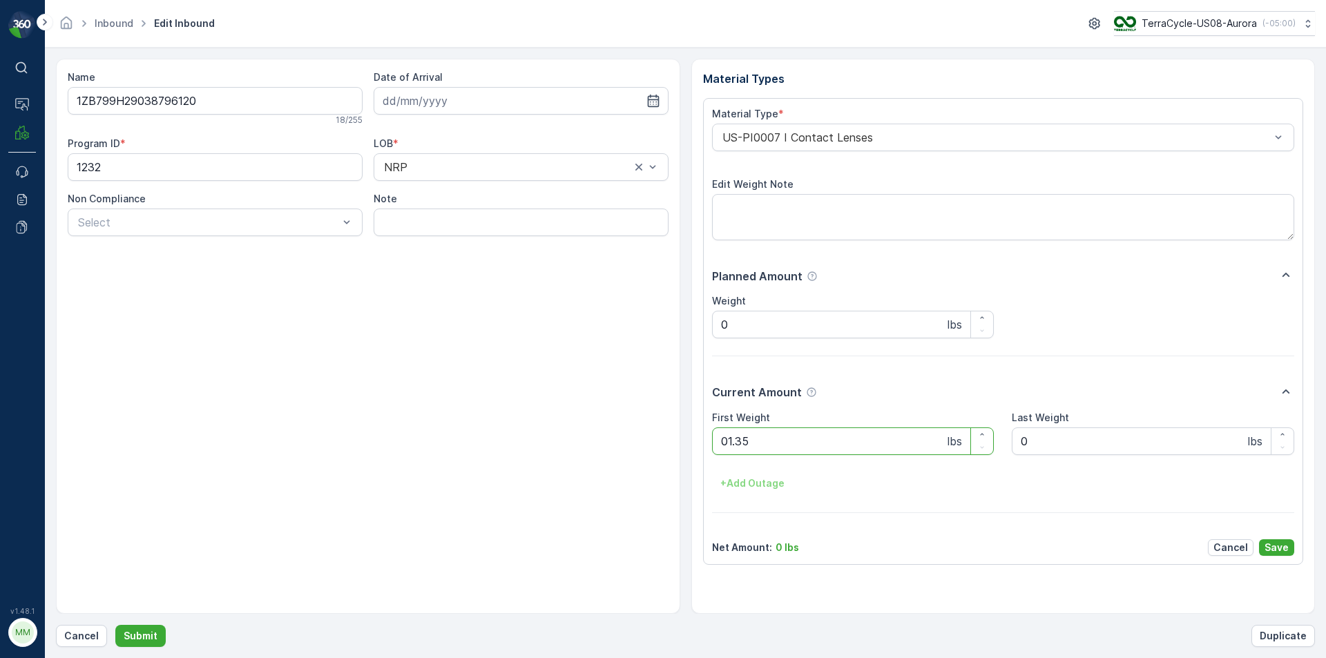
click at [115, 625] on button "Submit" at bounding box center [140, 636] width 50 height 22
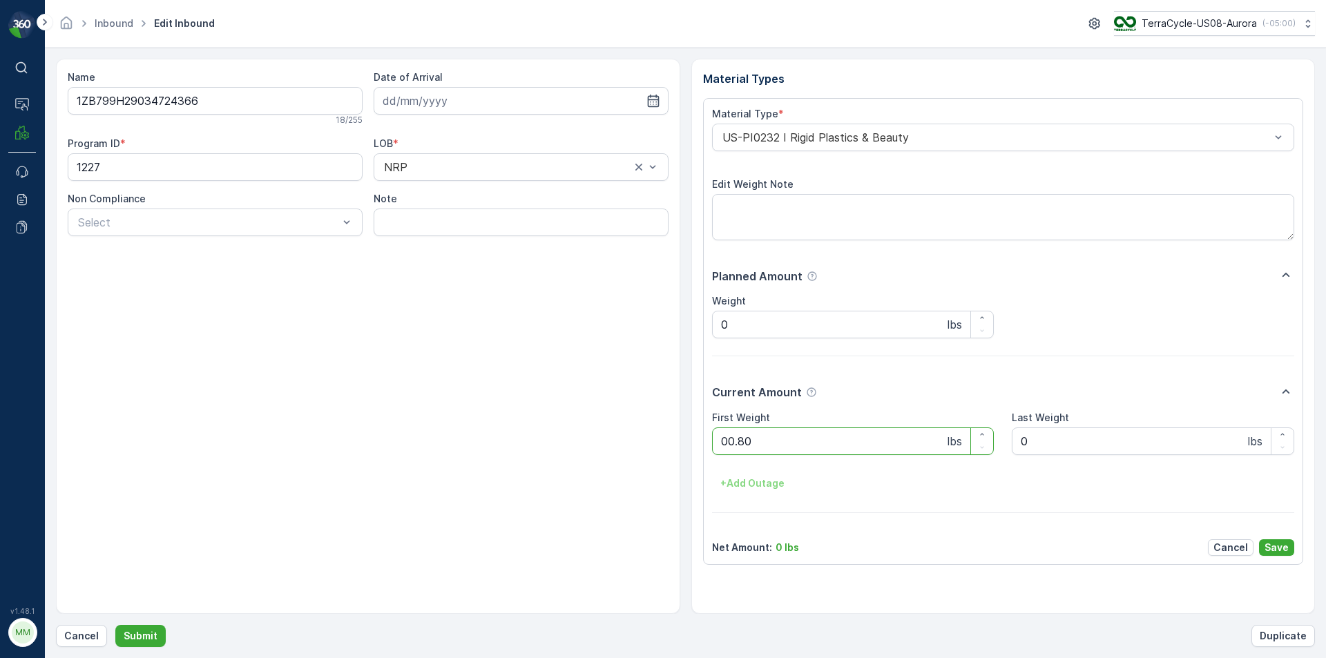
click at [115, 625] on button "Submit" at bounding box center [140, 636] width 50 height 22
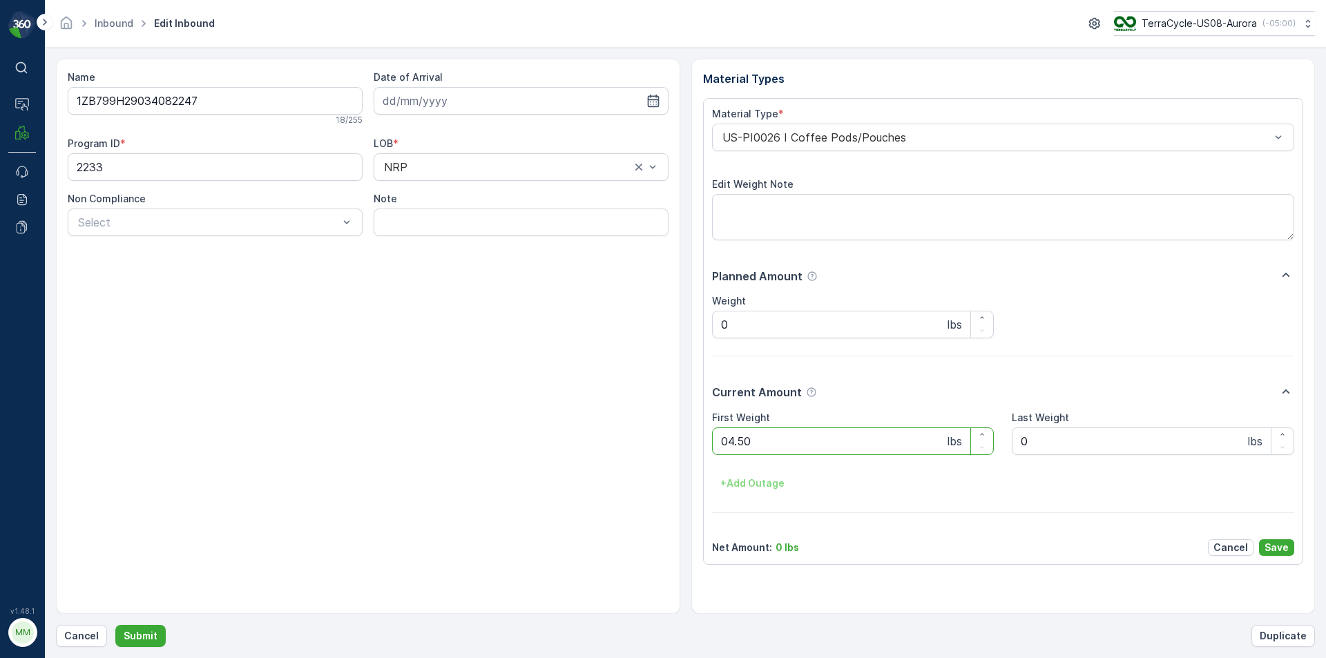
click at [115, 625] on button "Submit" at bounding box center [140, 636] width 50 height 22
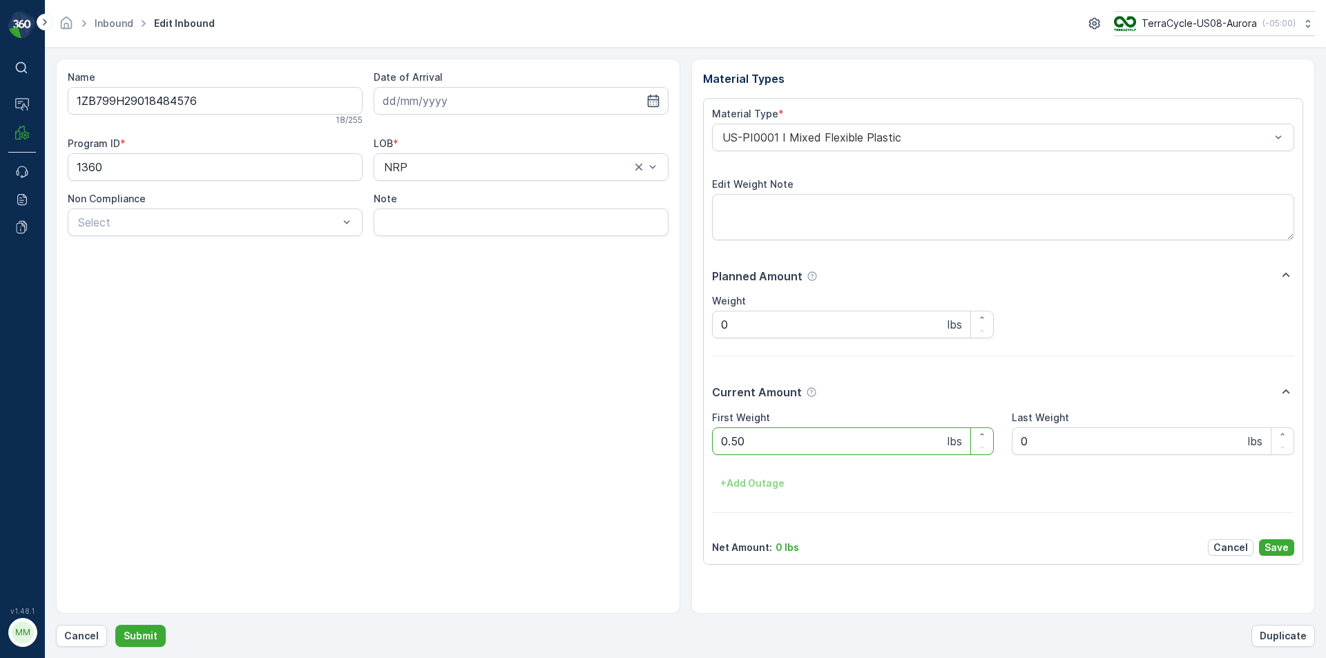
click at [115, 625] on button "Submit" at bounding box center [140, 636] width 50 height 22
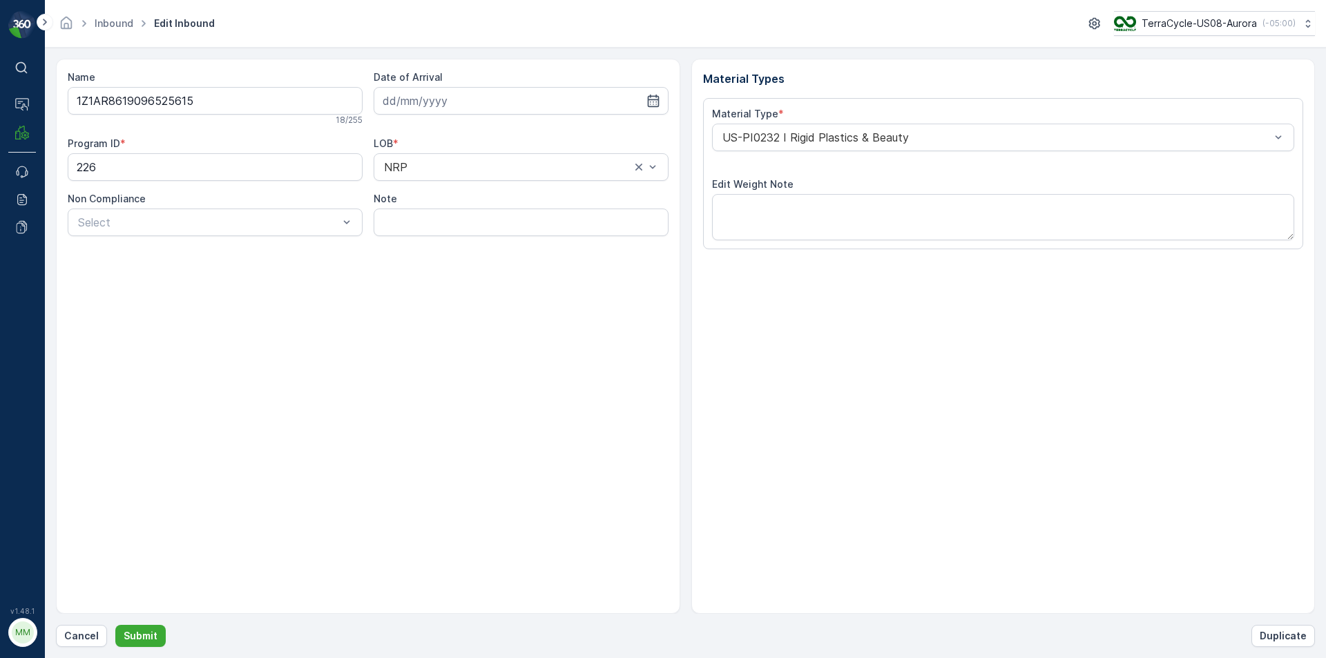
click at [115, 625] on button "Submit" at bounding box center [140, 636] width 50 height 22
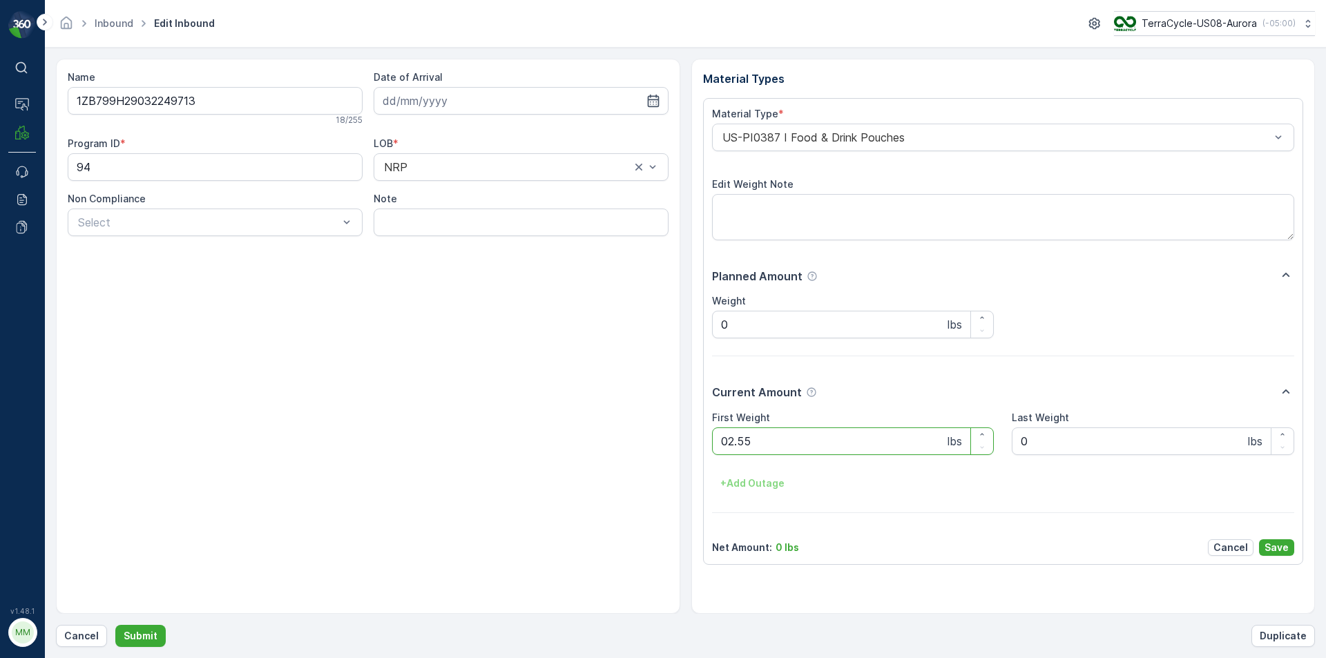
click at [115, 625] on button "Submit" at bounding box center [140, 636] width 50 height 22
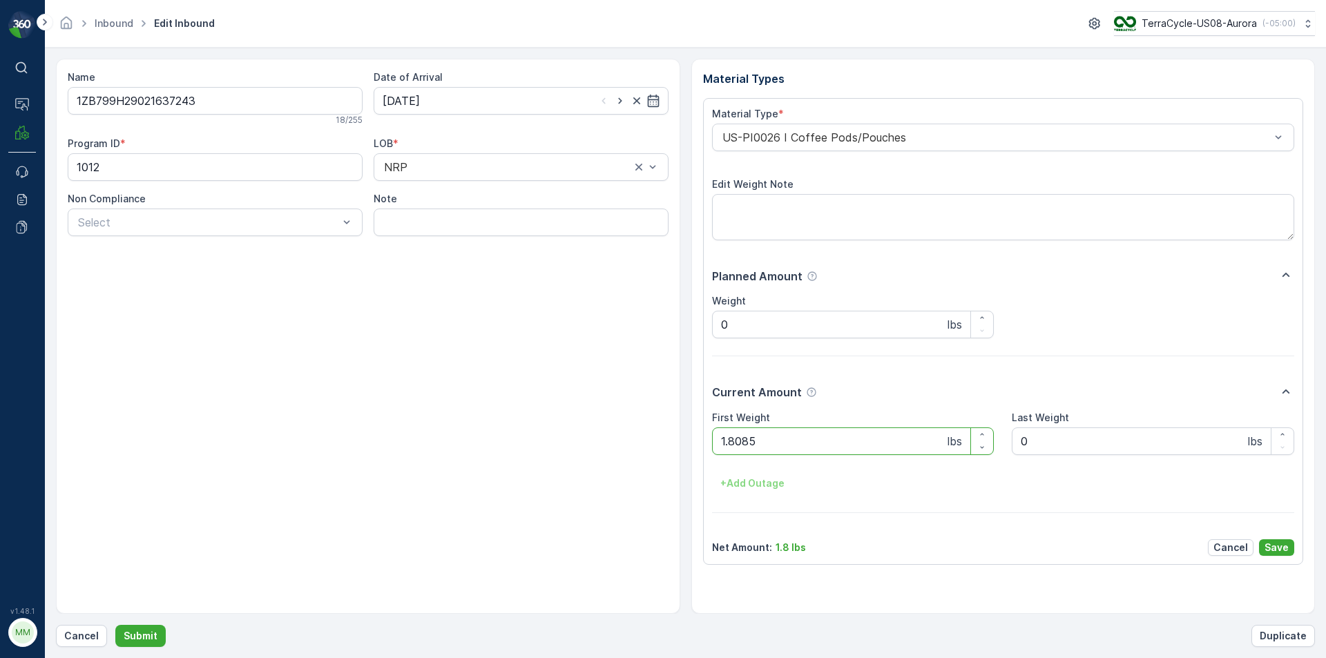
click at [115, 625] on button "Submit" at bounding box center [140, 636] width 50 height 22
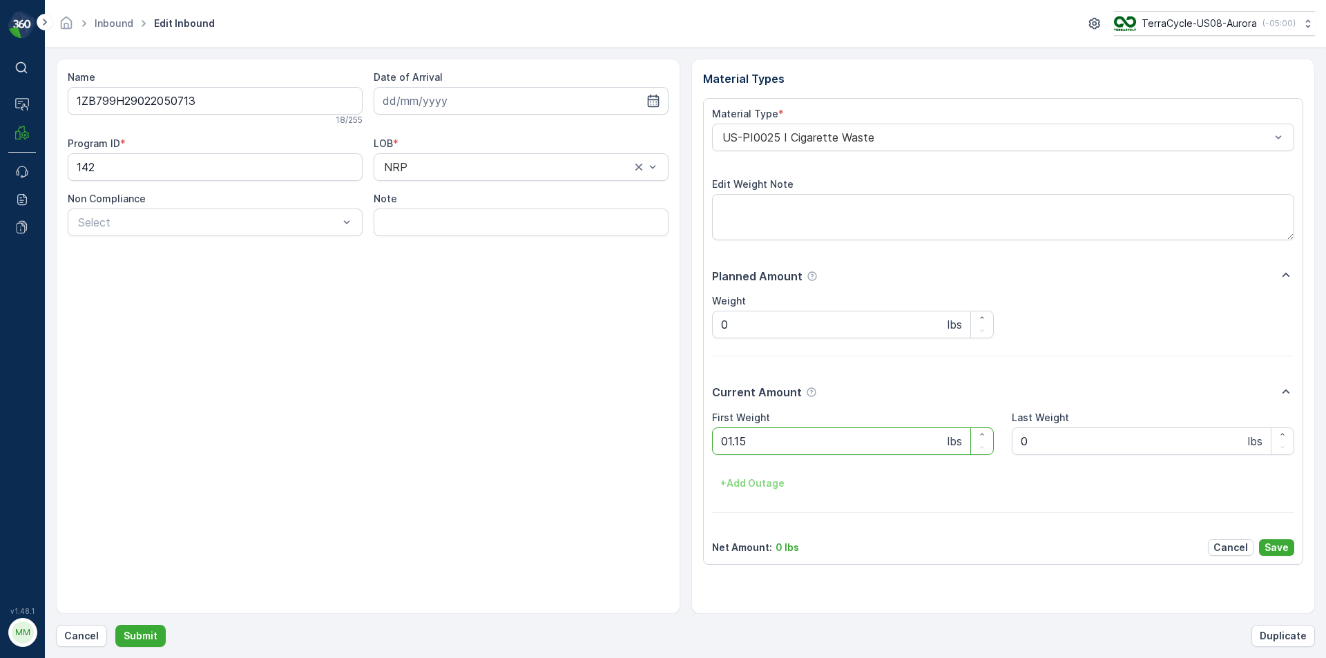
click at [115, 625] on button "Submit" at bounding box center [140, 636] width 50 height 22
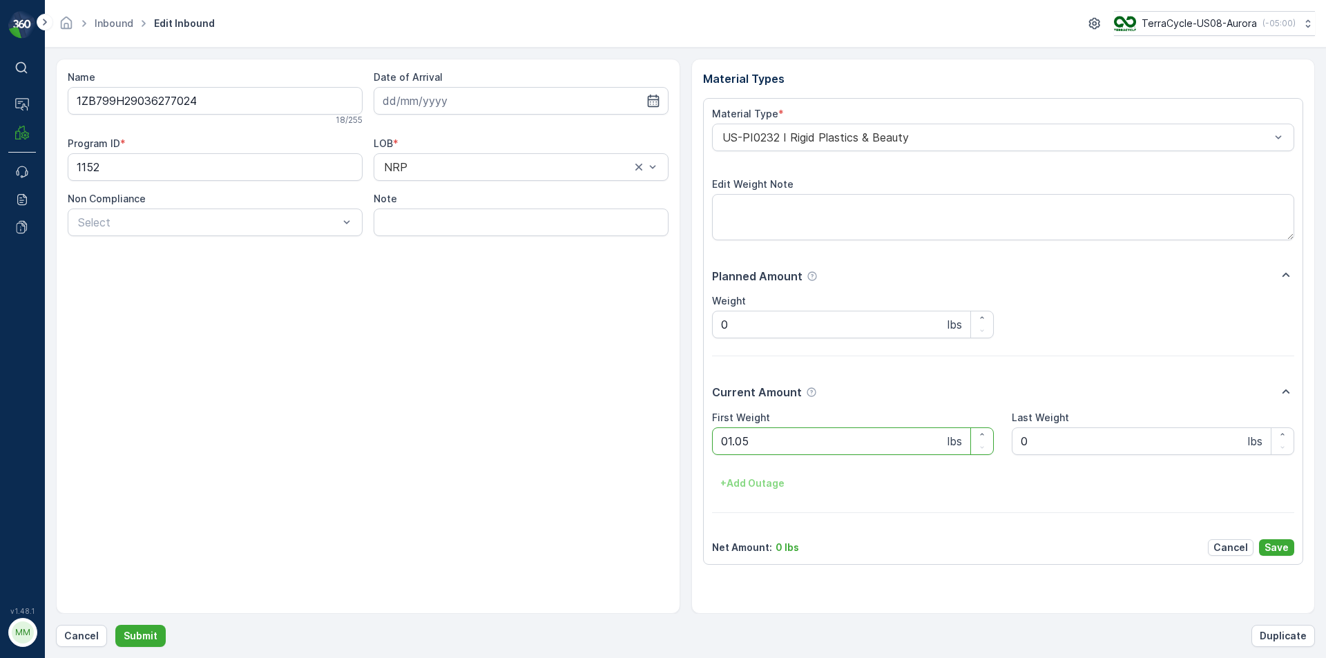
click at [115, 625] on button "Submit" at bounding box center [140, 636] width 50 height 22
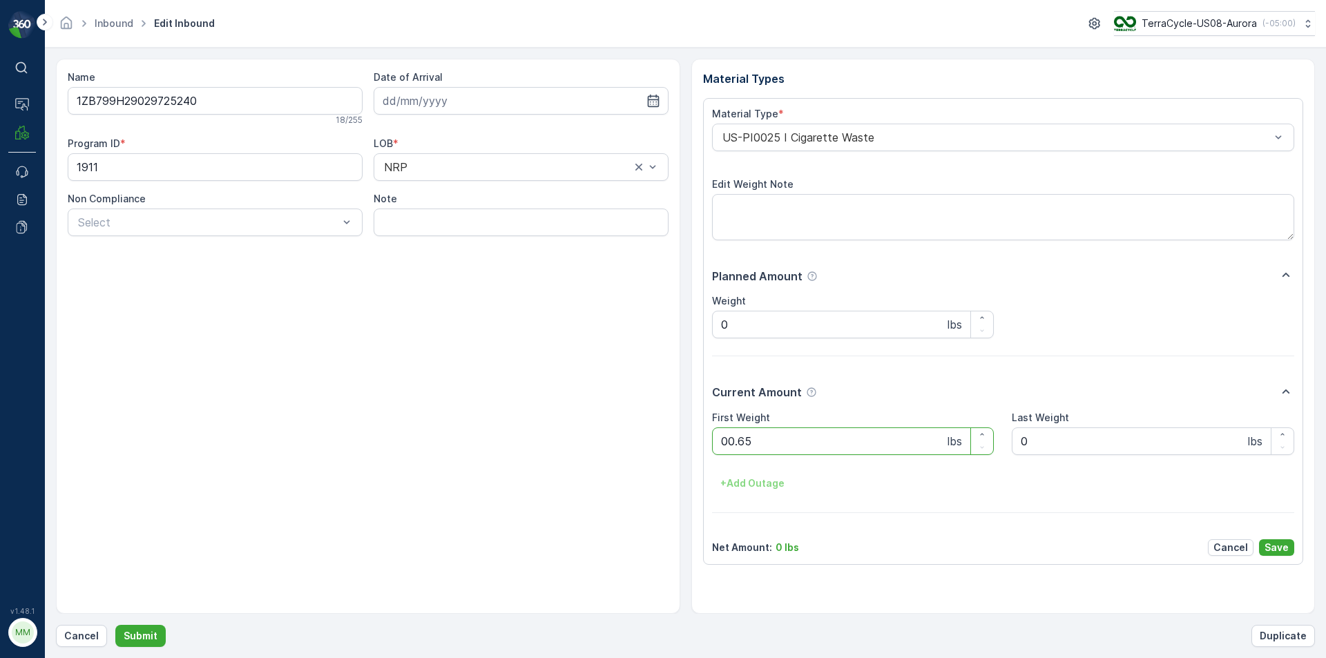
click at [115, 625] on button "Submit" at bounding box center [140, 636] width 50 height 22
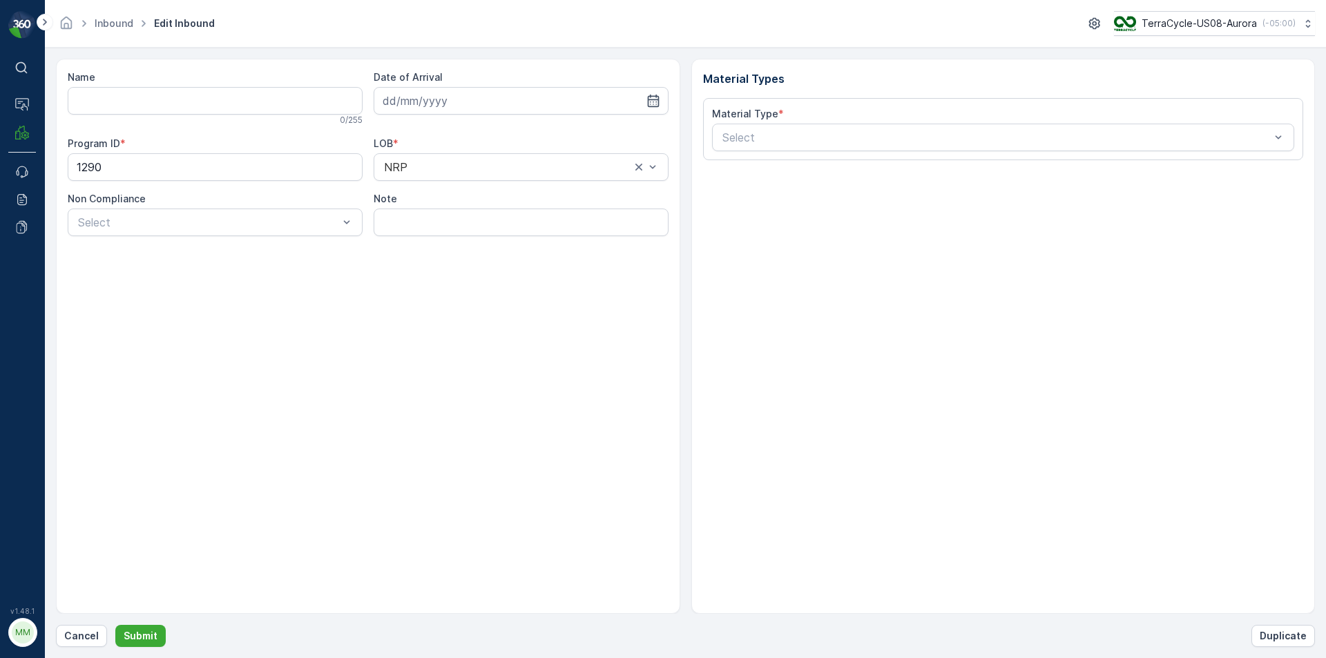
type input "1ZB799H29019773930"
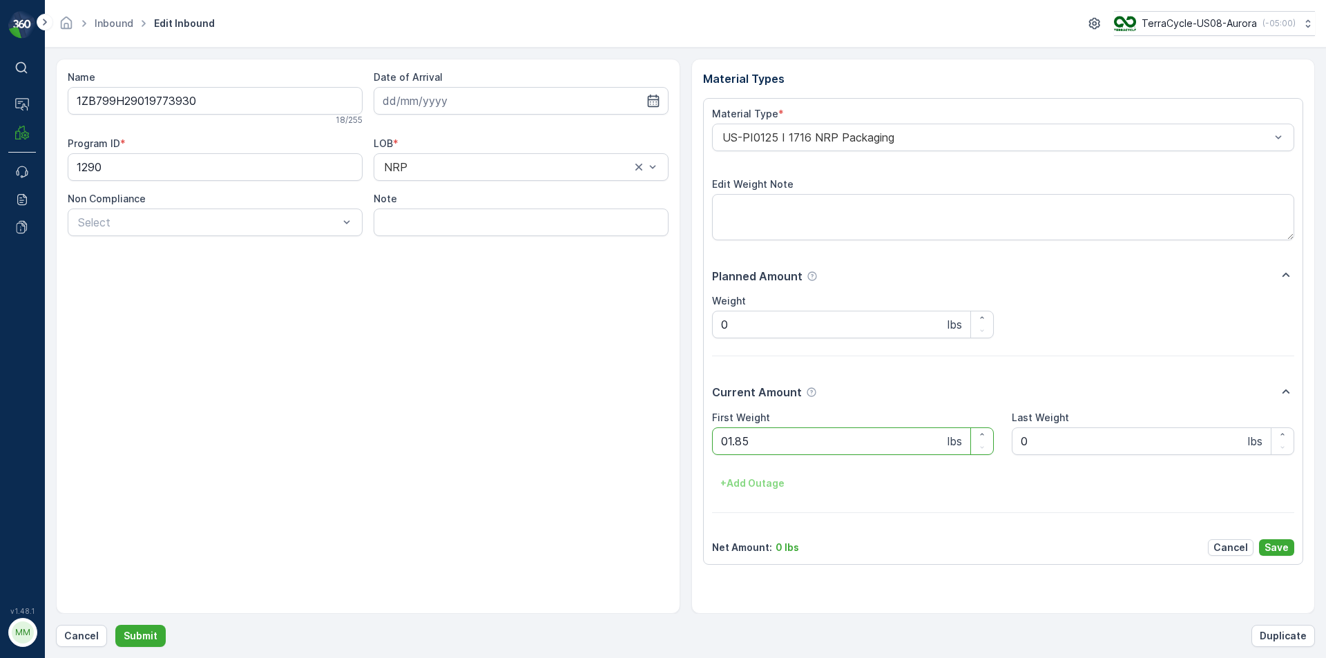
click at [115, 625] on button "Submit" at bounding box center [140, 636] width 50 height 22
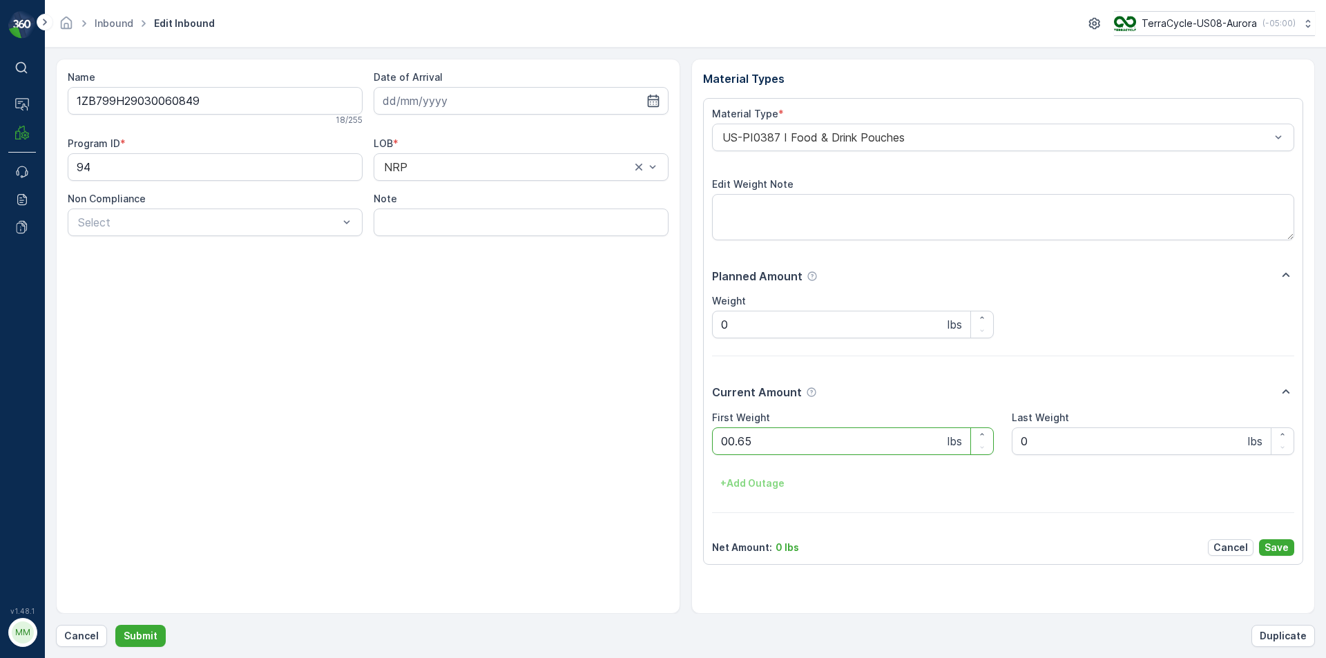
click at [115, 625] on button "Submit" at bounding box center [140, 636] width 50 height 22
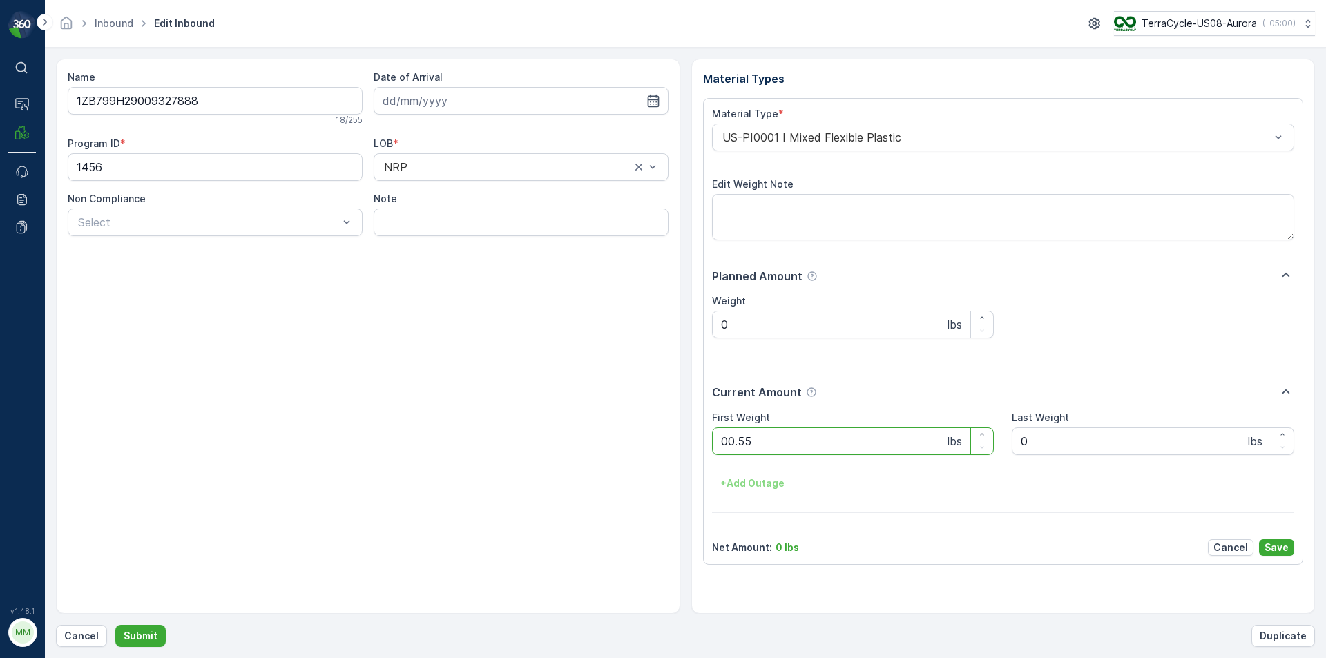
click at [115, 625] on button "Submit" at bounding box center [140, 636] width 50 height 22
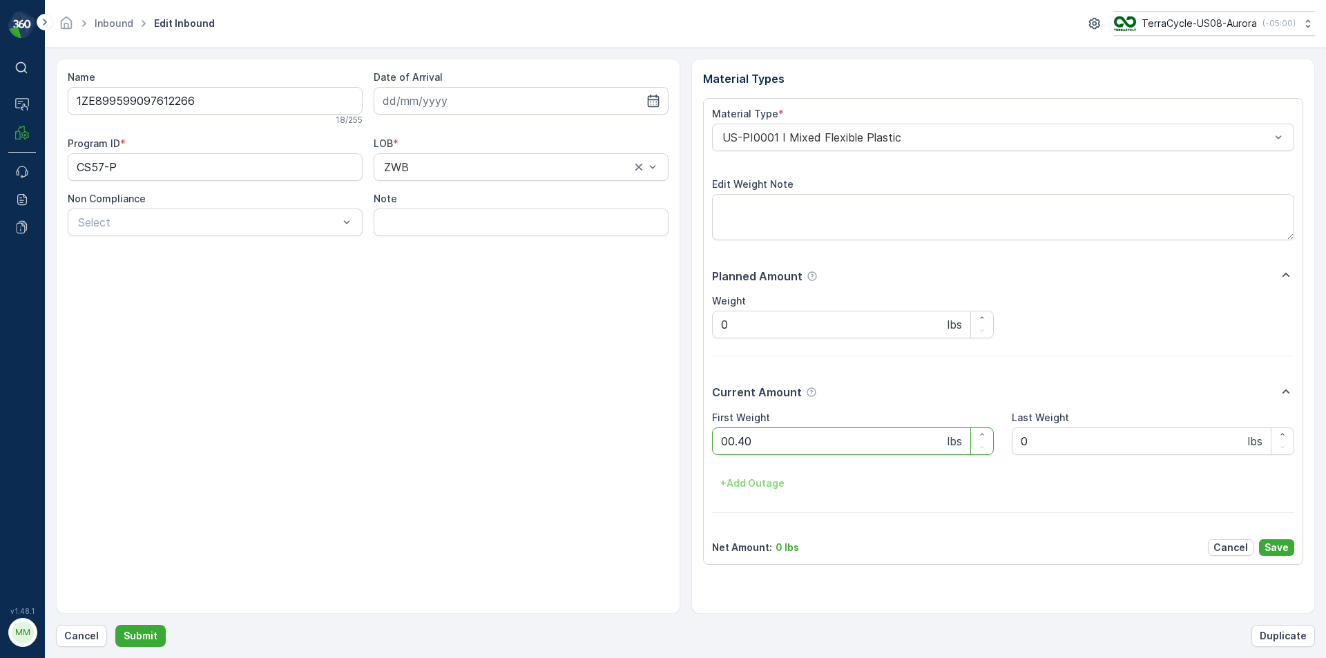
click at [115, 625] on button "Submit" at bounding box center [140, 636] width 50 height 22
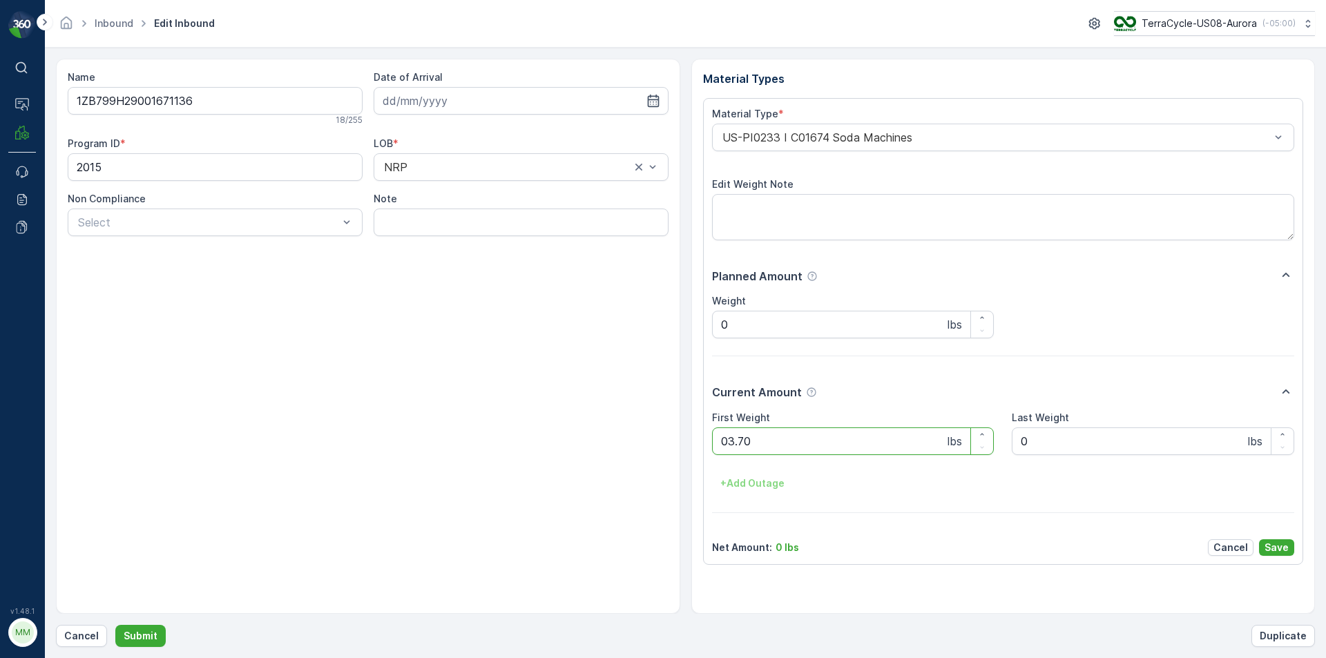
click at [115, 625] on button "Submit" at bounding box center [140, 636] width 50 height 22
